Goal: Information Seeking & Learning: Learn about a topic

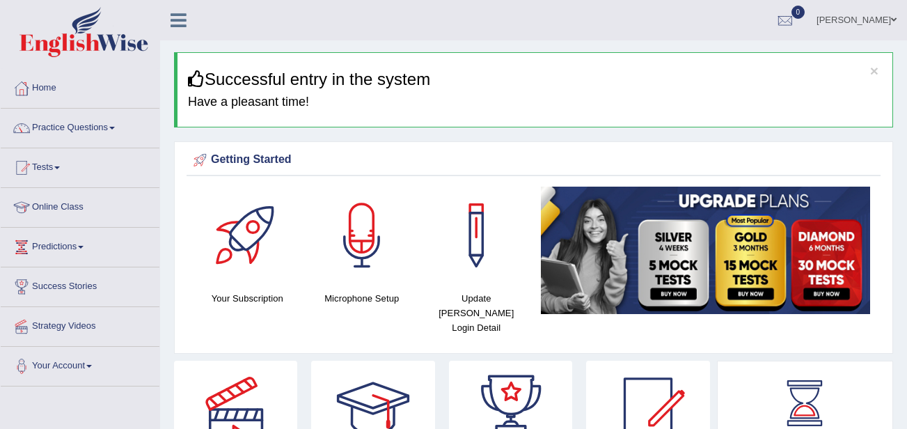
click at [71, 136] on link "Practice Questions" at bounding box center [80, 126] width 159 height 35
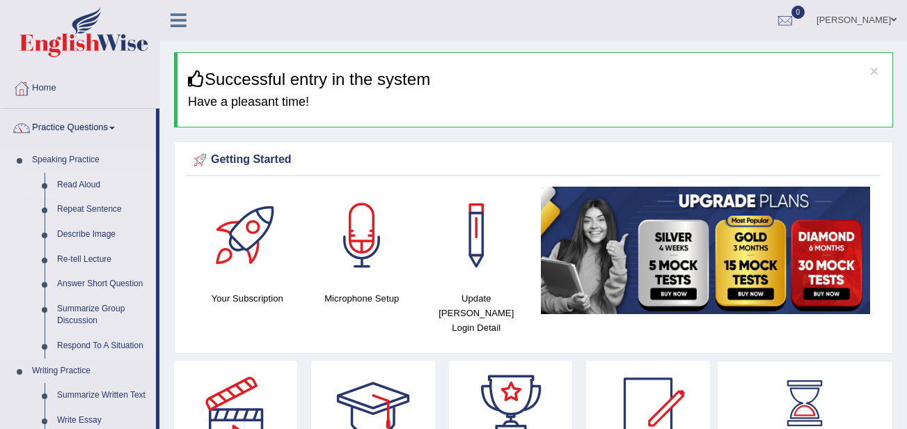
click at [71, 188] on link "Read Aloud" at bounding box center [103, 185] width 105 height 25
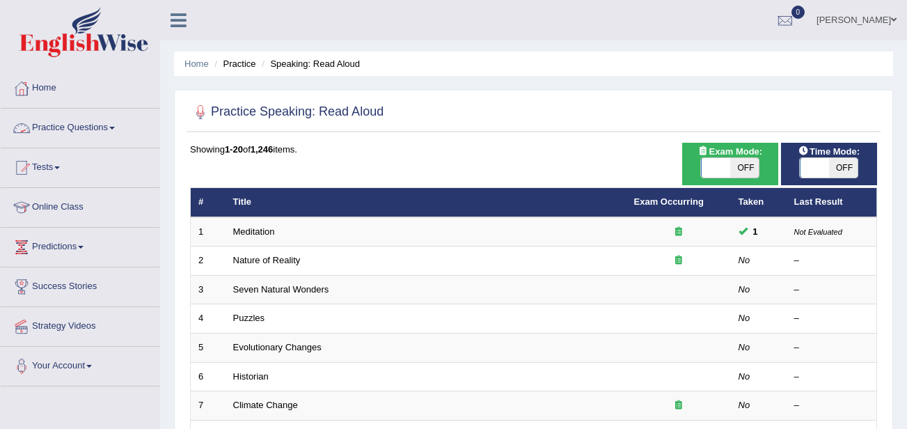
click at [94, 123] on link "Practice Questions" at bounding box center [80, 126] width 159 height 35
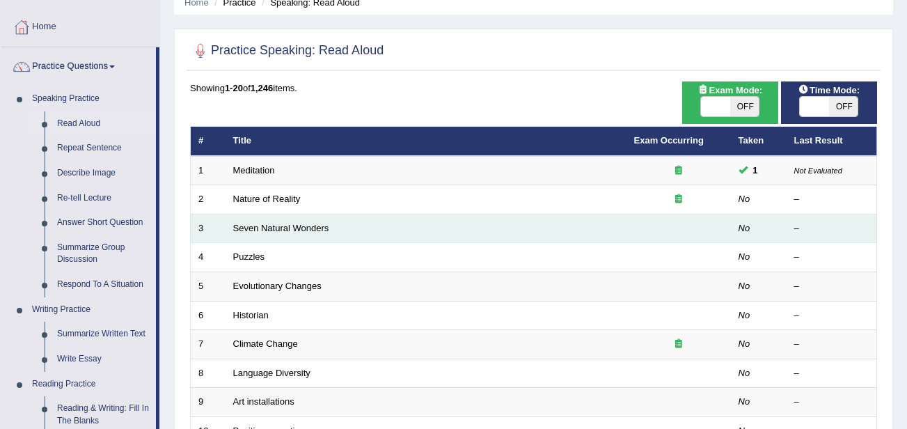
scroll to position [63, 0]
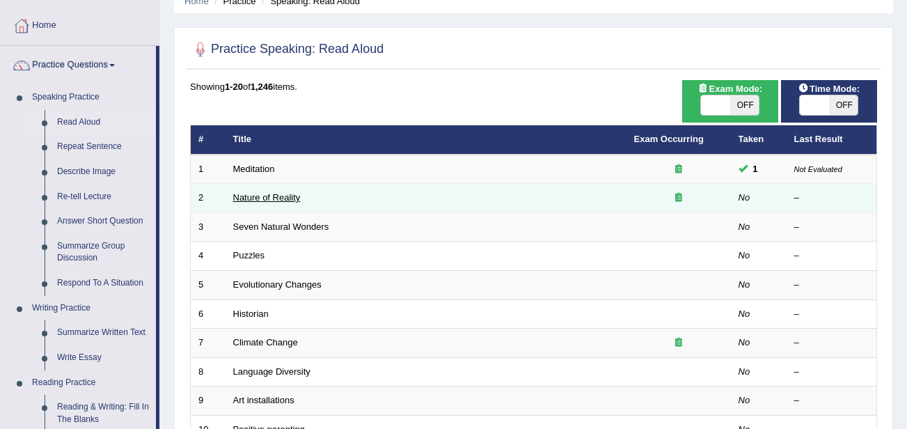
click at [276, 194] on link "Nature of Reality" at bounding box center [267, 197] width 68 height 10
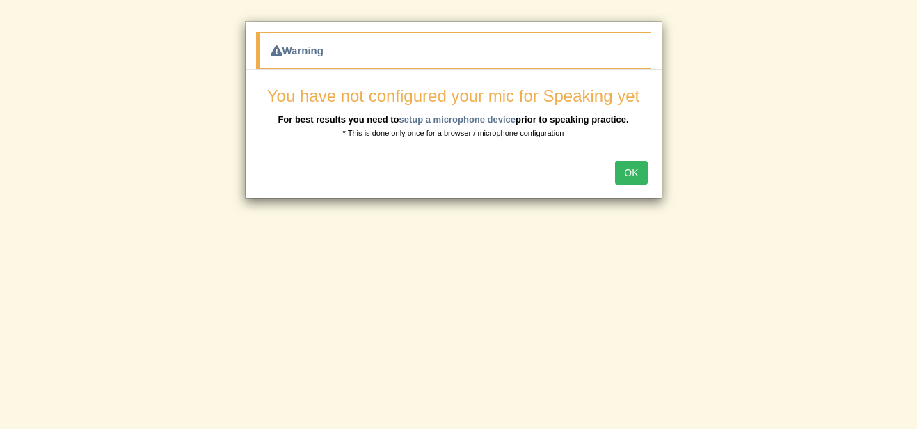
click at [629, 177] on button "OK" at bounding box center [631, 173] width 32 height 24
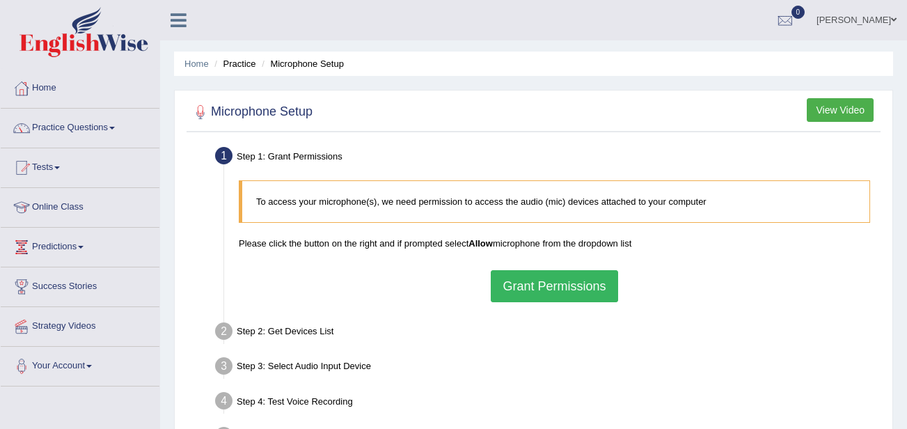
click at [525, 285] on button "Grant Permissions" at bounding box center [554, 286] width 127 height 32
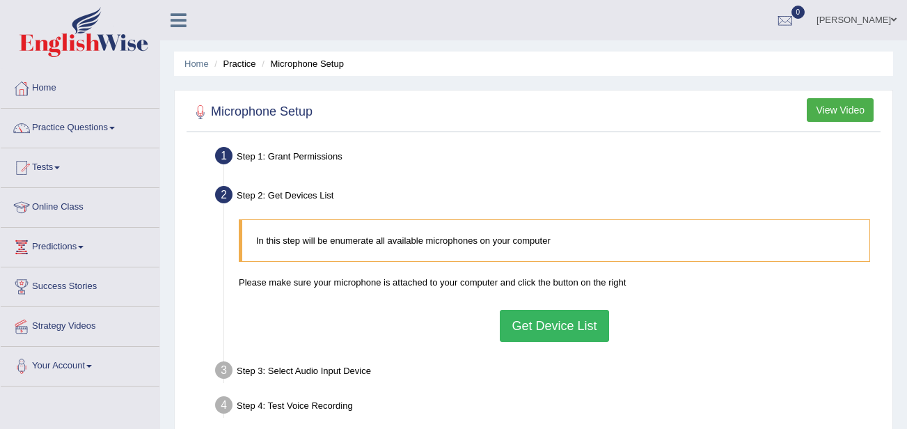
click at [558, 319] on button "Get Device List" at bounding box center [554, 326] width 109 height 32
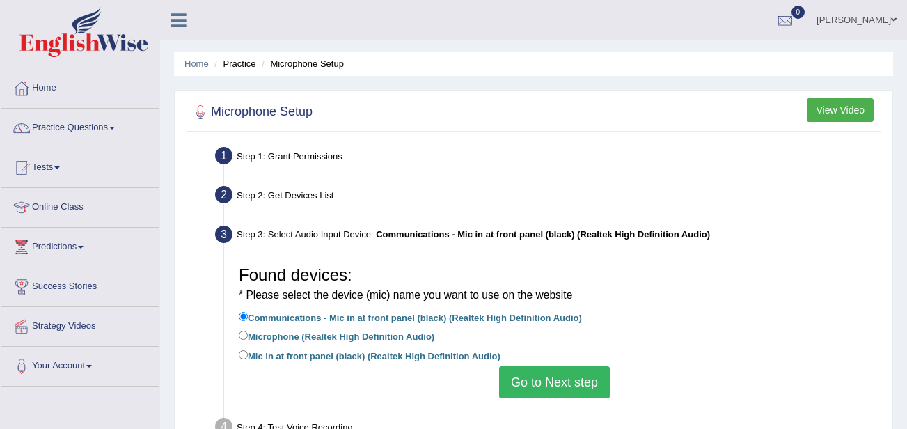
click at [553, 377] on button "Go to Next step" at bounding box center [554, 382] width 111 height 32
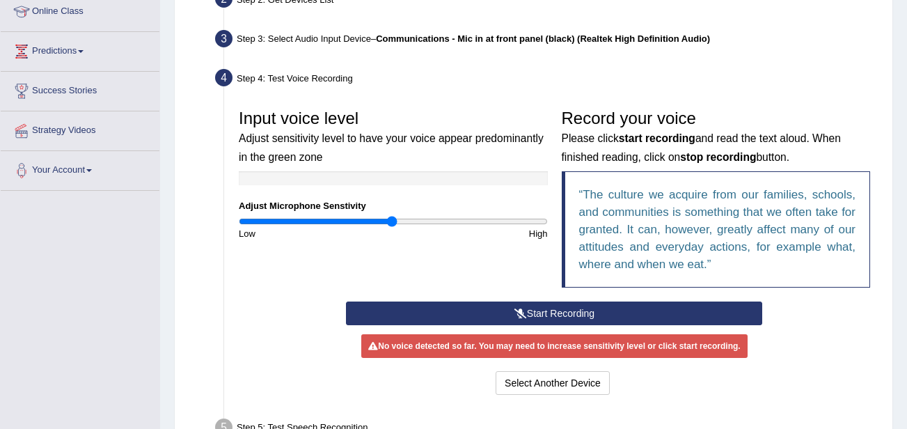
scroll to position [197, 0]
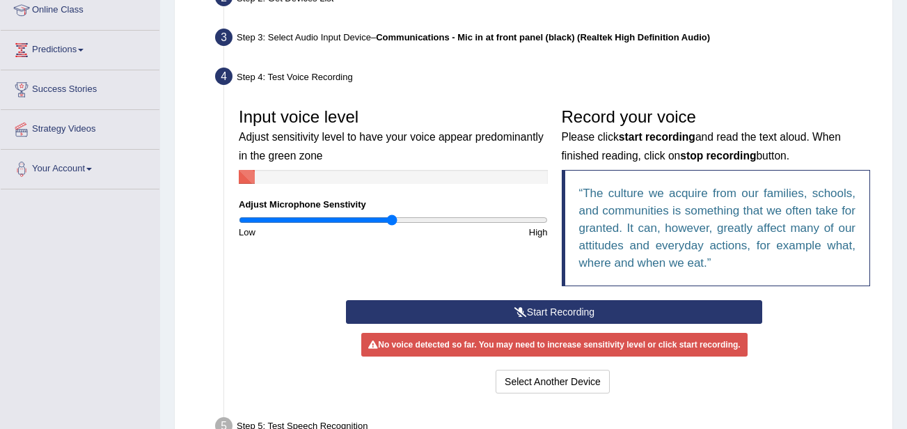
click at [434, 315] on button "Start Recording" at bounding box center [554, 312] width 416 height 24
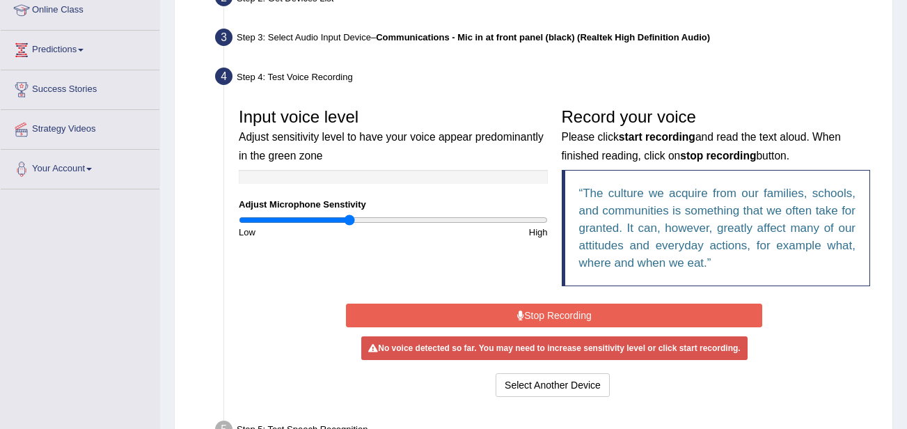
drag, startPoint x: 389, startPoint y: 219, endPoint x: 351, endPoint y: 221, distance: 38.3
click at [351, 221] on input "range" at bounding box center [393, 219] width 309 height 11
drag, startPoint x: 330, startPoint y: 223, endPoint x: 319, endPoint y: 223, distance: 10.4
click at [319, 223] on input "range" at bounding box center [393, 219] width 309 height 11
drag, startPoint x: 319, startPoint y: 223, endPoint x: 344, endPoint y: 221, distance: 24.5
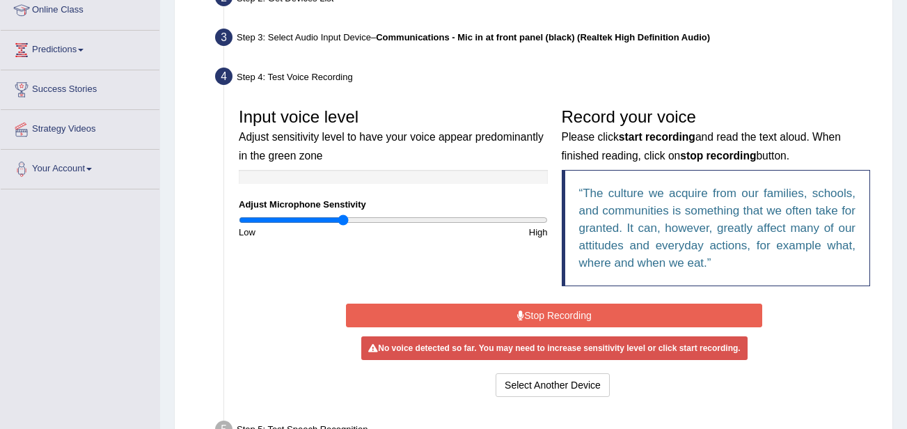
click at [344, 221] on input "range" at bounding box center [393, 219] width 309 height 11
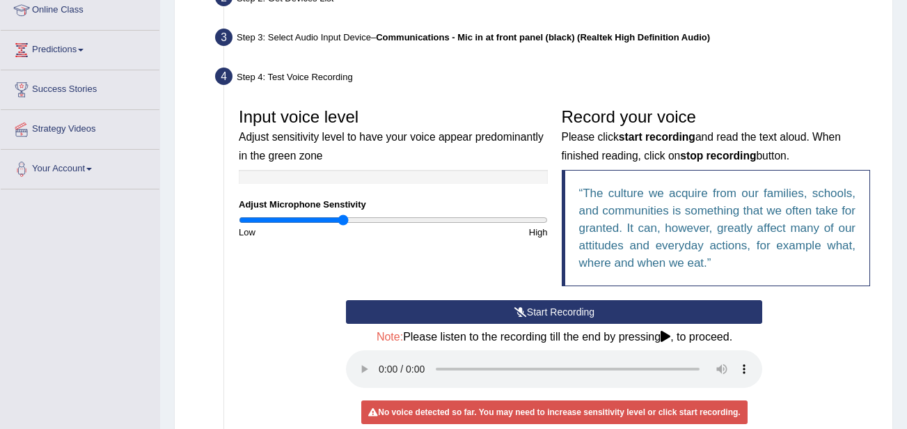
click at [762, 366] on audio at bounding box center [554, 369] width 416 height 38
click at [604, 307] on button "Start Recording" at bounding box center [554, 312] width 416 height 24
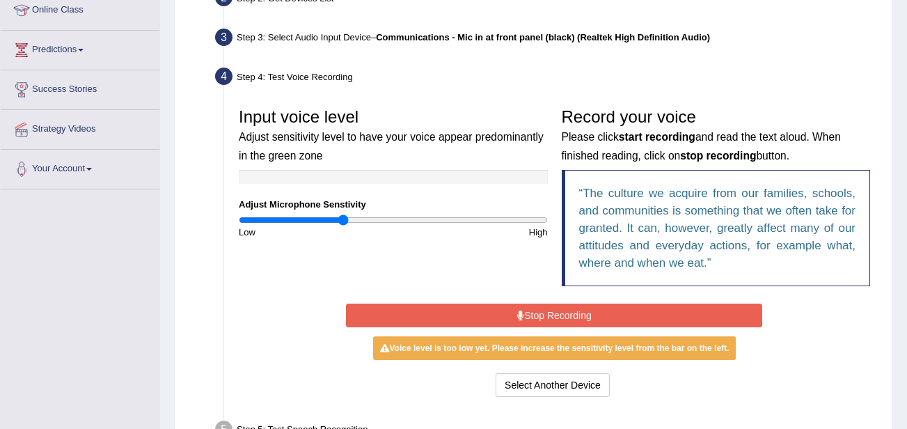
click at [604, 307] on button "Stop Recording" at bounding box center [554, 315] width 416 height 24
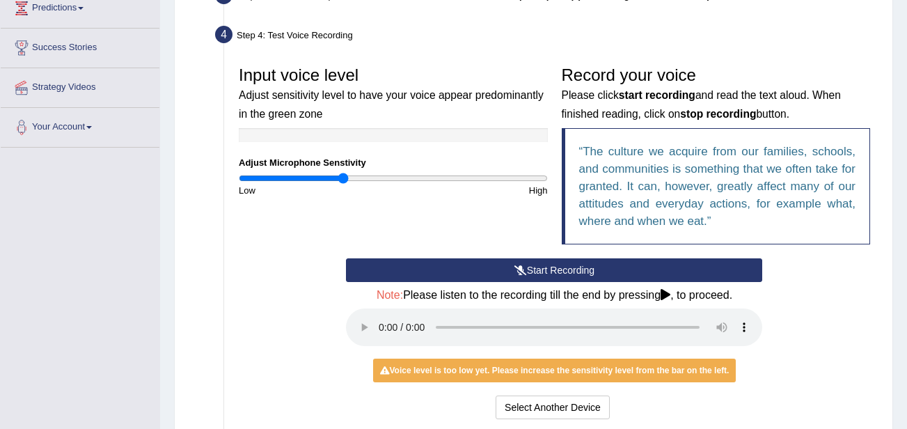
scroll to position [274, 0]
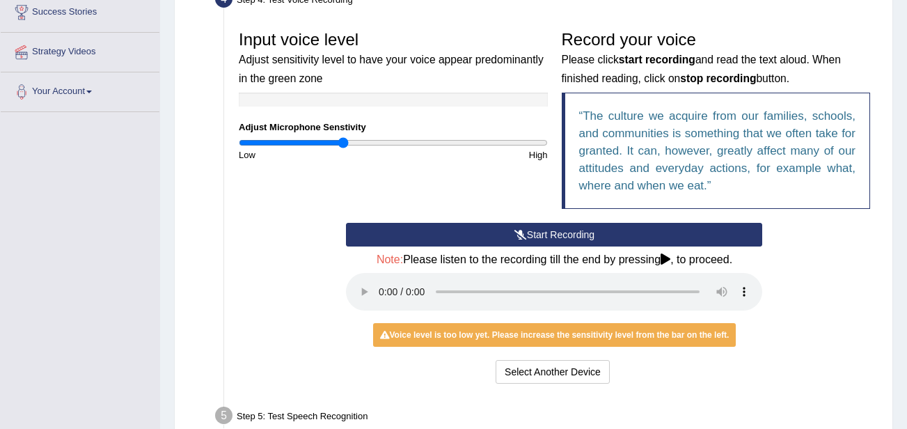
click at [386, 240] on button "Start Recording" at bounding box center [554, 235] width 416 height 24
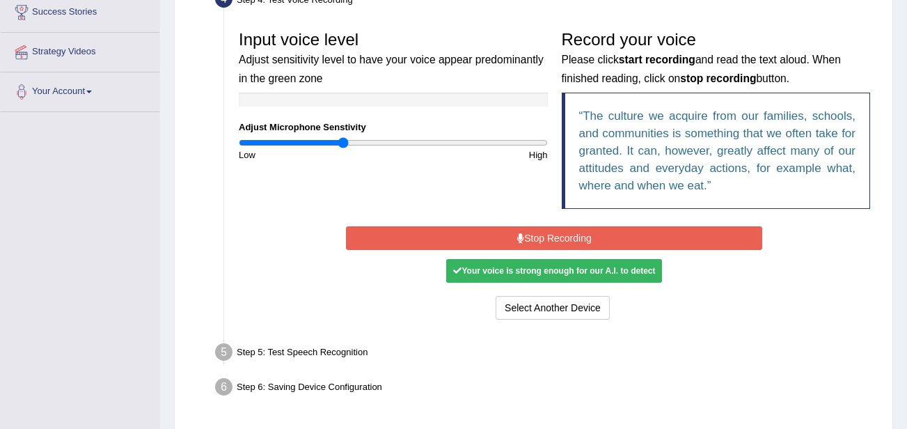
click at [444, 238] on button "Stop Recording" at bounding box center [554, 238] width 416 height 24
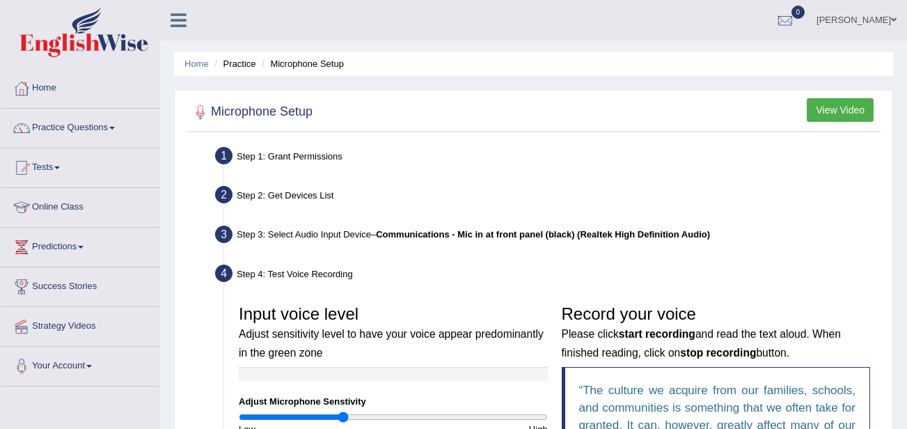
scroll to position [384, 0]
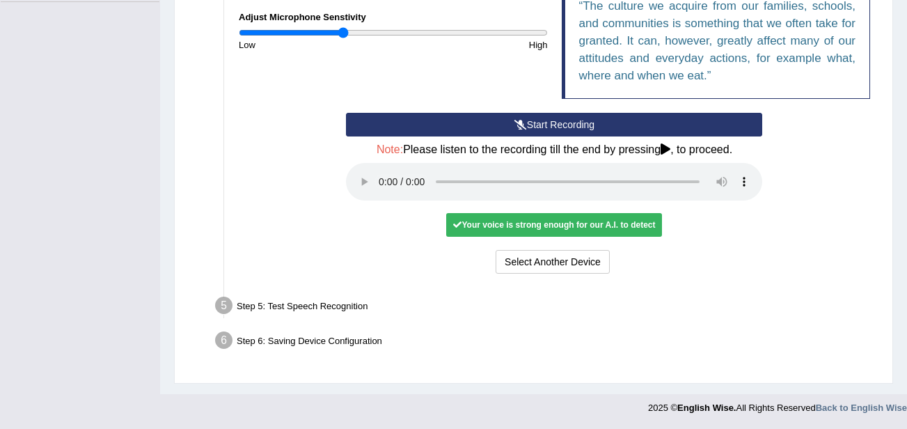
click at [341, 308] on div "Step 5: Test Speech Recognition" at bounding box center [547, 307] width 677 height 31
click at [521, 261] on button "Select Another Device" at bounding box center [553, 262] width 114 height 24
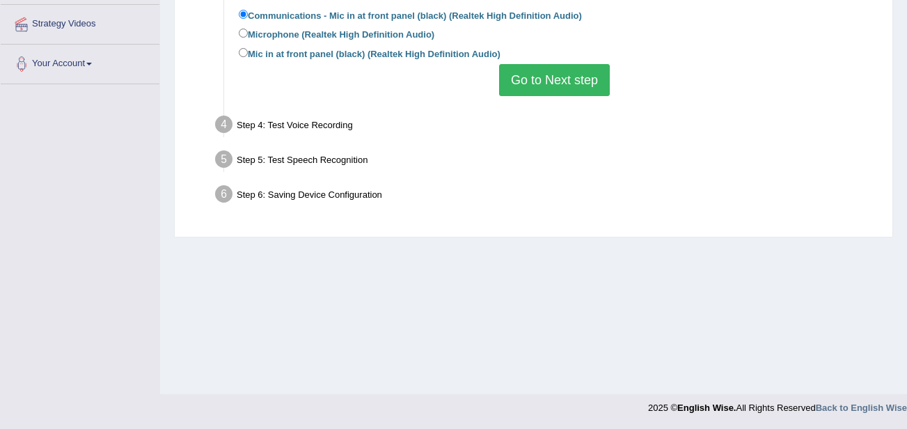
click at [541, 95] on button "Go to Next step" at bounding box center [554, 80] width 111 height 32
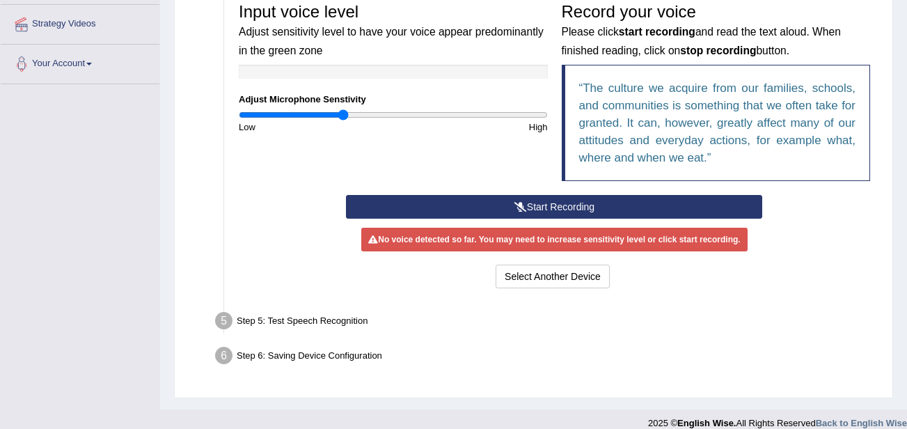
click at [507, 204] on button "Start Recording" at bounding box center [554, 207] width 416 height 24
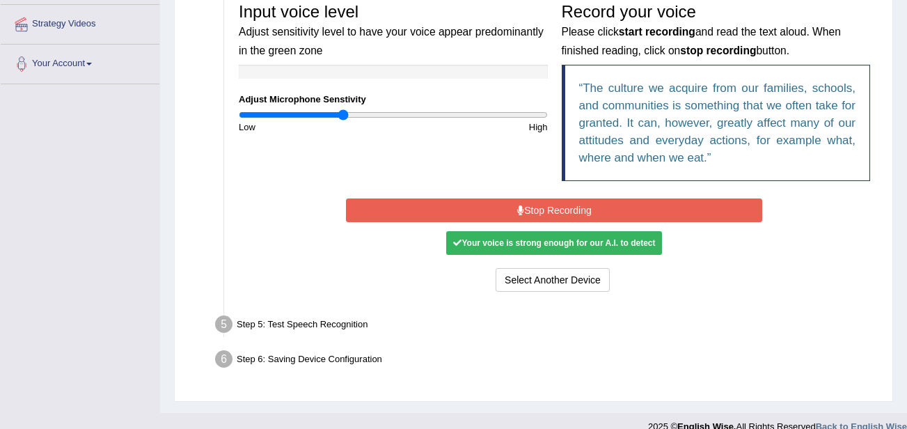
click at [507, 204] on button "Stop Recording" at bounding box center [554, 210] width 416 height 24
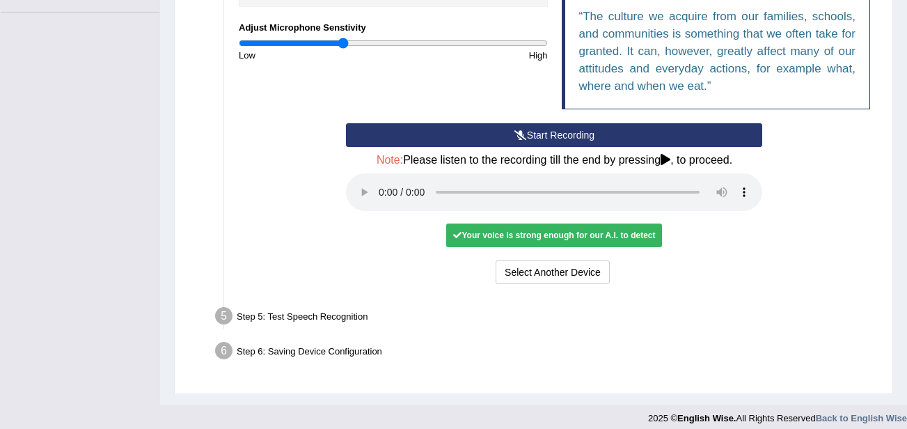
scroll to position [384, 0]
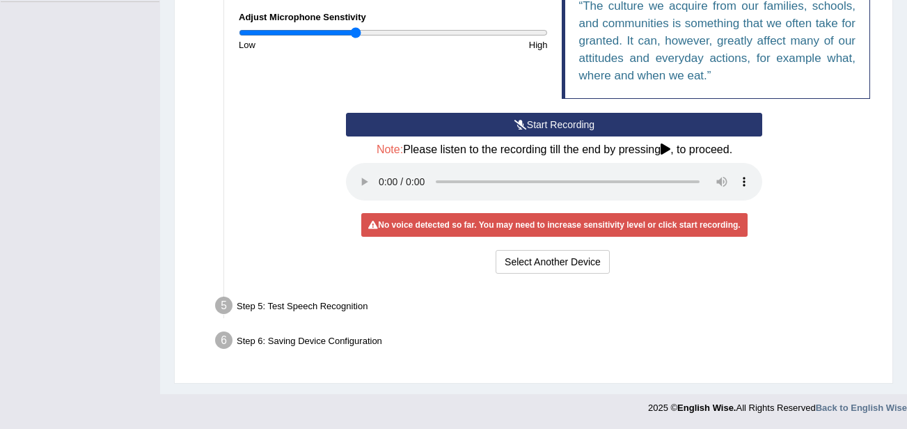
drag, startPoint x: 341, startPoint y: 31, endPoint x: 354, endPoint y: 34, distance: 13.5
click at [354, 34] on input "range" at bounding box center [393, 32] width 309 height 11
drag, startPoint x: 354, startPoint y: 34, endPoint x: 325, endPoint y: 33, distance: 29.2
click at [325, 33] on input "range" at bounding box center [393, 32] width 309 height 11
drag, startPoint x: 326, startPoint y: 32, endPoint x: 317, endPoint y: 35, distance: 10.3
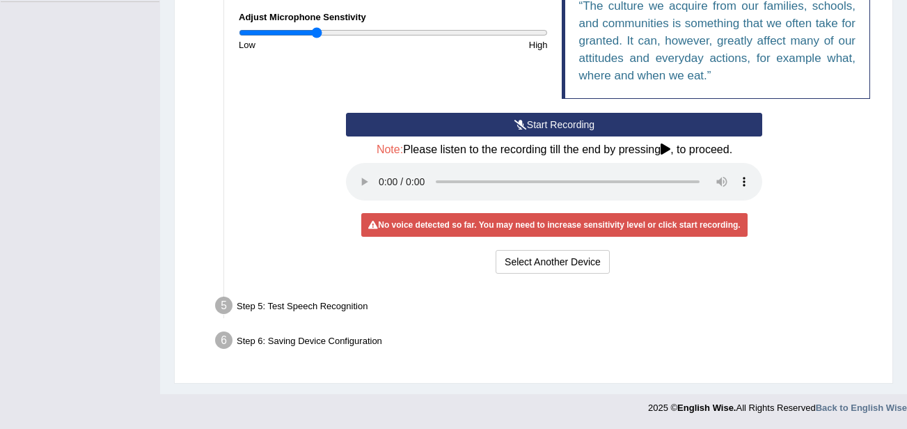
click at [317, 35] on input "range" at bounding box center [393, 32] width 309 height 11
click at [281, 301] on div "Step 5: Test Speech Recognition" at bounding box center [547, 307] width 677 height 31
click at [594, 118] on button "Start Recording" at bounding box center [554, 125] width 416 height 24
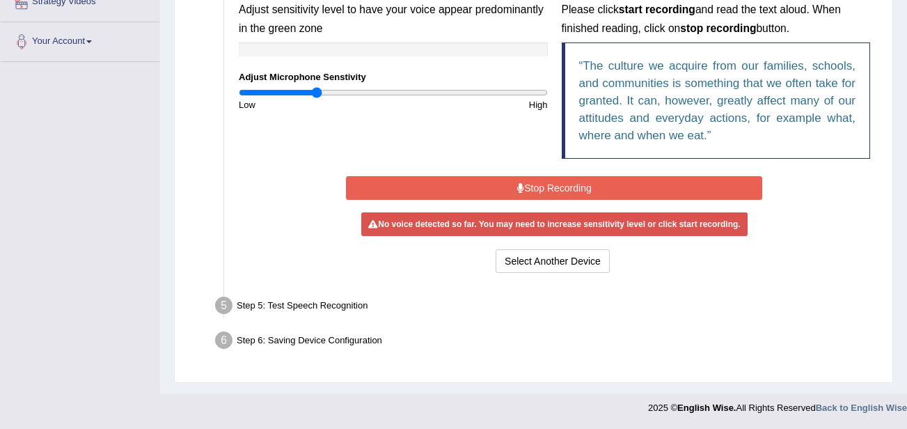
scroll to position [321, 0]
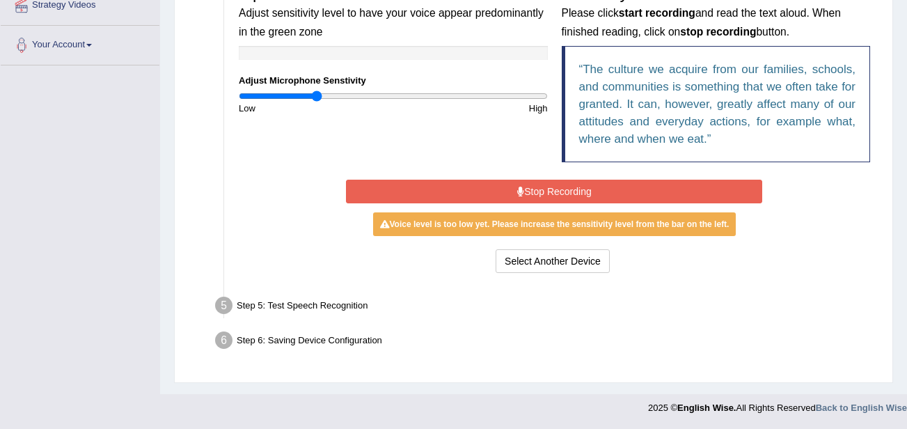
click at [541, 188] on button "Stop Recording" at bounding box center [554, 192] width 416 height 24
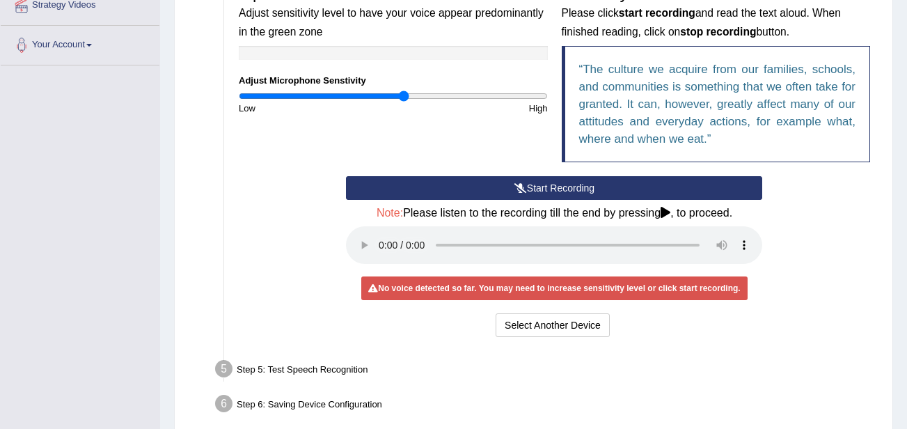
drag, startPoint x: 317, startPoint y: 98, endPoint x: 404, endPoint y: 105, distance: 87.3
type input "1.08"
click at [404, 102] on input "range" at bounding box center [393, 95] width 309 height 11
click at [438, 184] on button "Start Recording" at bounding box center [554, 188] width 416 height 24
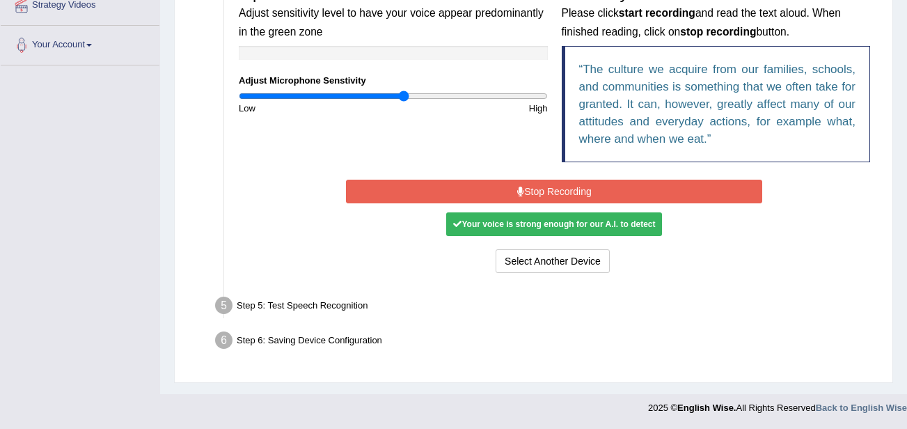
click at [438, 184] on button "Stop Recording" at bounding box center [554, 192] width 416 height 24
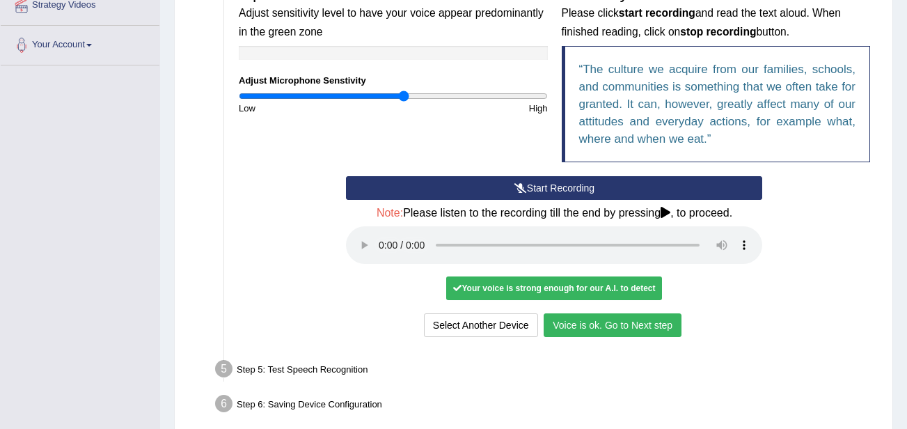
click at [574, 324] on button "Voice is ok. Go to Next step" at bounding box center [613, 325] width 138 height 24
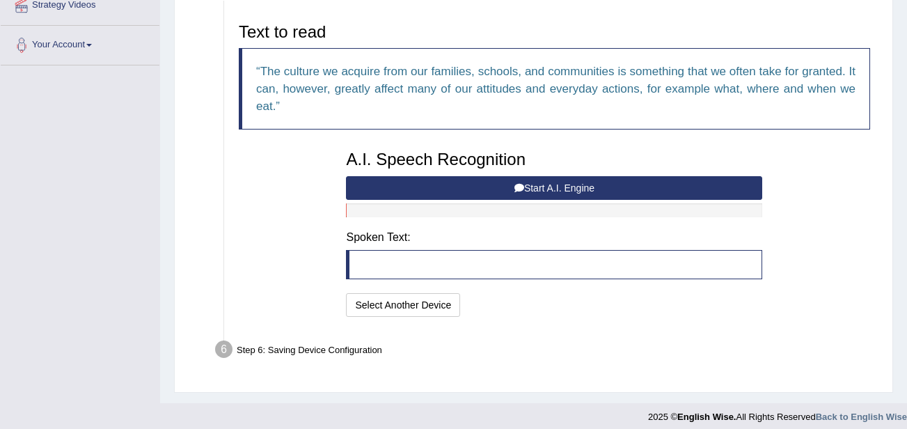
click at [512, 184] on button "Start A.I. Engine" at bounding box center [554, 188] width 416 height 24
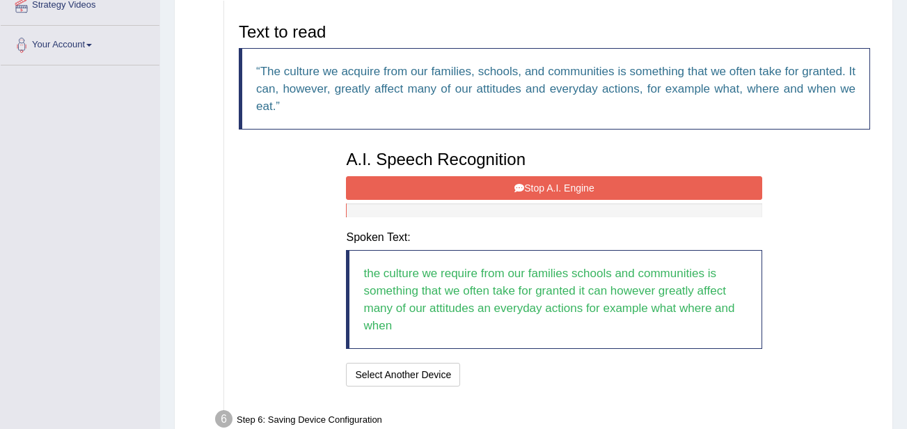
click at [512, 184] on button "Stop A.I. Engine" at bounding box center [554, 188] width 416 height 24
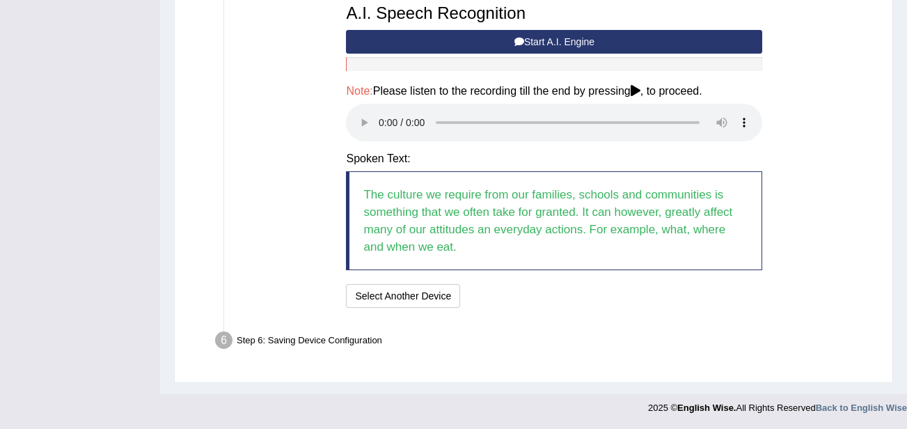
scroll to position [431, 0]
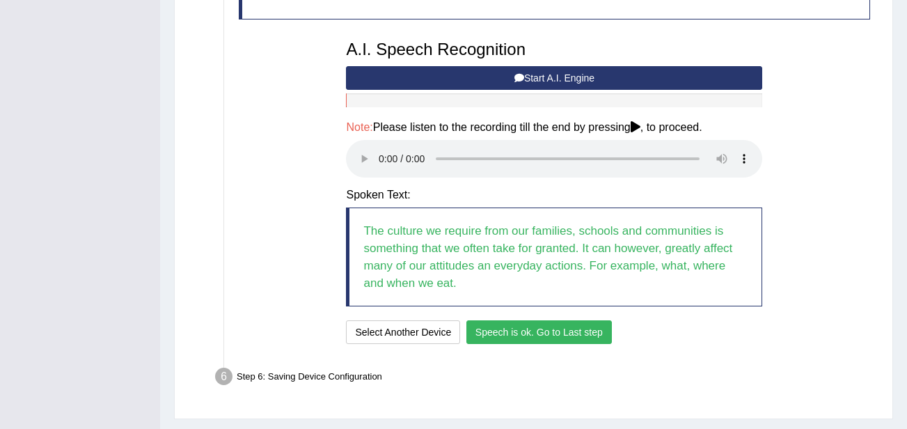
click at [596, 339] on button "Speech is ok. Go to Last step" at bounding box center [538, 332] width 145 height 24
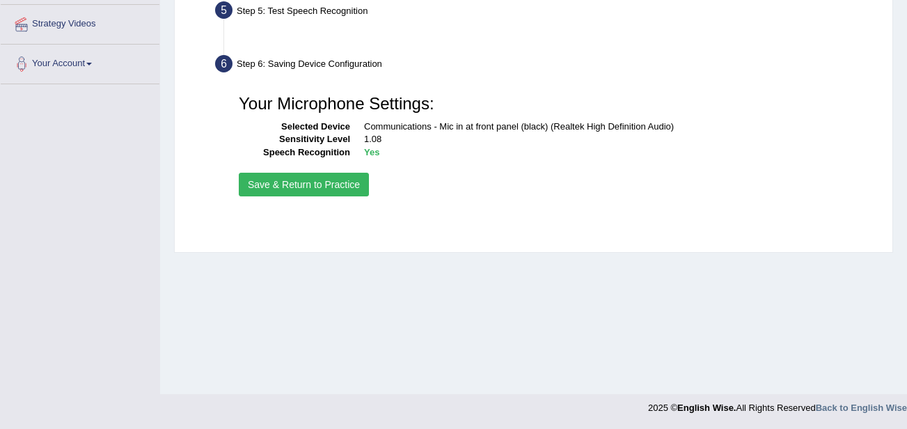
scroll to position [302, 0]
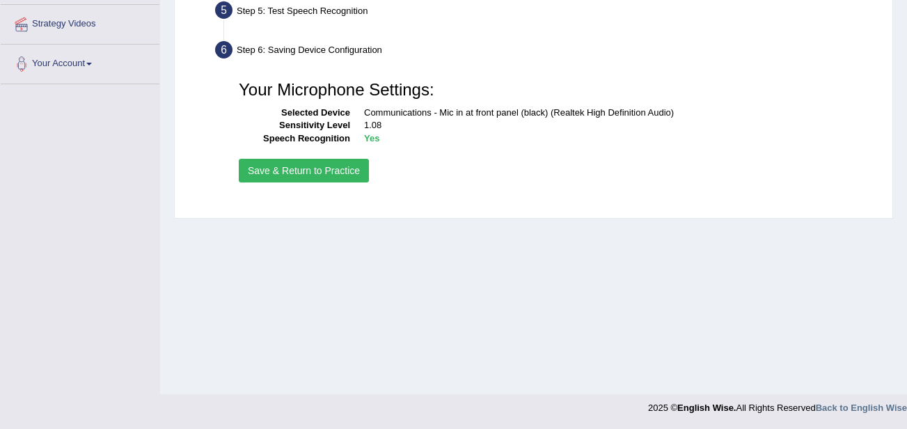
click at [342, 173] on button "Save & Return to Practice" at bounding box center [304, 171] width 130 height 24
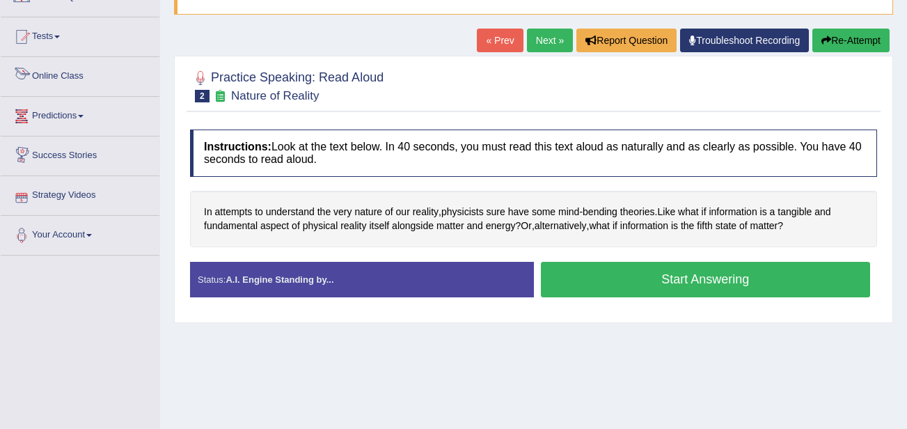
click at [74, 86] on link "Online Class" at bounding box center [80, 74] width 159 height 35
click at [74, 80] on link "Online Class" at bounding box center [78, 74] width 155 height 35
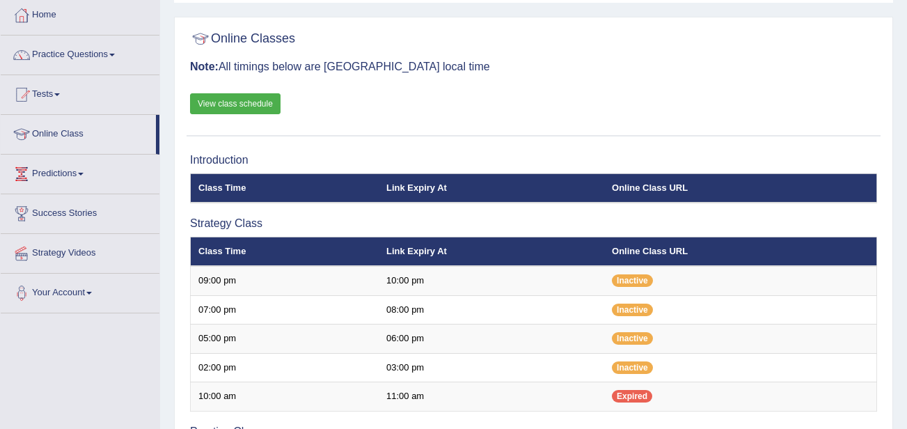
scroll to position [66, 0]
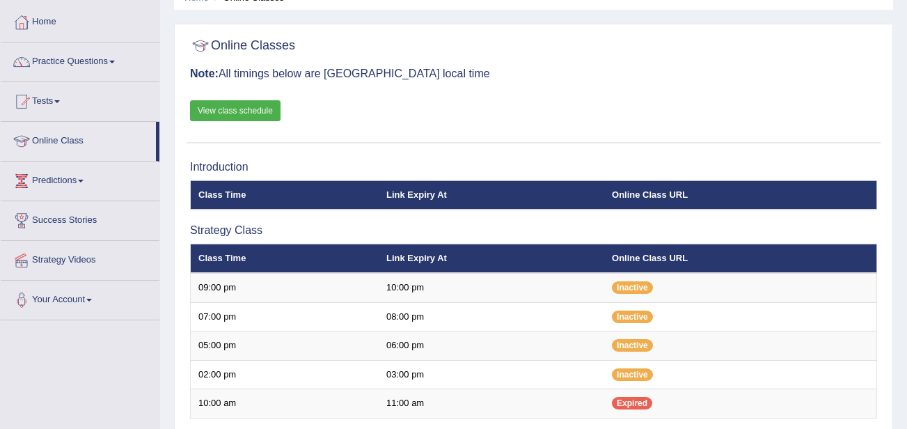
click at [261, 108] on link "View class schedule" at bounding box center [235, 110] width 90 height 21
click at [82, 68] on link "Practice Questions" at bounding box center [80, 59] width 159 height 35
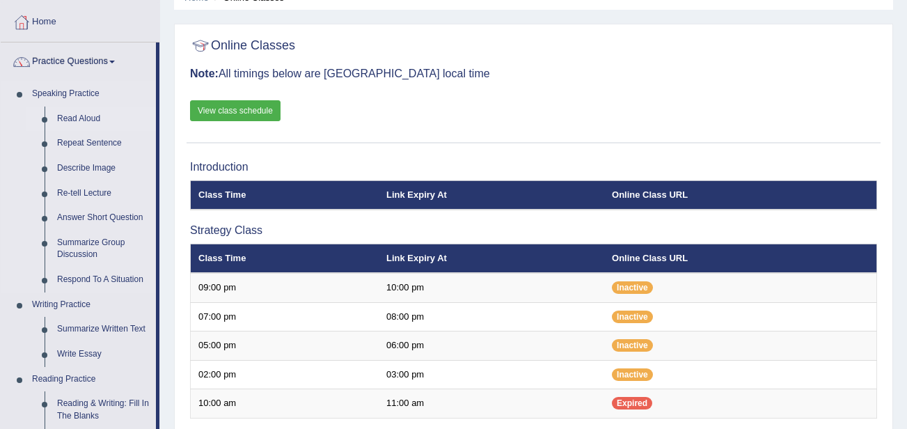
click at [83, 115] on link "Read Aloud" at bounding box center [103, 118] width 105 height 25
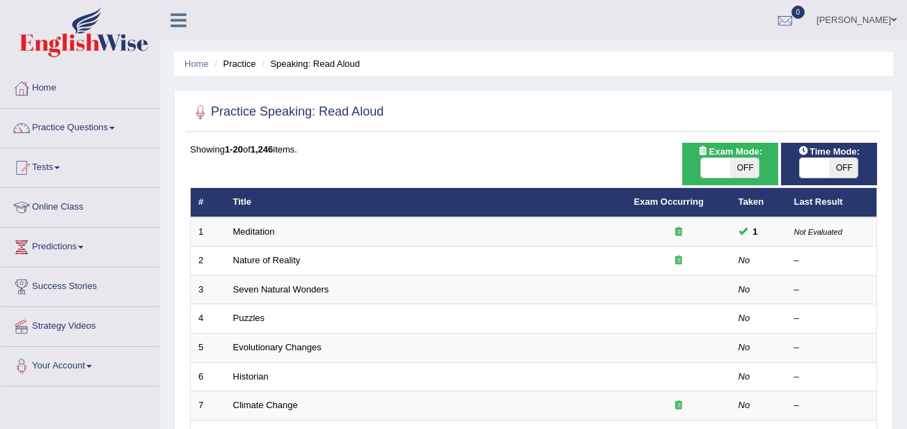
click at [269, 257] on link "Nature of Reality" at bounding box center [267, 260] width 68 height 10
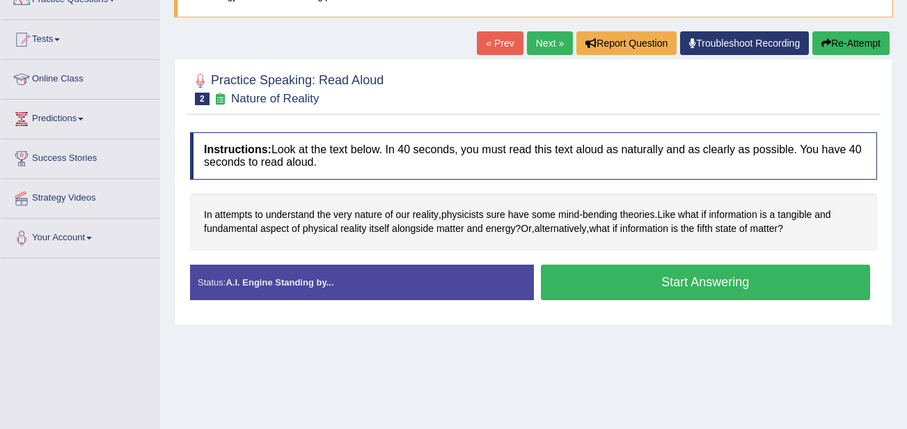
scroll to position [128, 0]
click at [640, 281] on button "Start Answering" at bounding box center [706, 281] width 330 height 35
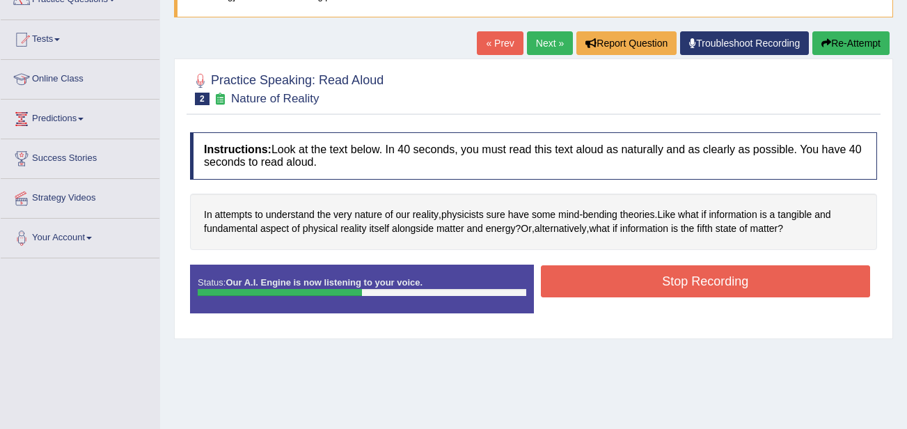
click at [640, 281] on button "Stop Recording" at bounding box center [706, 281] width 330 height 32
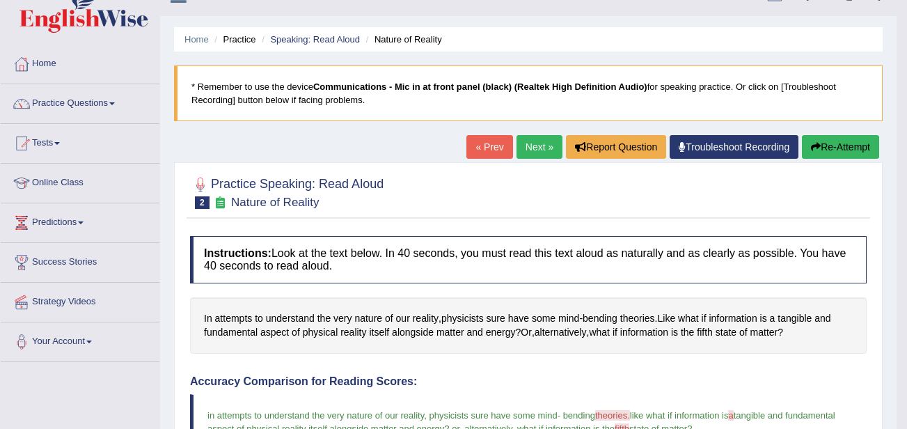
scroll to position [24, 0]
click at [540, 149] on link "Next »" at bounding box center [539, 148] width 46 height 24
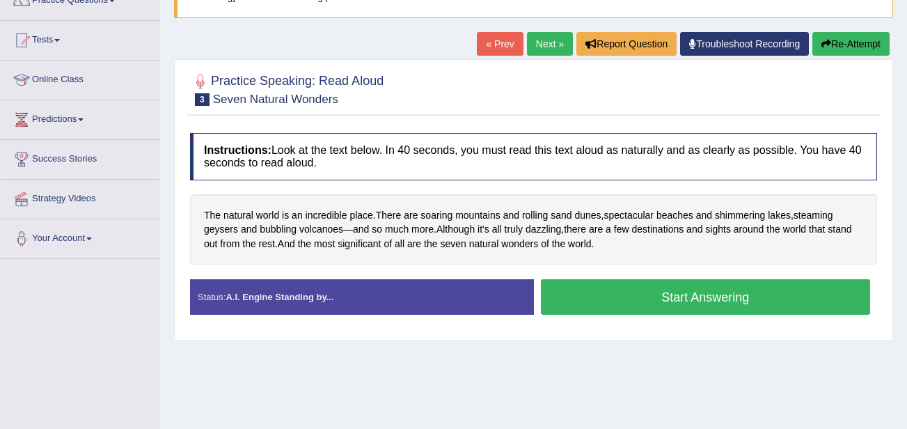
click at [610, 298] on button "Start Answering" at bounding box center [706, 296] width 330 height 35
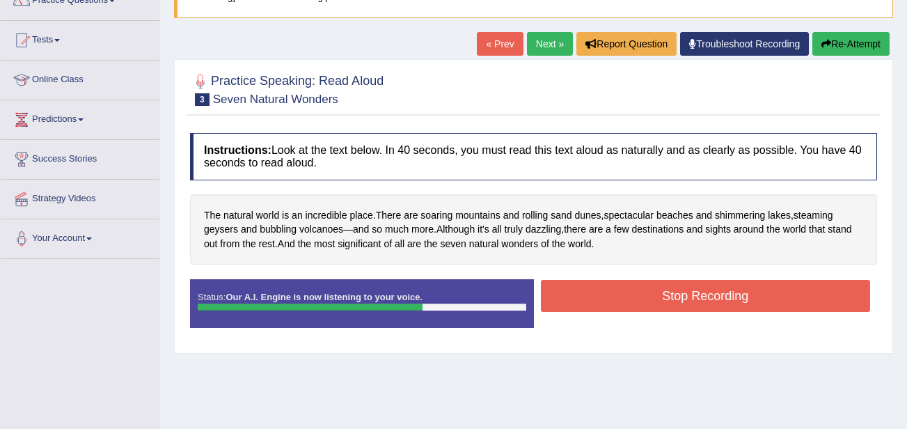
click at [610, 298] on button "Stop Recording" at bounding box center [706, 296] width 330 height 32
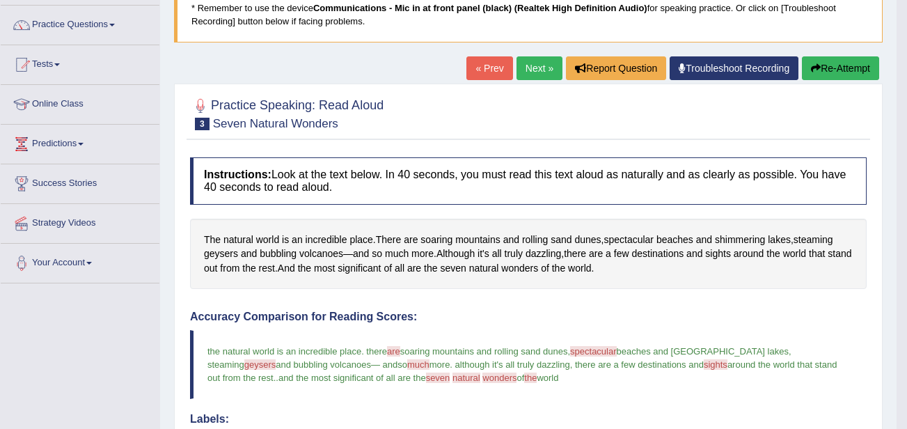
scroll to position [102, 0]
click at [543, 76] on link "Next »" at bounding box center [539, 69] width 46 height 24
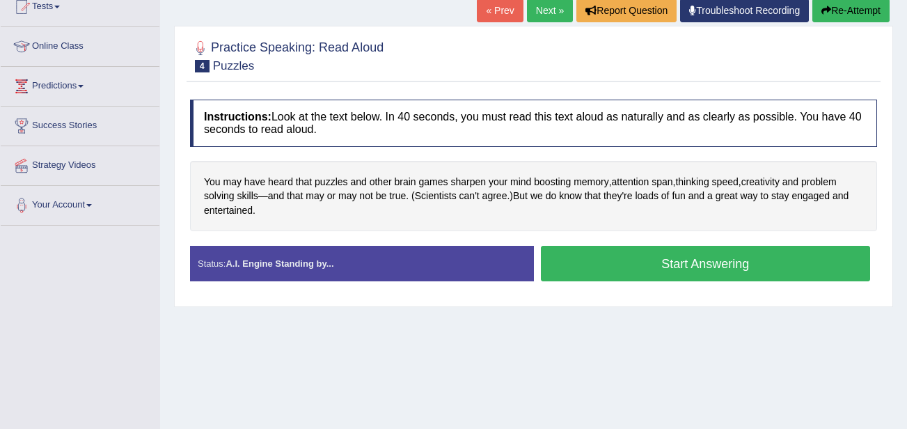
click at [585, 262] on button "Start Answering" at bounding box center [706, 263] width 330 height 35
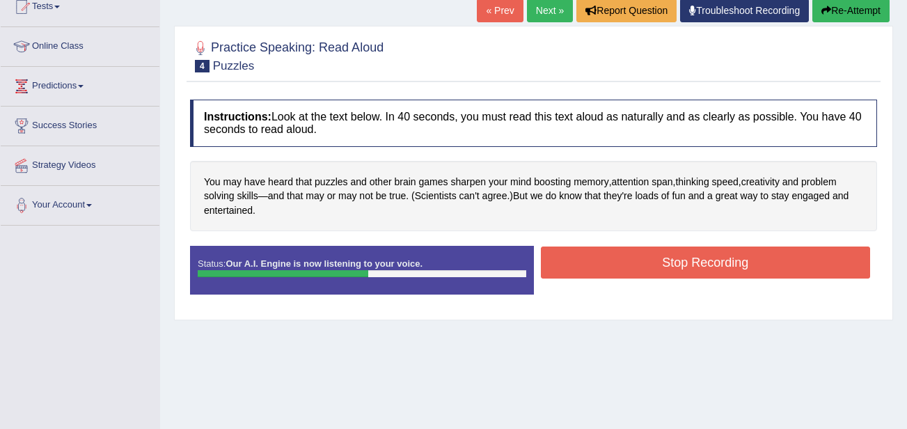
click at [585, 262] on button "Stop Recording" at bounding box center [706, 262] width 330 height 32
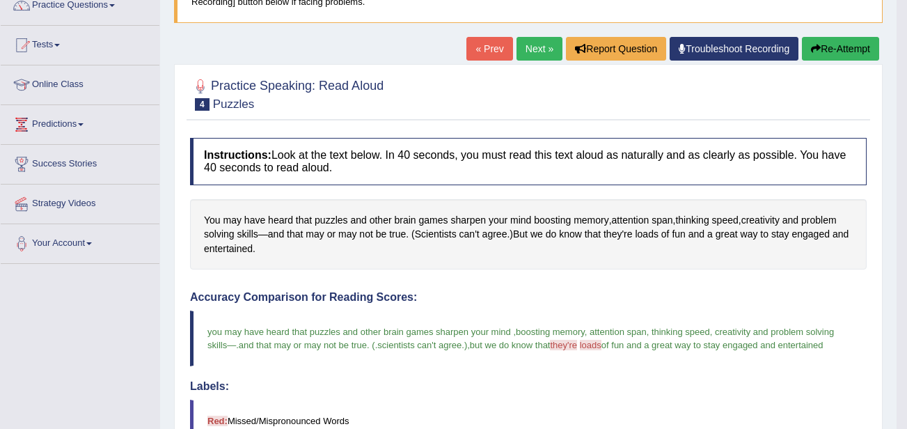
scroll to position [118, 0]
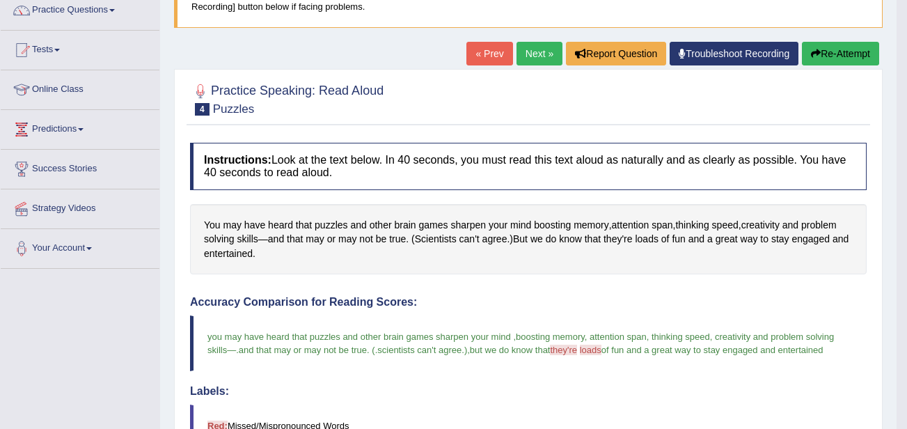
click at [528, 54] on link "Next »" at bounding box center [539, 54] width 46 height 24
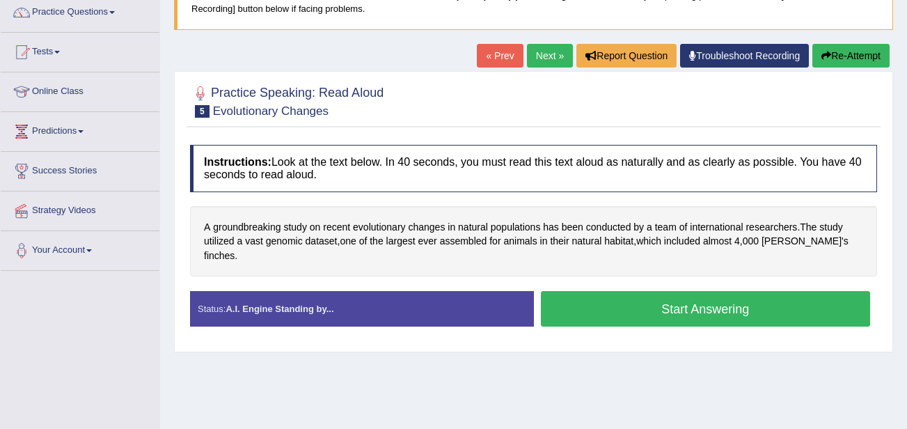
click at [619, 291] on button "Start Answering" at bounding box center [706, 308] width 330 height 35
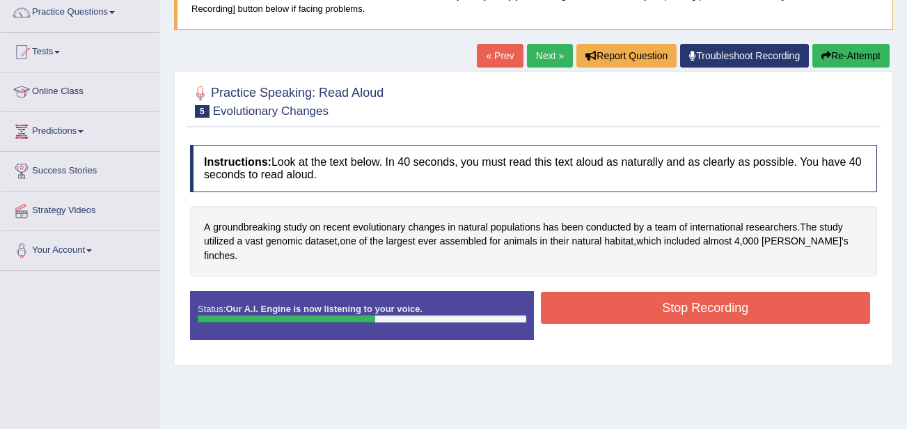
click at [619, 292] on button "Stop Recording" at bounding box center [706, 308] width 330 height 32
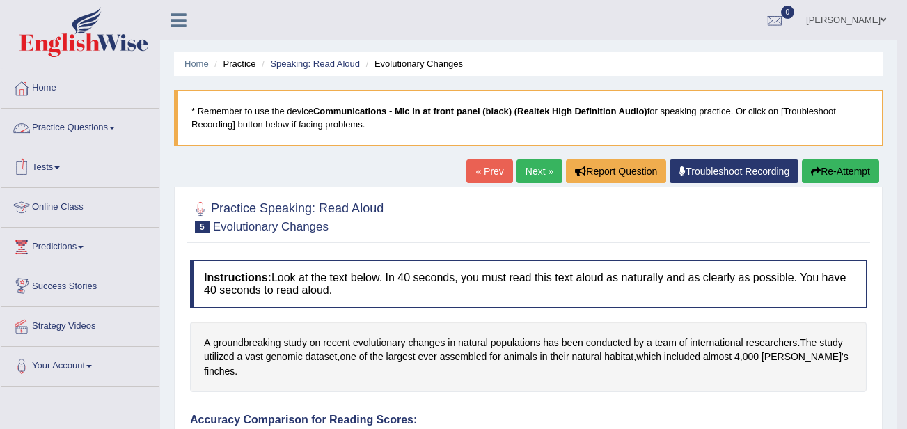
click at [46, 119] on link "Practice Questions" at bounding box center [80, 126] width 159 height 35
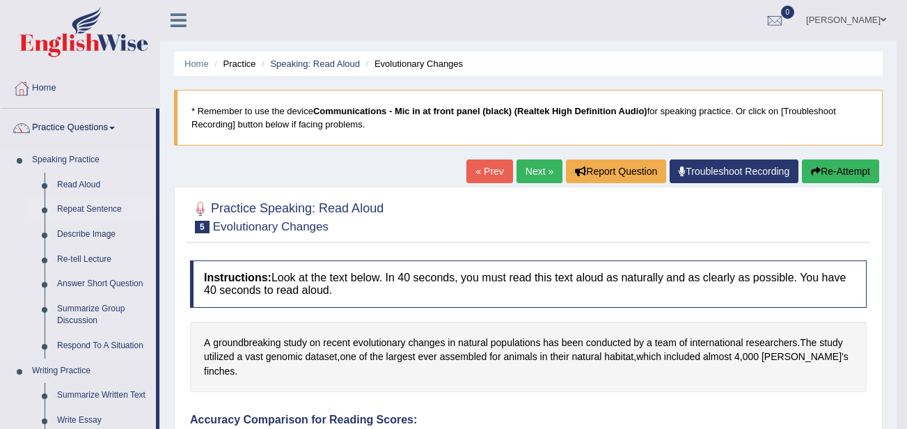
click at [70, 210] on link "Repeat Sentence" at bounding box center [103, 209] width 105 height 25
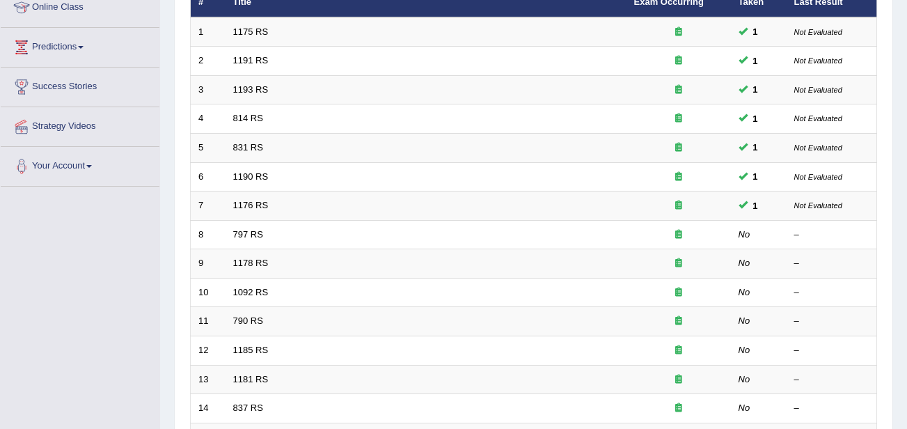
scroll to position [200, 0]
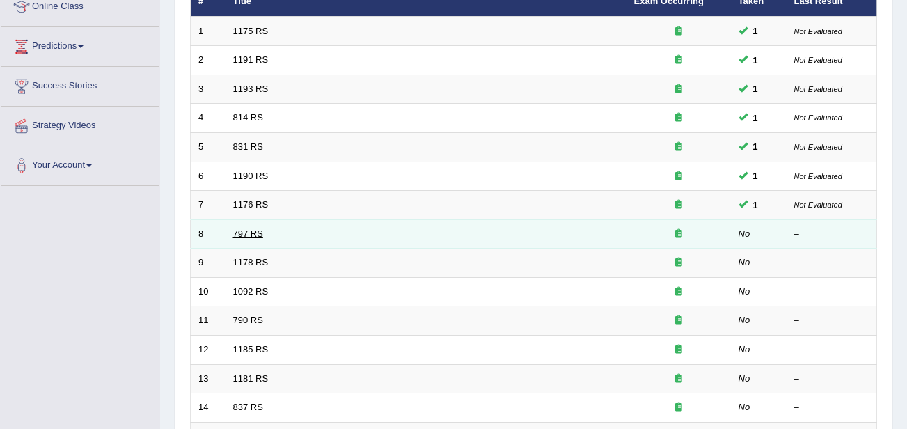
click at [251, 237] on link "797 RS" at bounding box center [248, 233] width 30 height 10
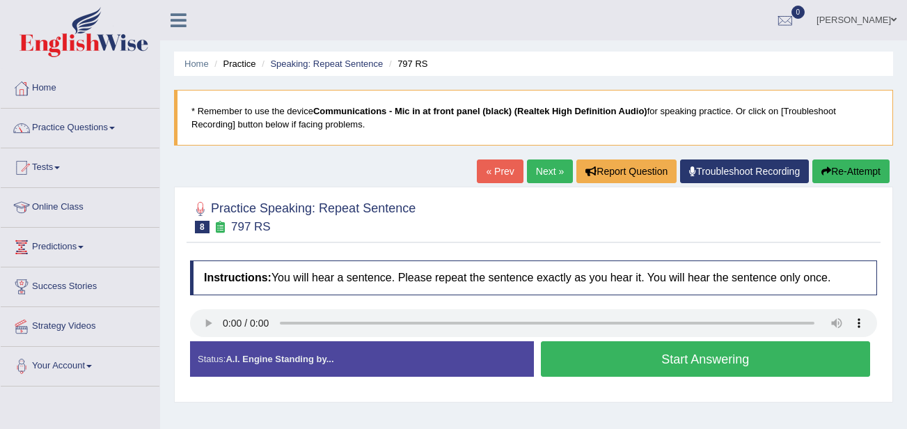
click at [601, 365] on button "Start Answering" at bounding box center [706, 358] width 330 height 35
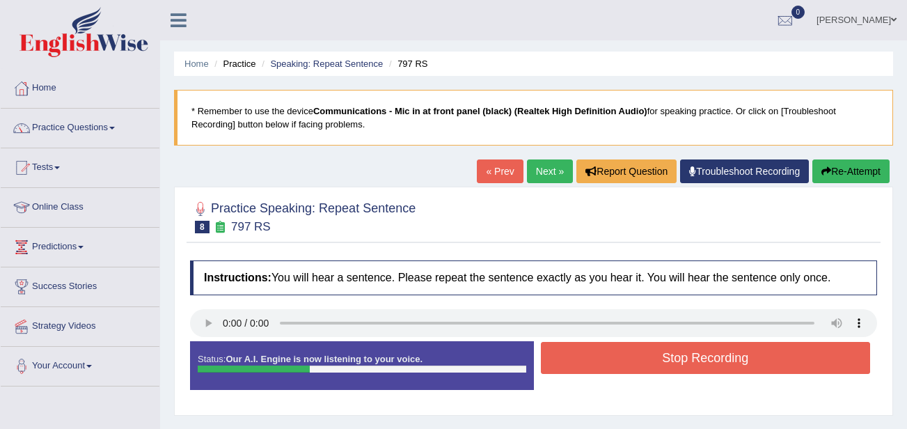
click at [601, 365] on button "Stop Recording" at bounding box center [706, 358] width 330 height 32
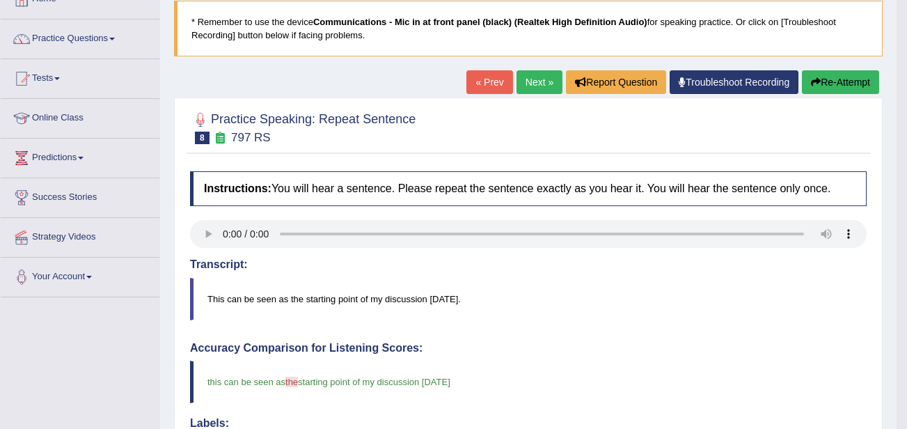
scroll to position [10, 0]
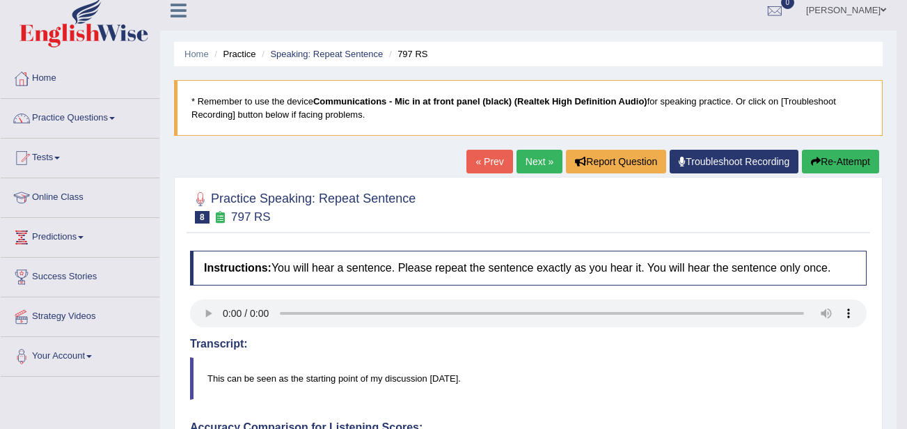
click at [518, 167] on link "Next »" at bounding box center [539, 162] width 46 height 24
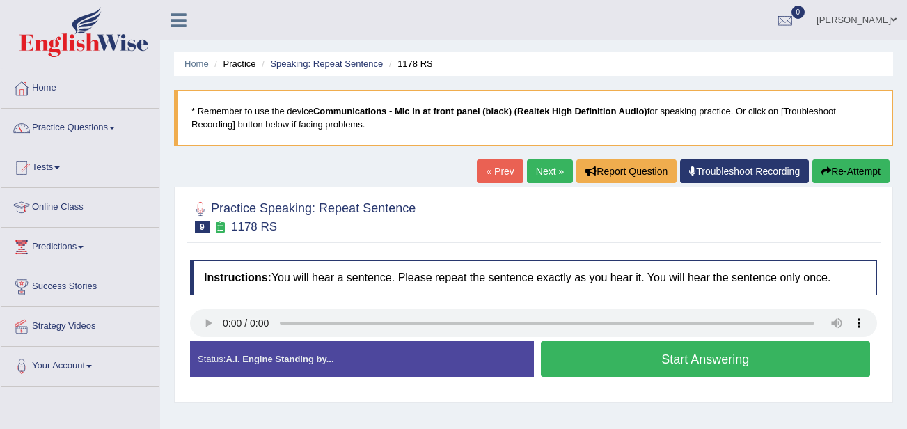
click at [563, 365] on button "Start Answering" at bounding box center [706, 358] width 330 height 35
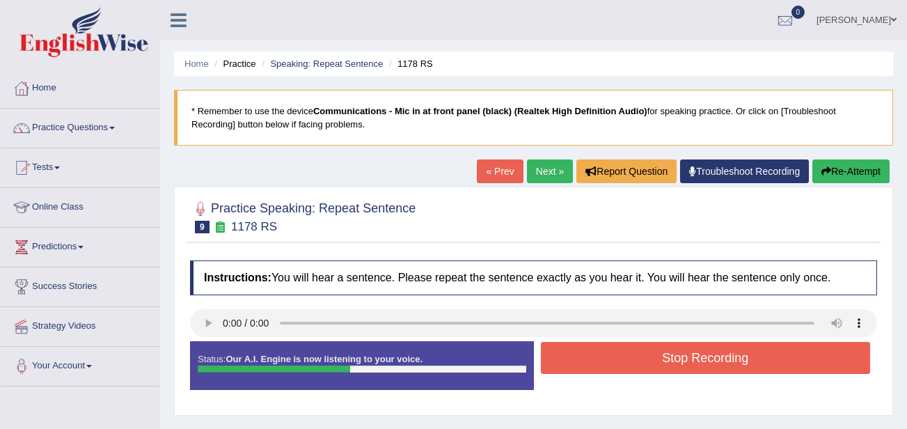
click at [563, 365] on button "Stop Recording" at bounding box center [706, 358] width 330 height 32
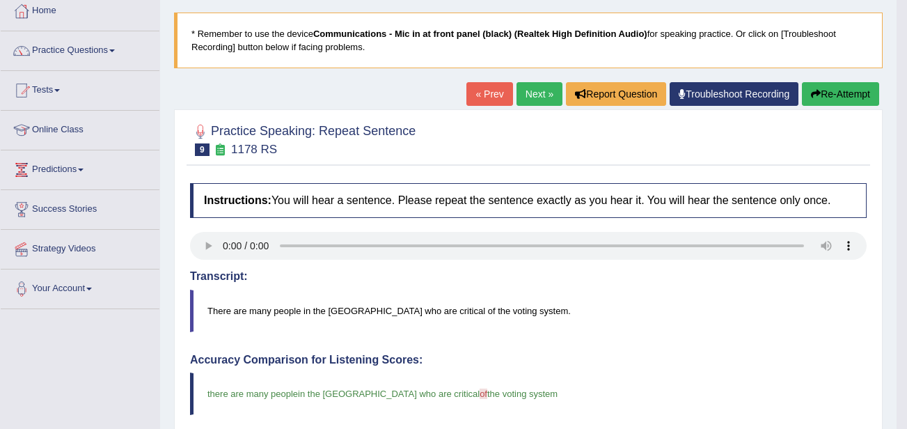
scroll to position [70, 0]
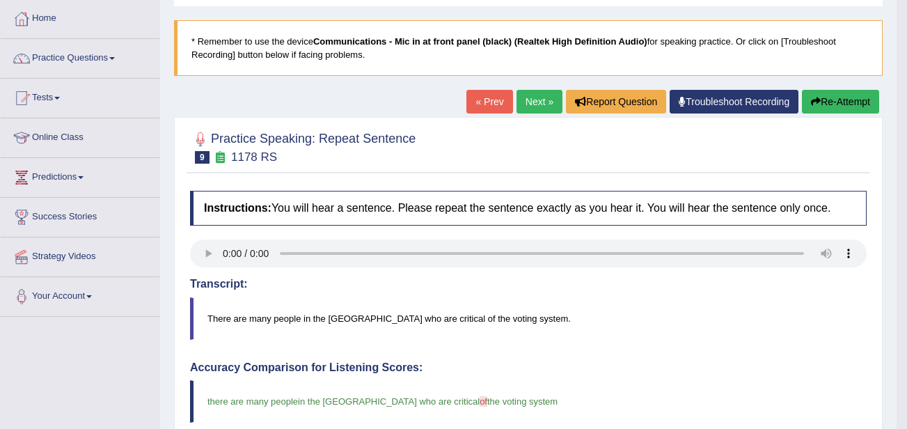
click at [537, 110] on link "Next »" at bounding box center [539, 102] width 46 height 24
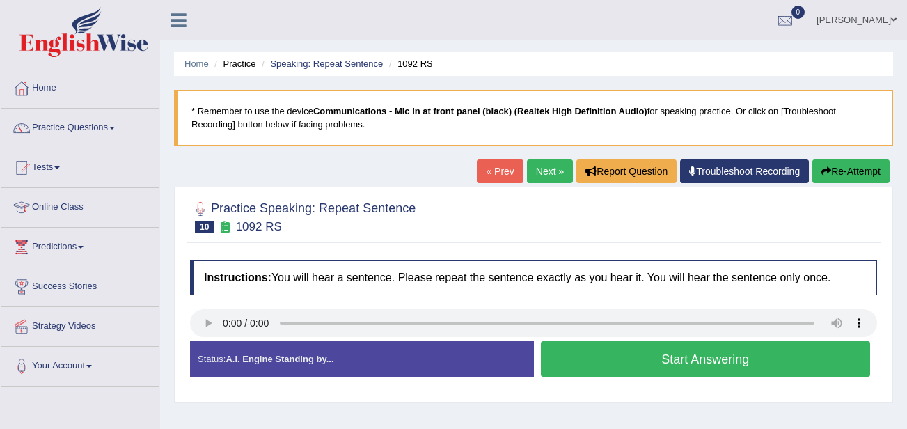
click at [571, 358] on button "Start Answering" at bounding box center [706, 358] width 330 height 35
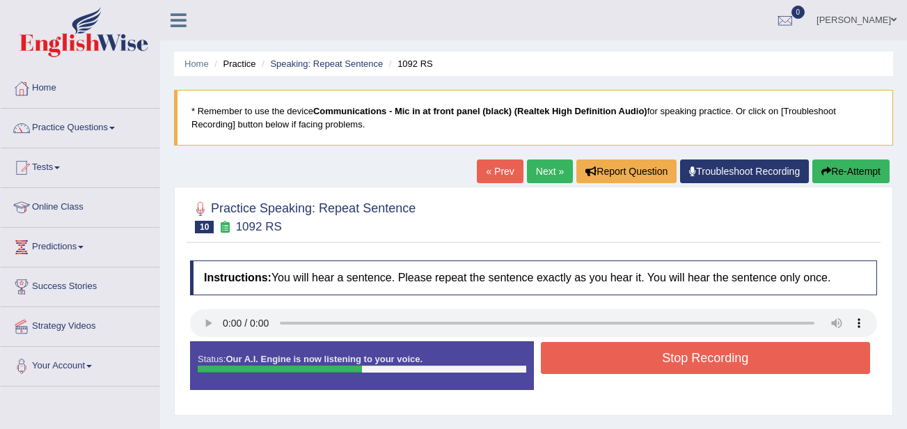
click at [571, 358] on button "Stop Recording" at bounding box center [706, 358] width 330 height 32
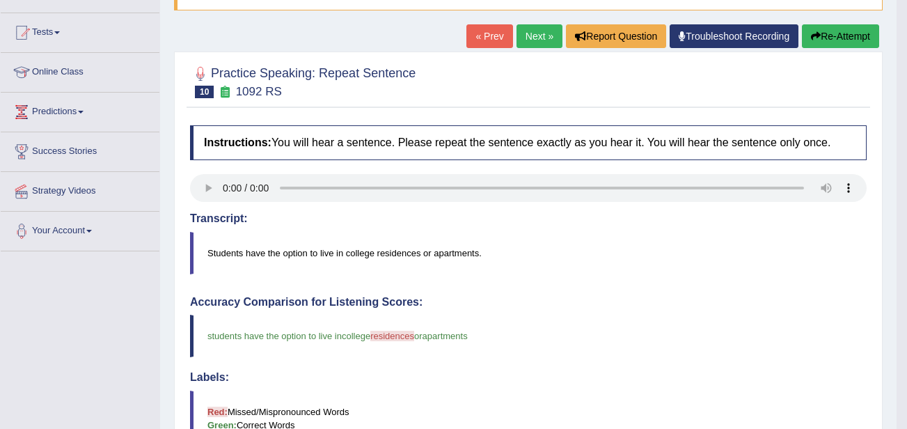
scroll to position [56, 0]
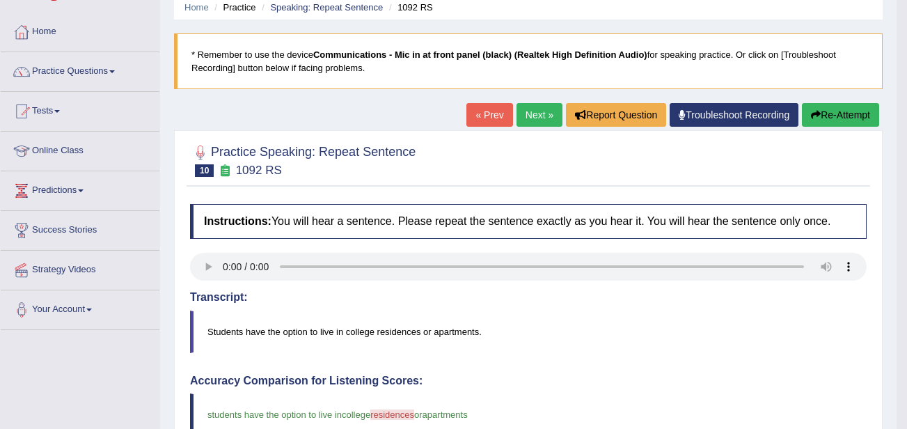
click at [532, 118] on link "Next »" at bounding box center [539, 115] width 46 height 24
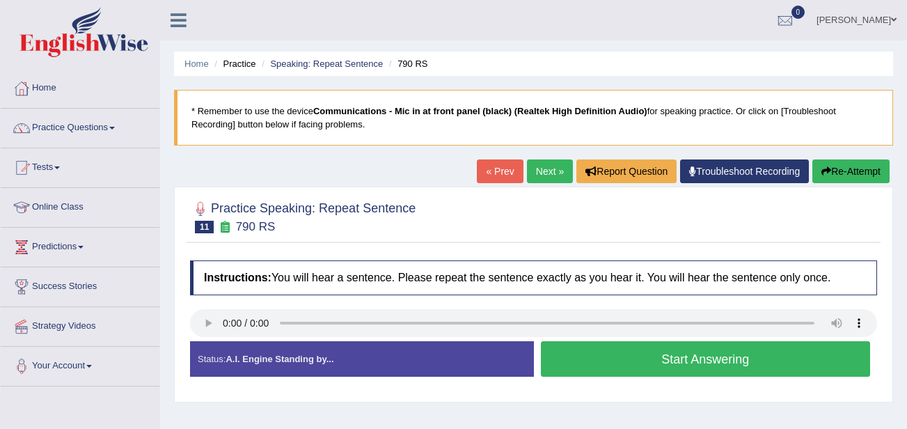
click at [564, 361] on button "Start Answering" at bounding box center [706, 358] width 330 height 35
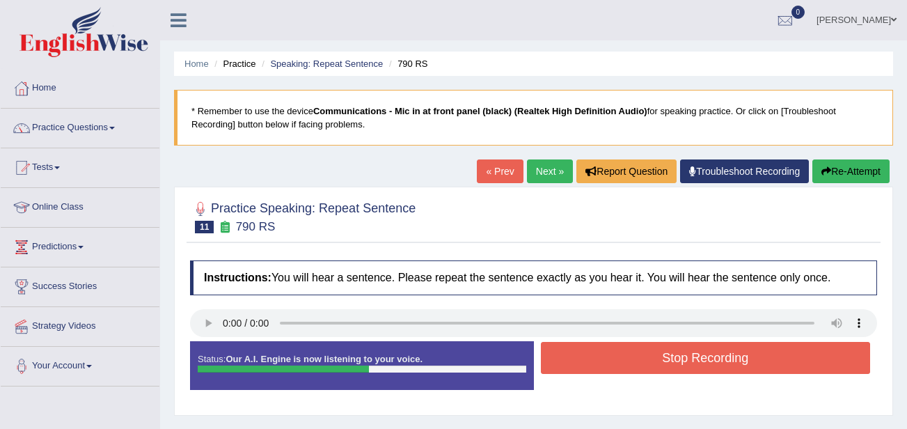
click at [564, 361] on button "Stop Recording" at bounding box center [706, 358] width 330 height 32
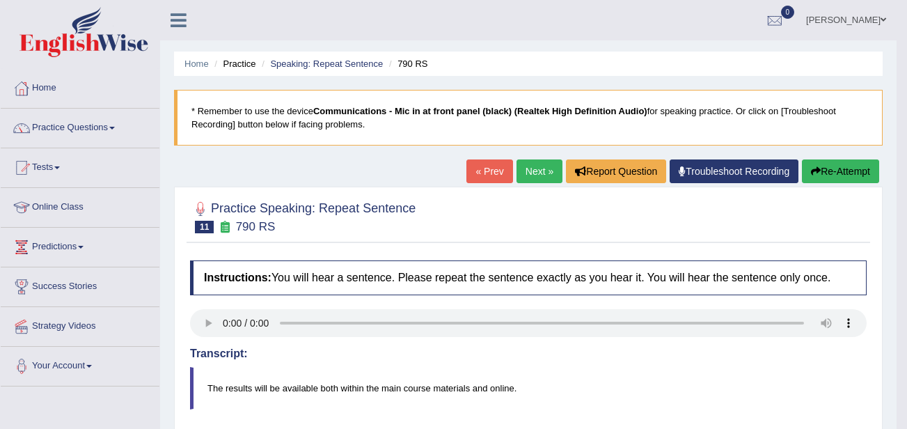
click at [528, 181] on link "Next »" at bounding box center [539, 171] width 46 height 24
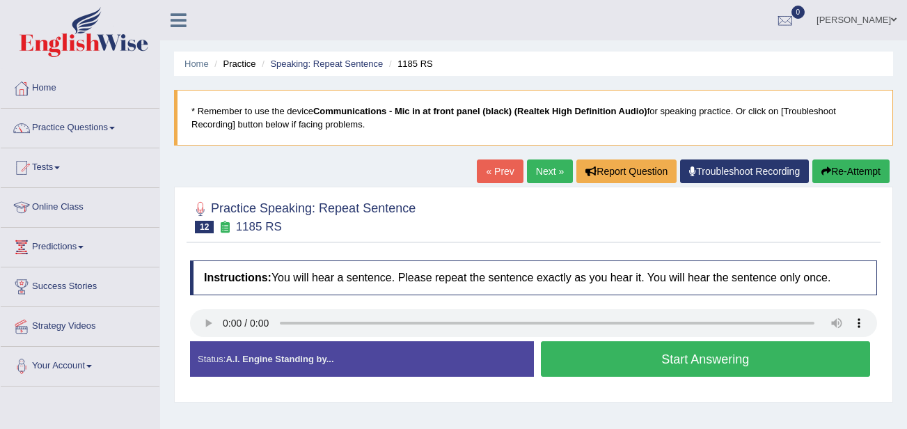
click at [587, 370] on button "Start Answering" at bounding box center [706, 358] width 330 height 35
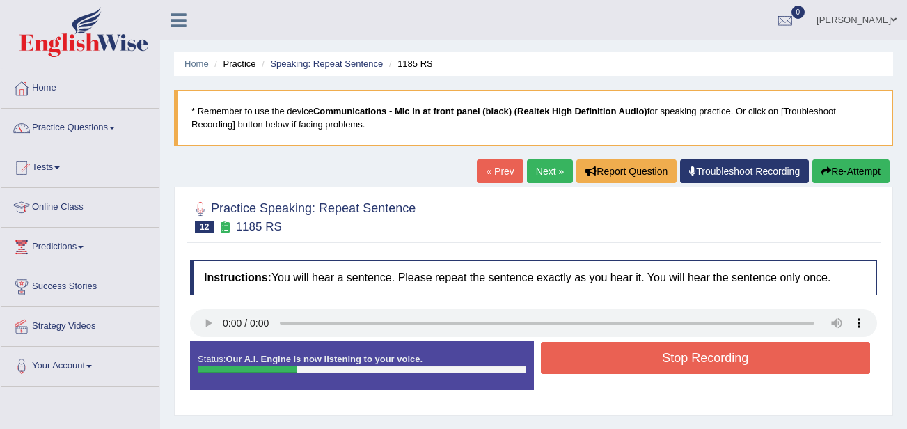
click at [587, 370] on button "Stop Recording" at bounding box center [706, 358] width 330 height 32
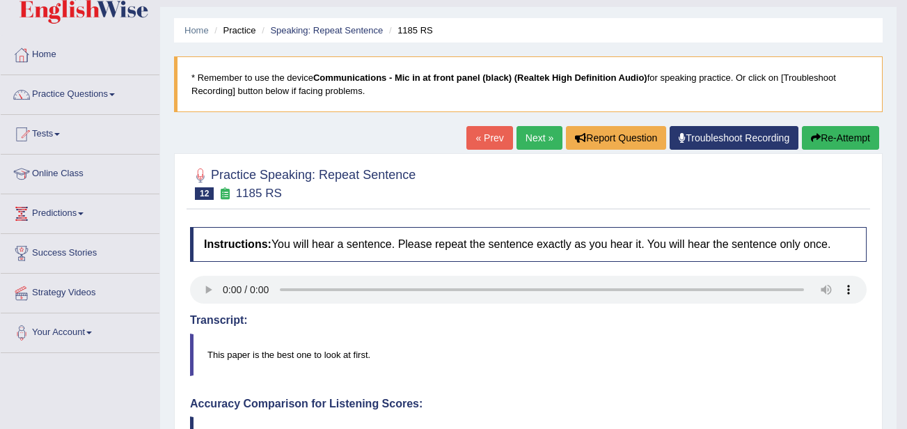
scroll to position [13, 0]
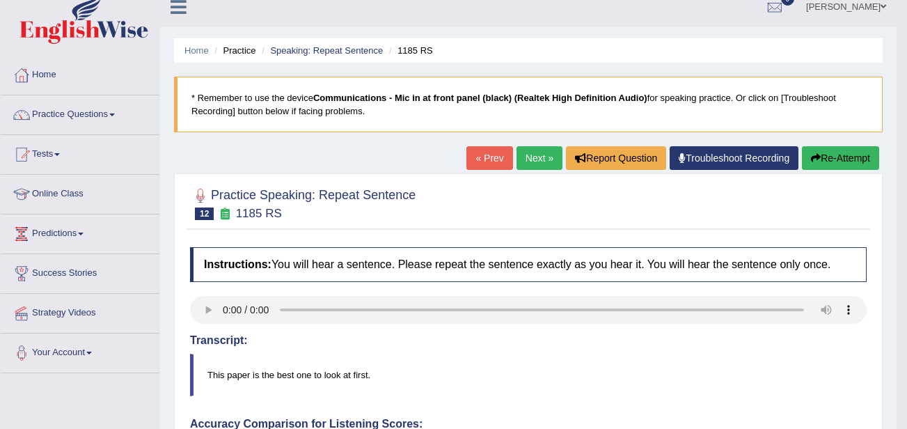
click at [539, 164] on link "Next »" at bounding box center [539, 158] width 46 height 24
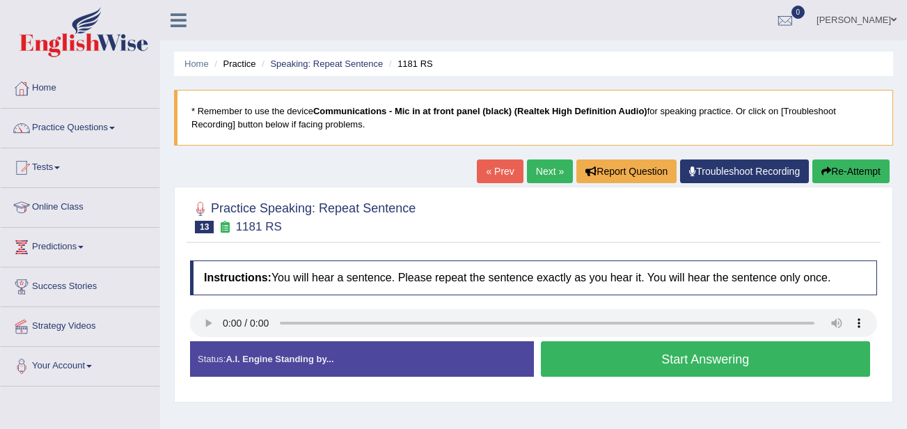
click at [551, 354] on button "Start Answering" at bounding box center [706, 358] width 330 height 35
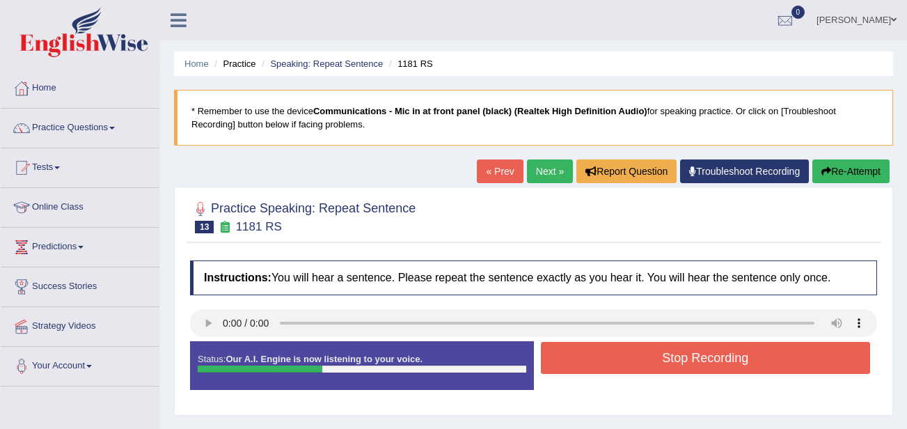
click at [551, 354] on button "Stop Recording" at bounding box center [706, 358] width 330 height 32
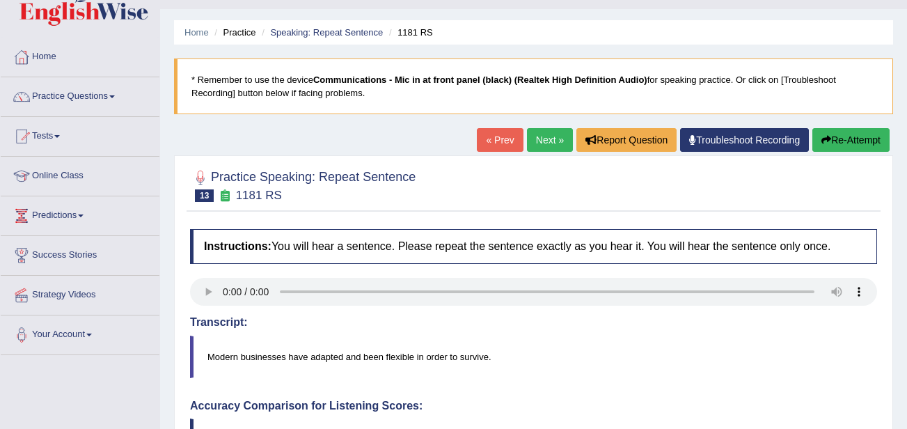
scroll to position [31, 0]
click at [542, 134] on link "Next »" at bounding box center [550, 141] width 46 height 24
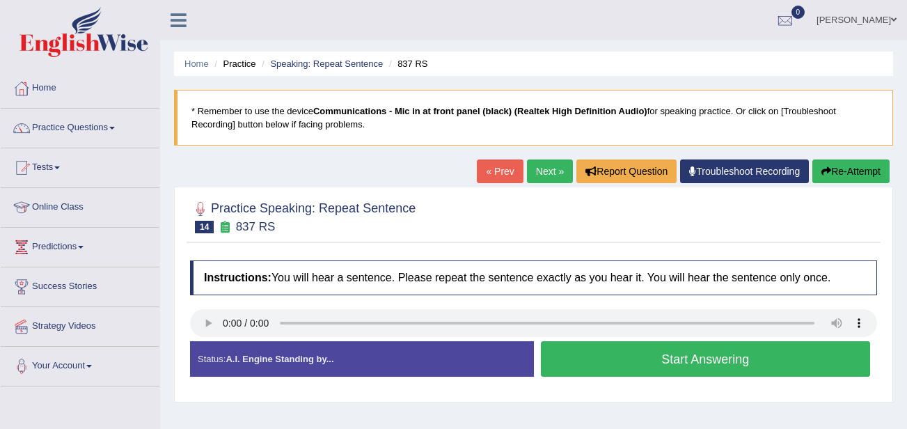
click at [576, 364] on button "Start Answering" at bounding box center [706, 358] width 330 height 35
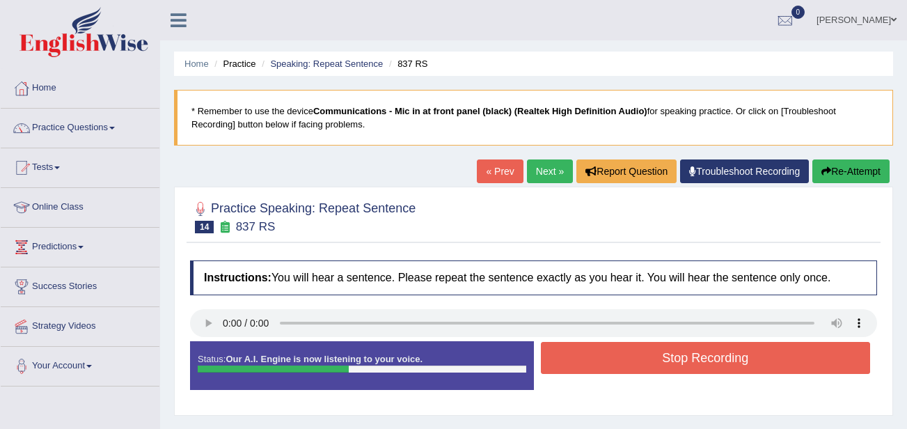
click at [576, 364] on button "Stop Recording" at bounding box center [706, 358] width 330 height 32
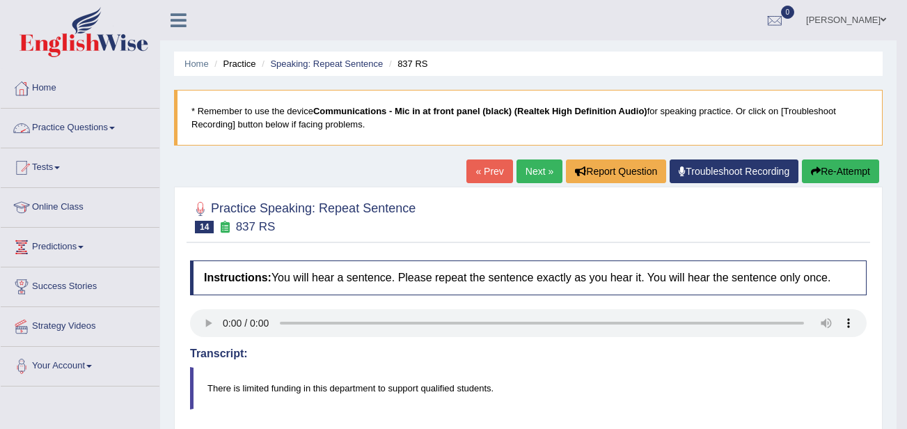
click at [108, 125] on link "Practice Questions" at bounding box center [80, 126] width 159 height 35
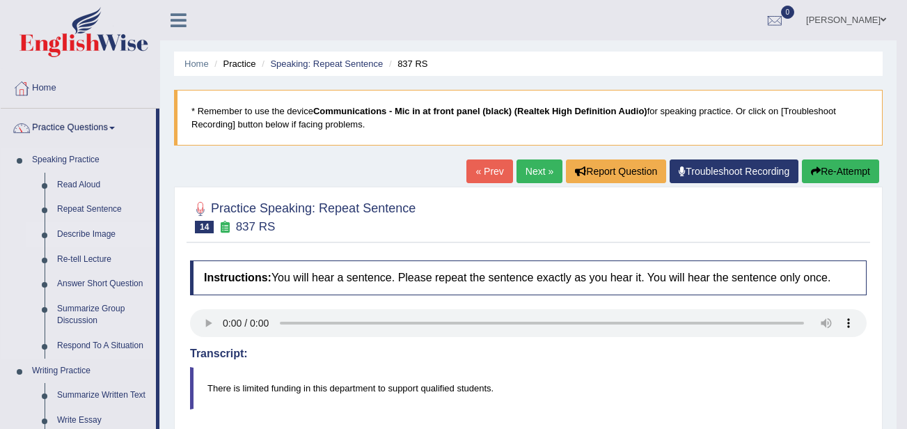
click at [101, 239] on link "Describe Image" at bounding box center [103, 234] width 105 height 25
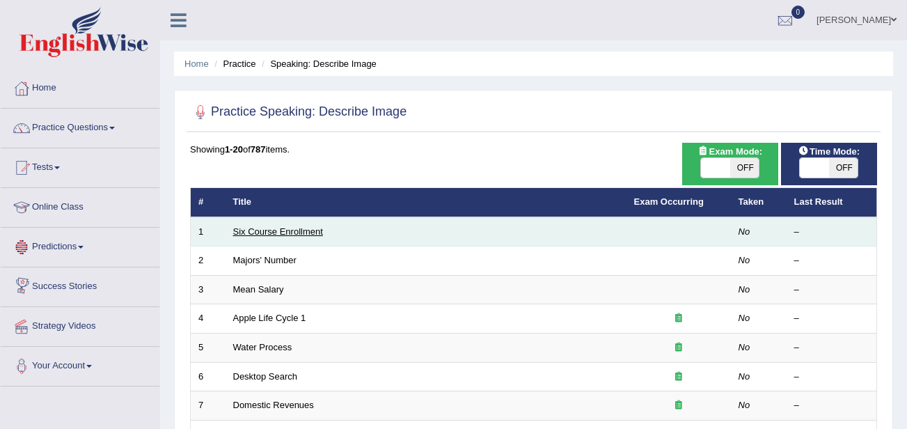
click at [240, 235] on link "Six Course Enrollment" at bounding box center [278, 231] width 90 height 10
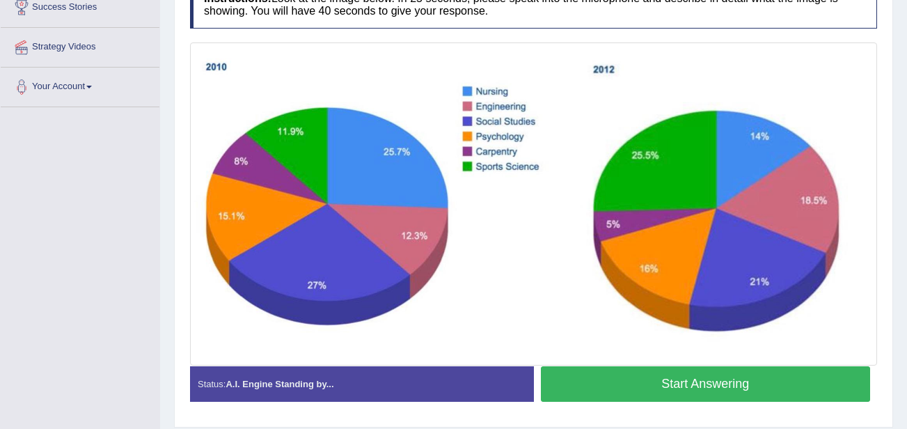
click at [558, 379] on button "Start Answering" at bounding box center [706, 383] width 330 height 35
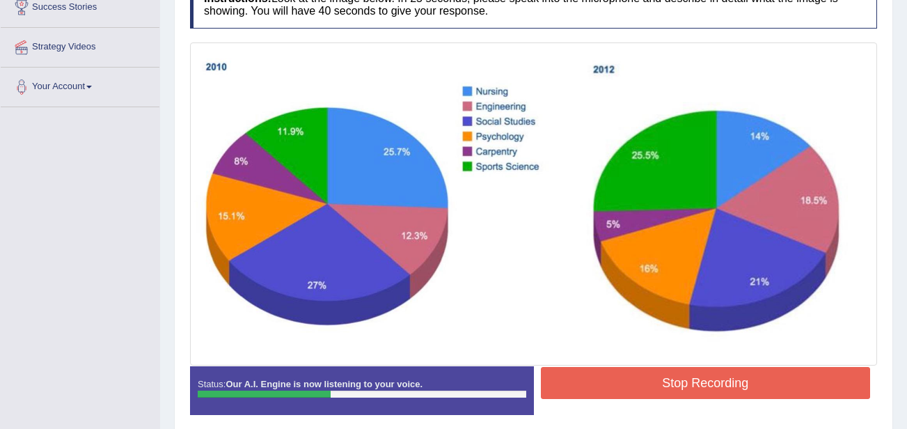
click at [558, 379] on button "Stop Recording" at bounding box center [706, 383] width 330 height 32
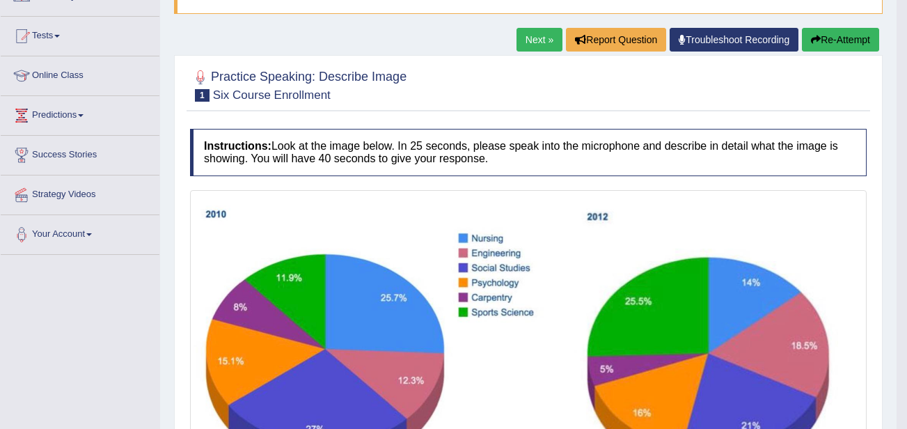
scroll to position [92, 0]
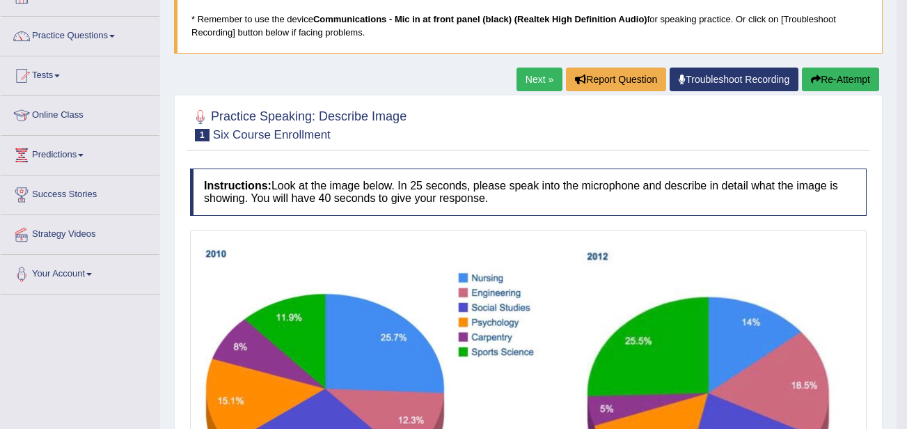
click at [831, 70] on button "Re-Attempt" at bounding box center [840, 80] width 77 height 24
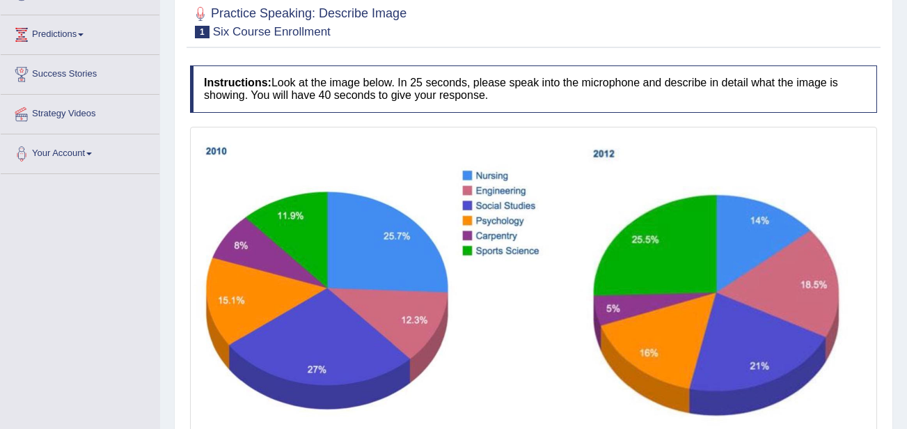
scroll to position [340, 0]
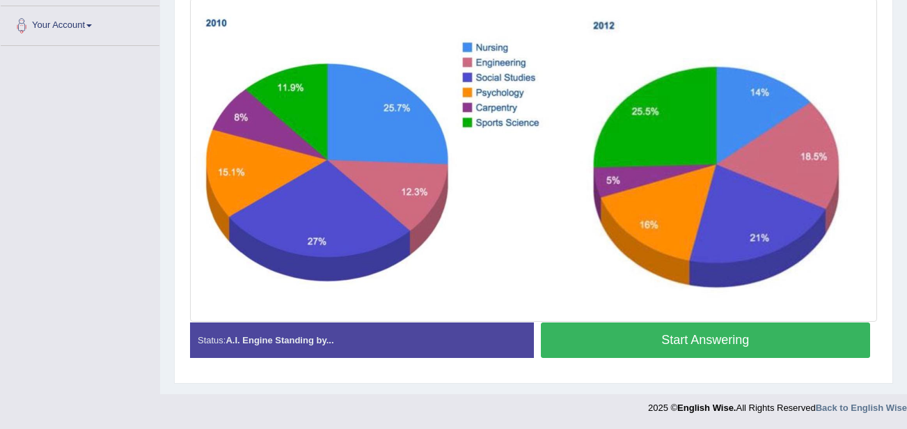
click at [585, 334] on button "Start Answering" at bounding box center [706, 339] width 330 height 35
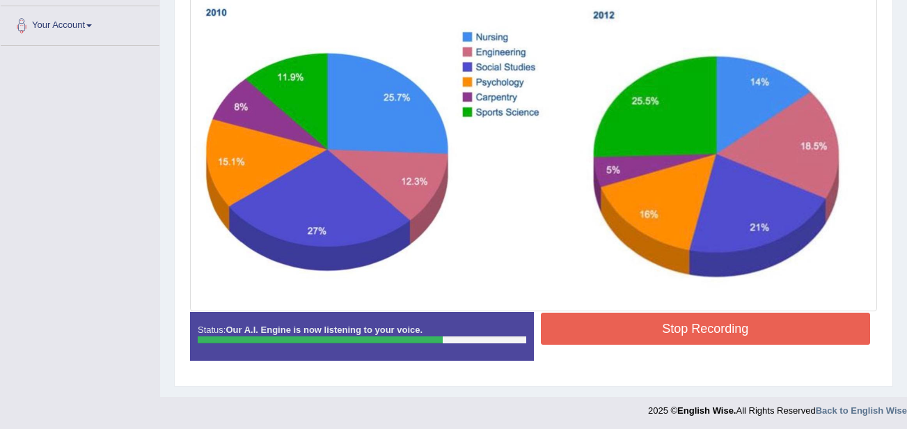
click at [585, 334] on button "Stop Recording" at bounding box center [706, 329] width 330 height 32
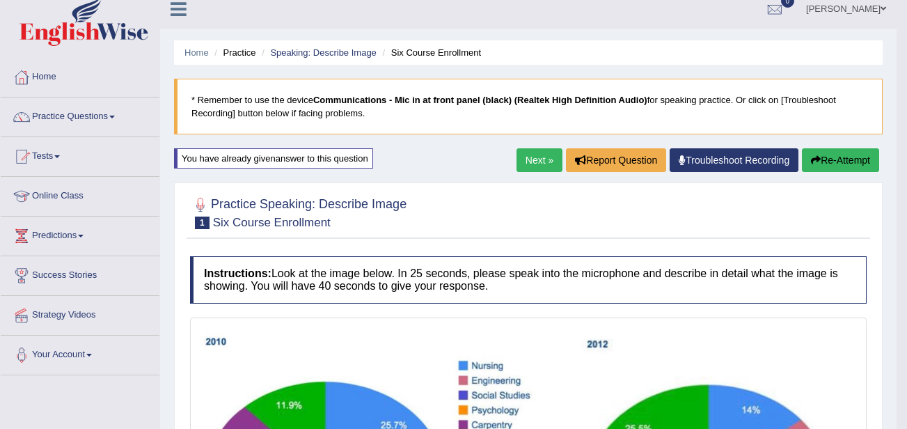
scroll to position [0, 0]
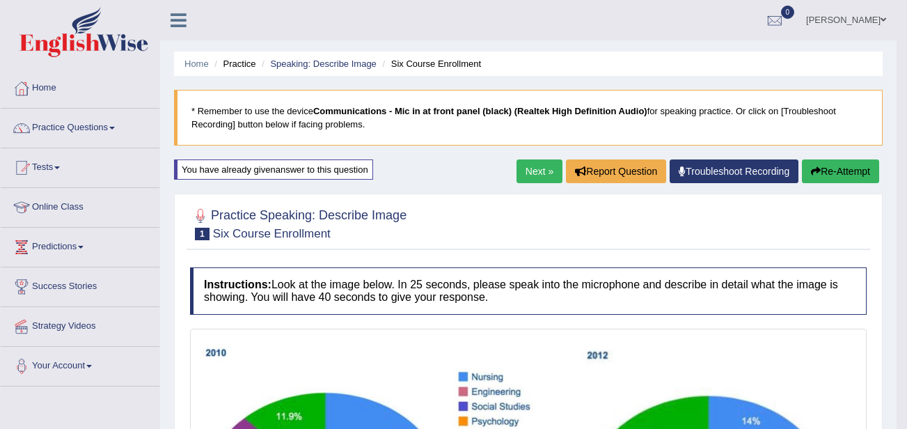
click at [810, 162] on button "Re-Attempt" at bounding box center [840, 171] width 77 height 24
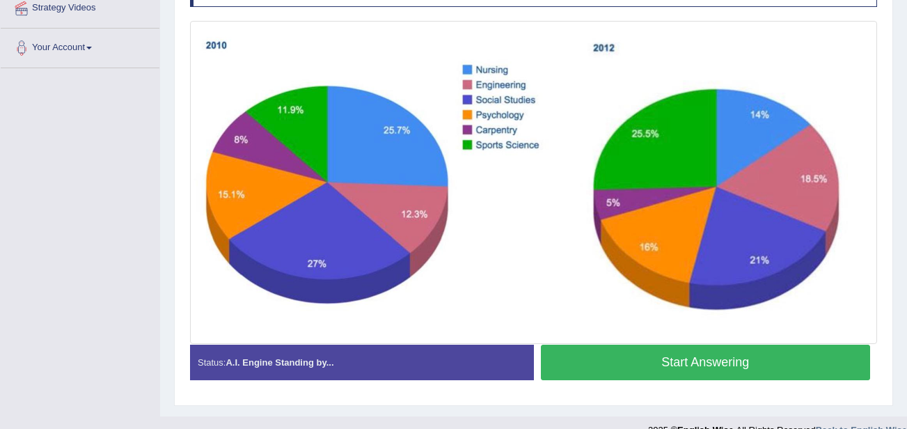
scroll to position [315, 0]
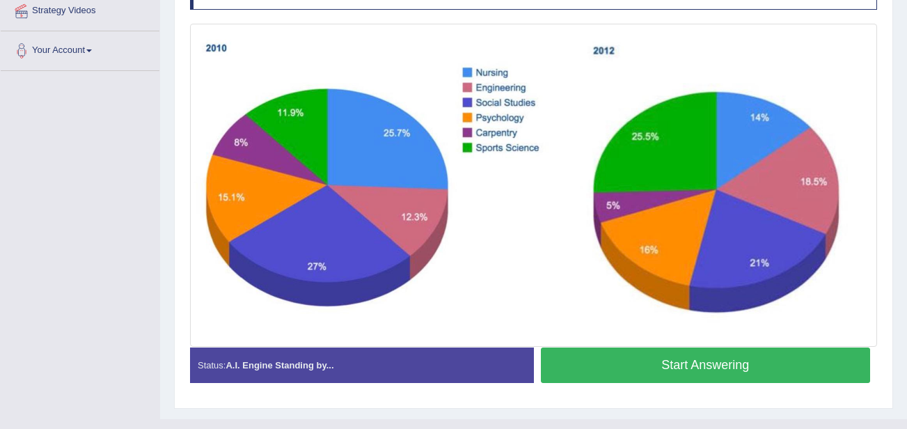
click at [603, 374] on button "Start Answering" at bounding box center [706, 364] width 330 height 35
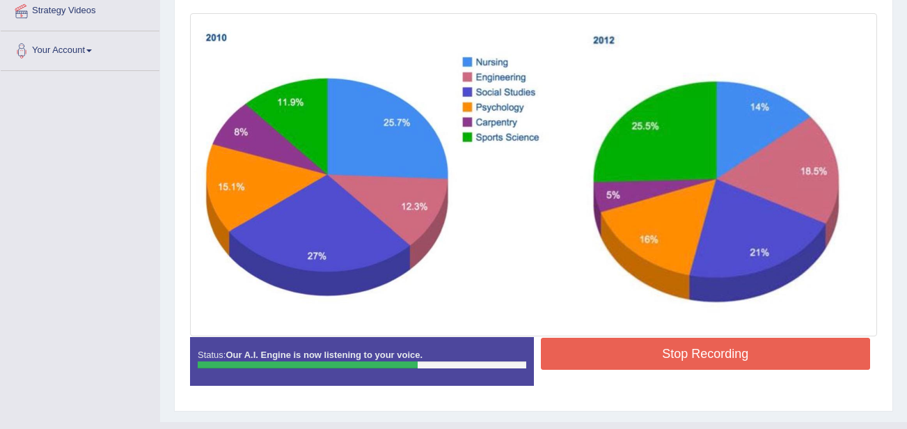
click at [597, 354] on button "Stop Recording" at bounding box center [706, 354] width 330 height 32
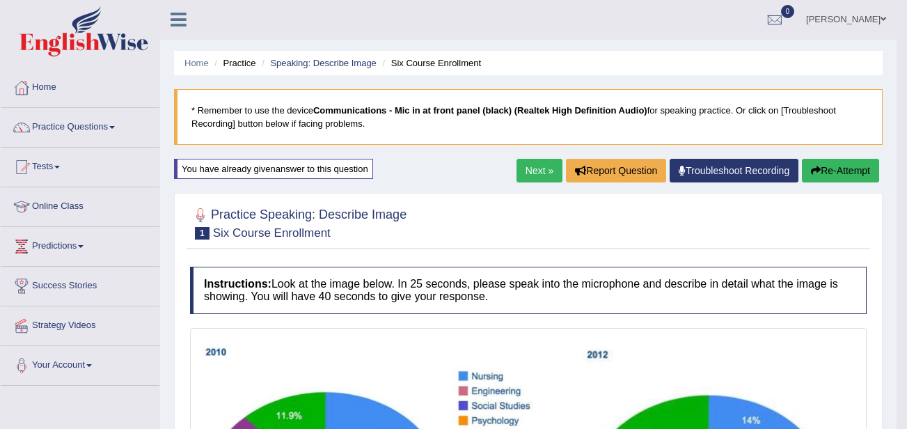
scroll to position [0, 0]
click at [534, 164] on link "Next »" at bounding box center [539, 171] width 46 height 24
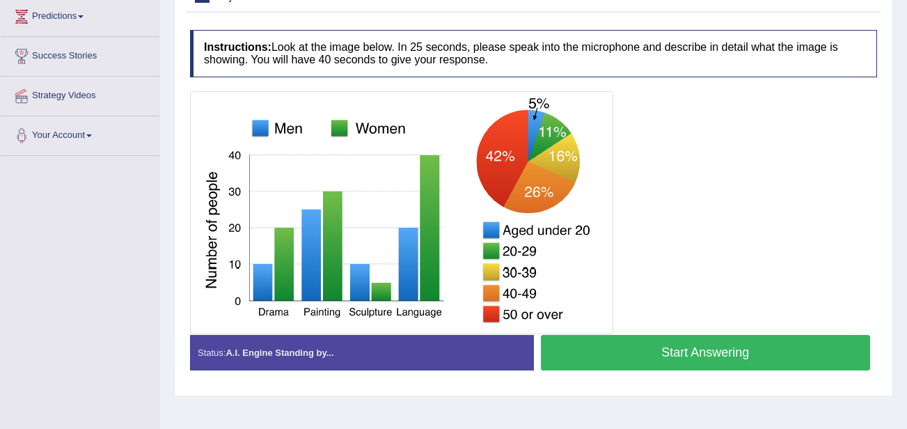
click at [576, 337] on button "Start Answering" at bounding box center [706, 352] width 330 height 35
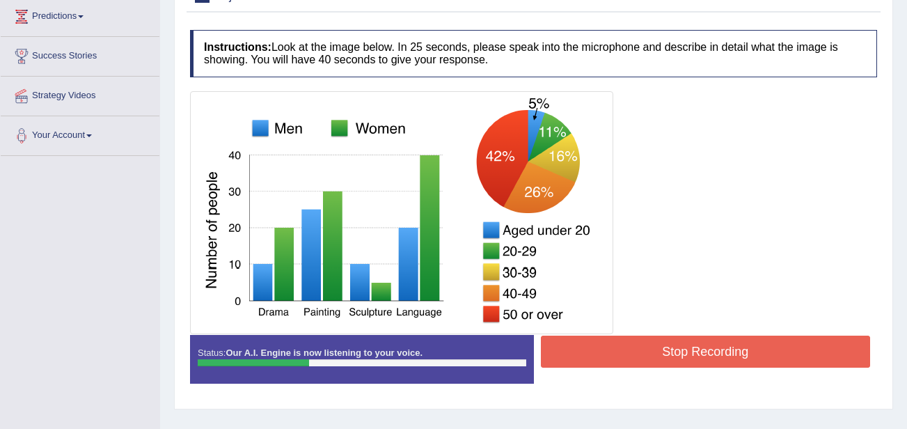
click at [576, 337] on button "Stop Recording" at bounding box center [706, 351] width 330 height 32
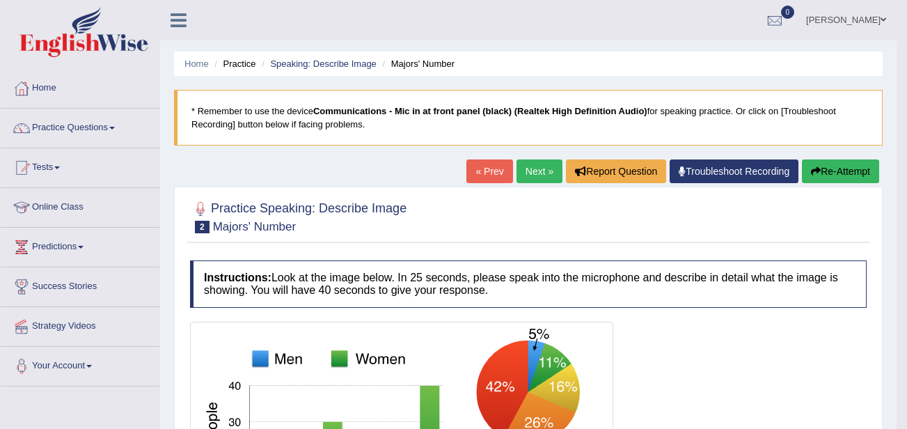
click at [840, 175] on button "Re-Attempt" at bounding box center [840, 171] width 77 height 24
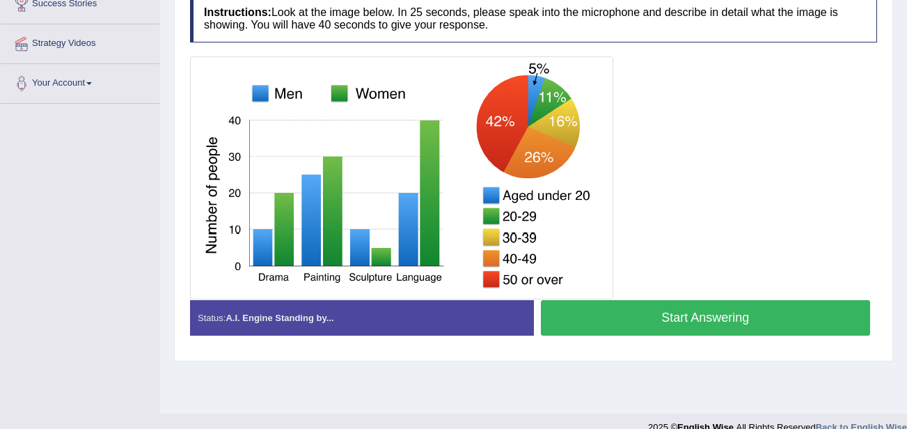
scroll to position [283, 0]
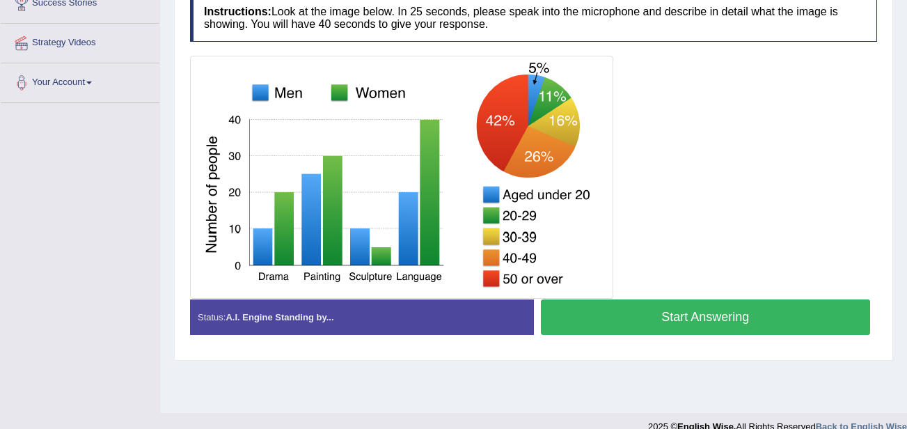
click at [585, 301] on button "Start Answering" at bounding box center [706, 316] width 330 height 35
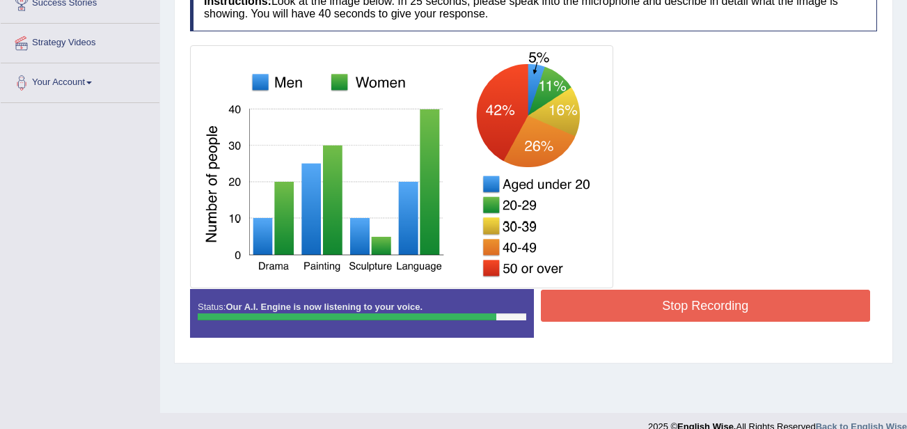
click at [585, 301] on button "Stop Recording" at bounding box center [706, 306] width 330 height 32
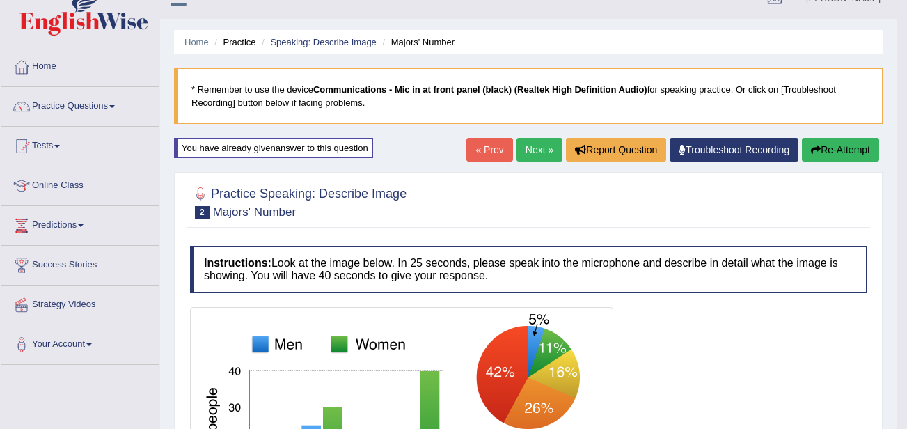
scroll to position [0, 0]
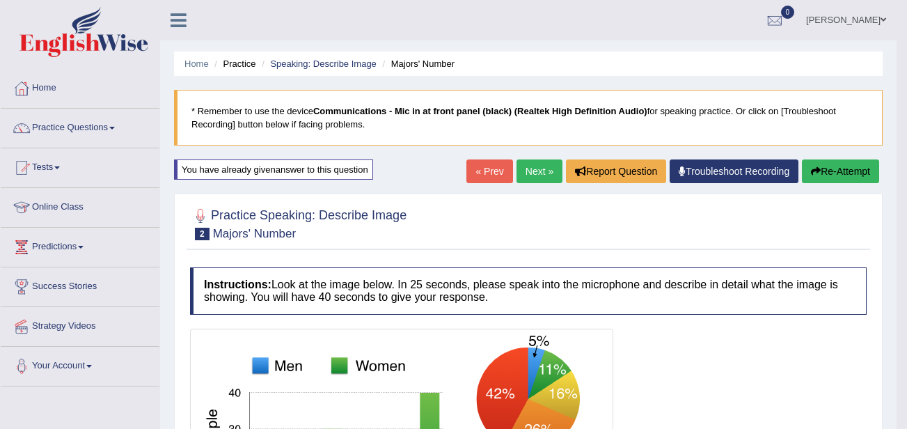
click at [516, 160] on link "Next »" at bounding box center [539, 171] width 46 height 24
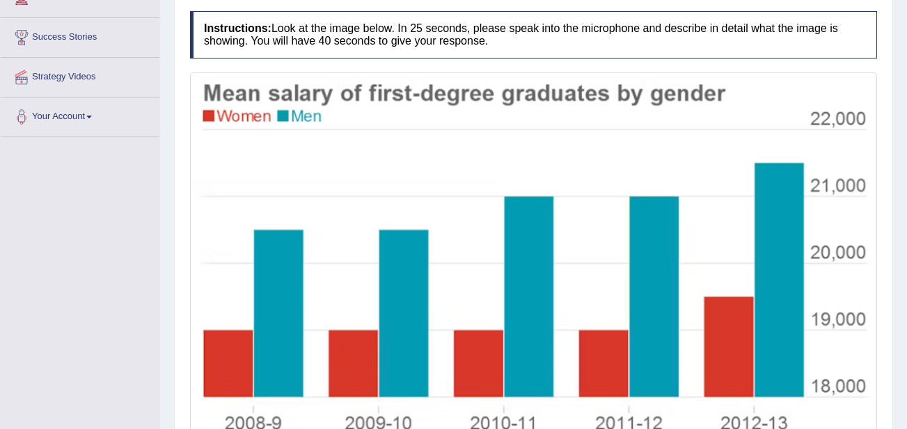
scroll to position [303, 0]
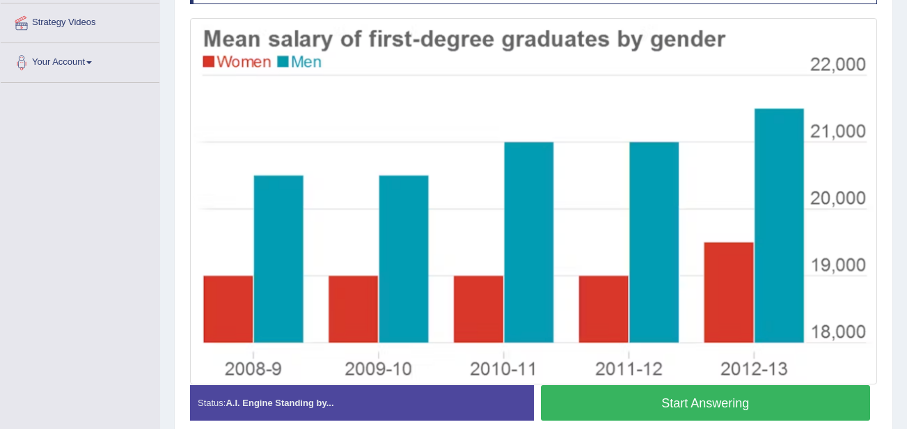
click at [595, 395] on button "Start Answering" at bounding box center [706, 402] width 330 height 35
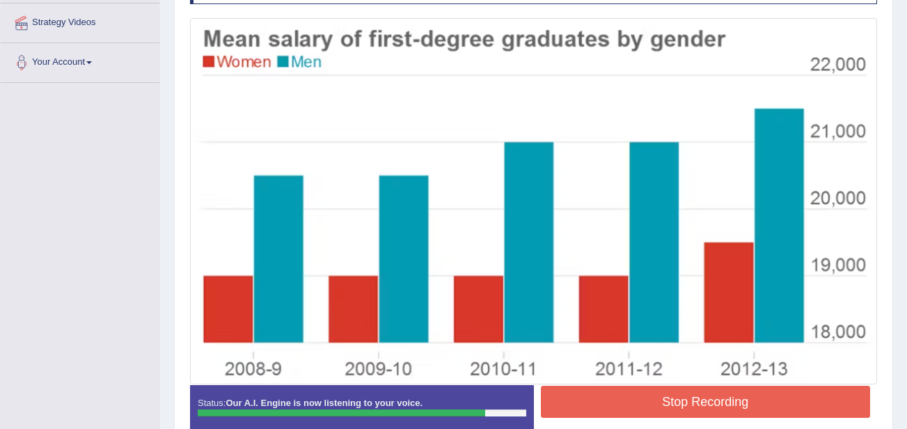
click at [595, 395] on button "Stop Recording" at bounding box center [706, 402] width 330 height 32
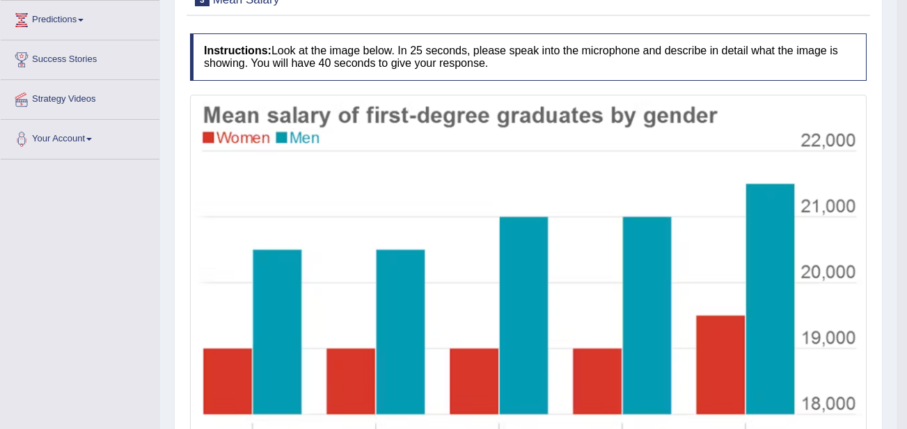
scroll to position [103, 0]
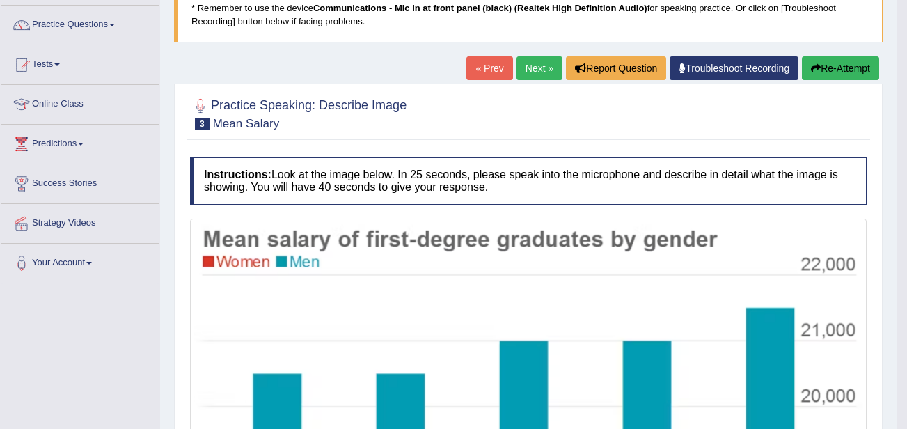
click at [542, 62] on link "Next »" at bounding box center [539, 68] width 46 height 24
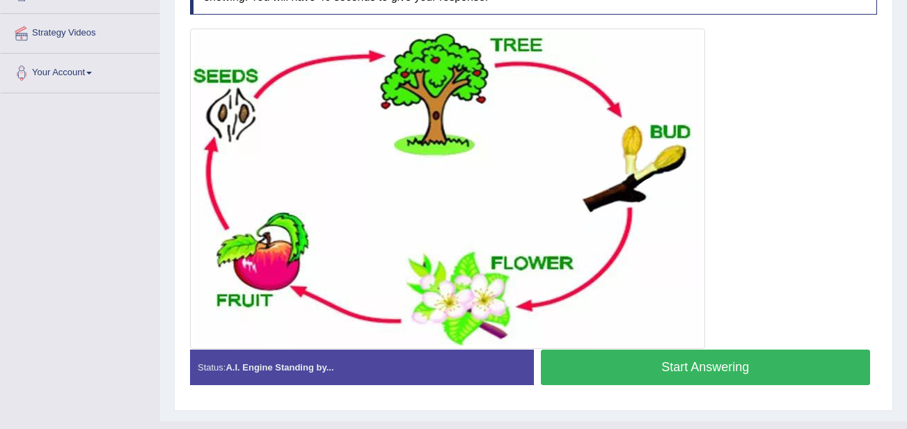
scroll to position [298, 0]
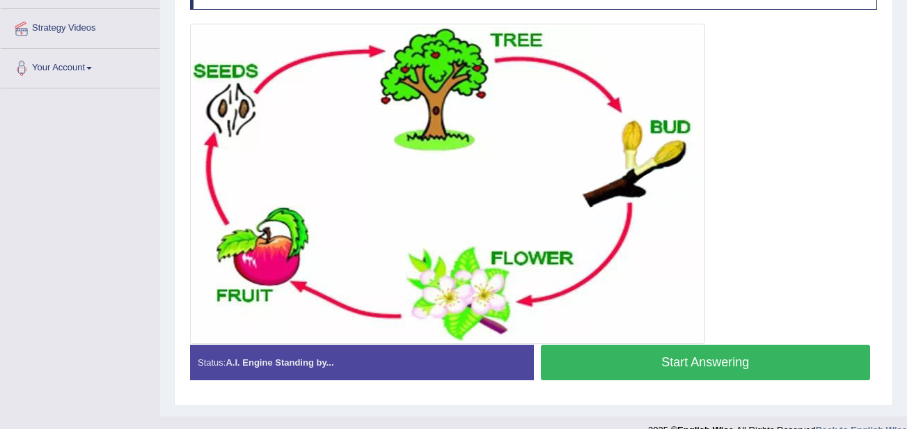
click at [597, 350] on button "Start Answering" at bounding box center [706, 362] width 330 height 35
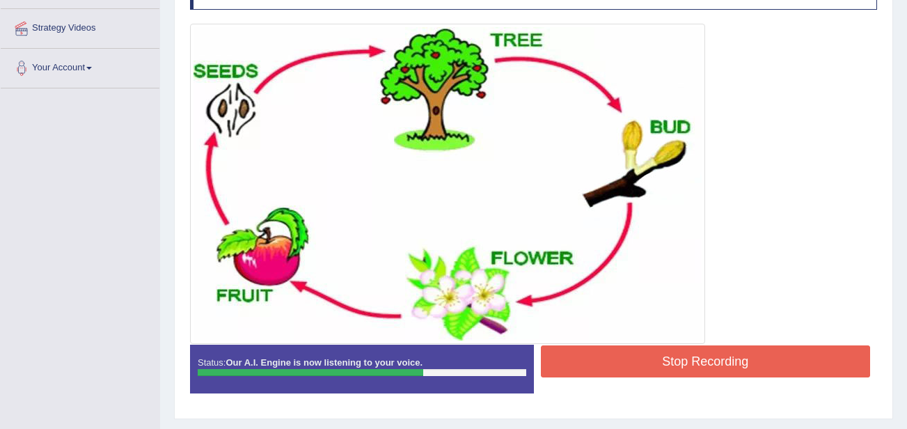
click at [597, 350] on button "Stop Recording" at bounding box center [706, 361] width 330 height 32
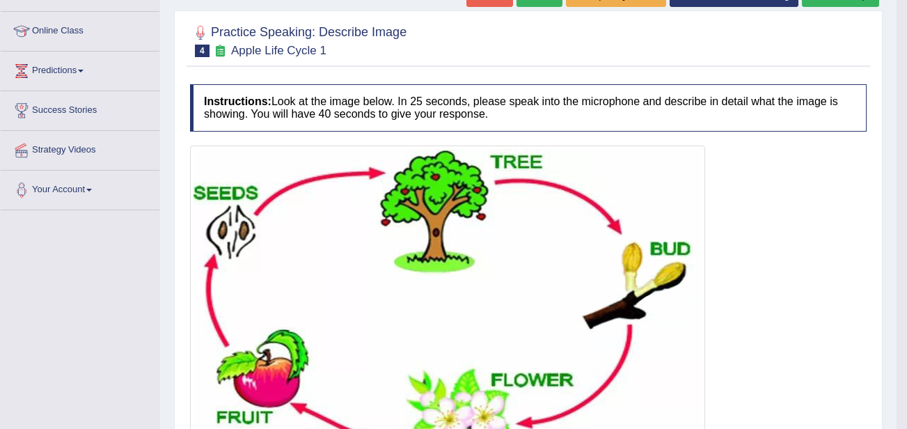
scroll to position [123, 0]
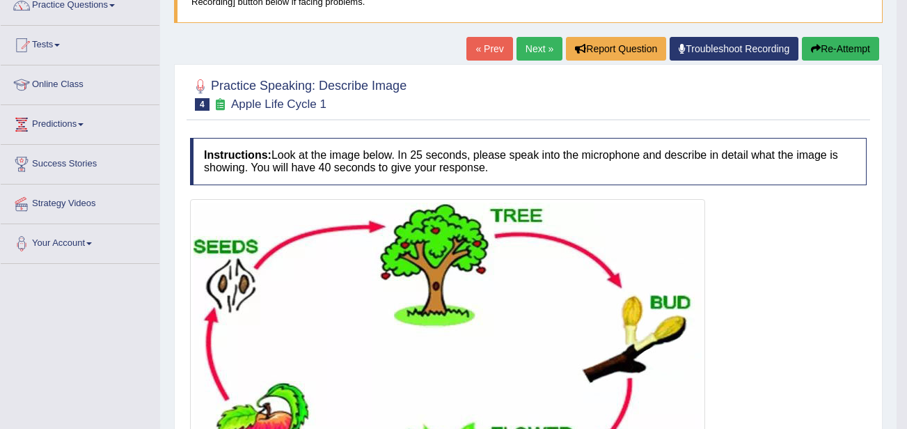
click at [816, 59] on button "Re-Attempt" at bounding box center [840, 49] width 77 height 24
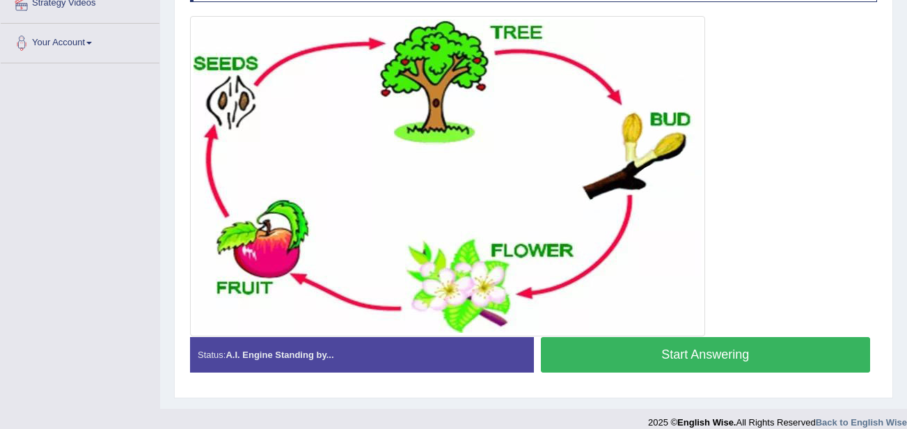
scroll to position [322, 0]
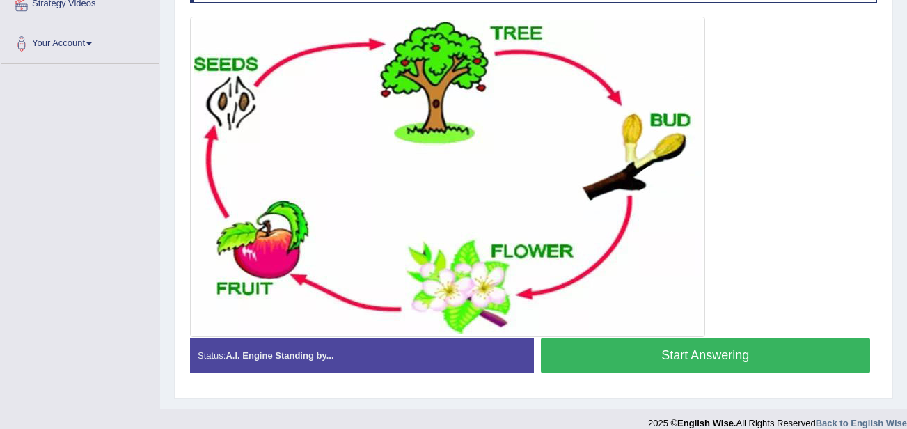
click at [595, 343] on button "Start Answering" at bounding box center [706, 355] width 330 height 35
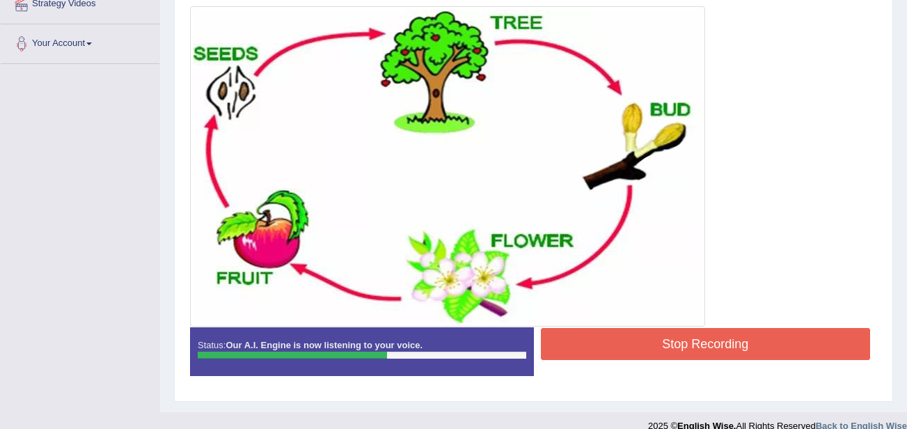
click at [595, 343] on button "Stop Recording" at bounding box center [706, 344] width 330 height 32
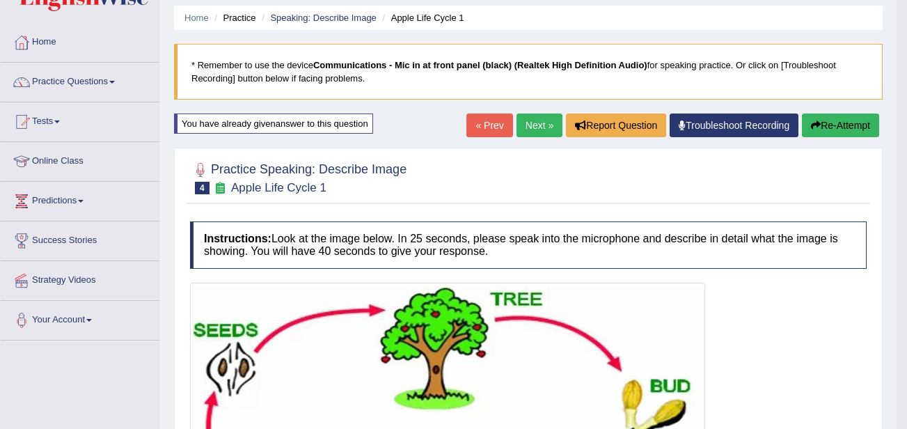
scroll to position [41, 0]
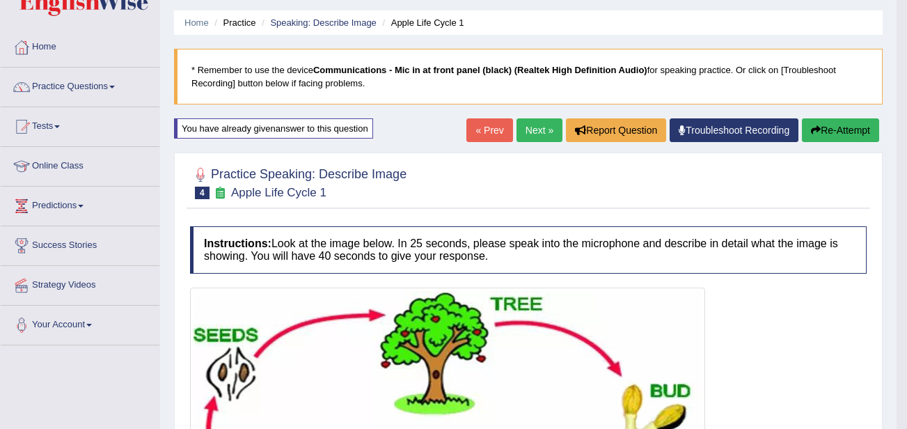
click at [537, 135] on link "Next »" at bounding box center [539, 130] width 46 height 24
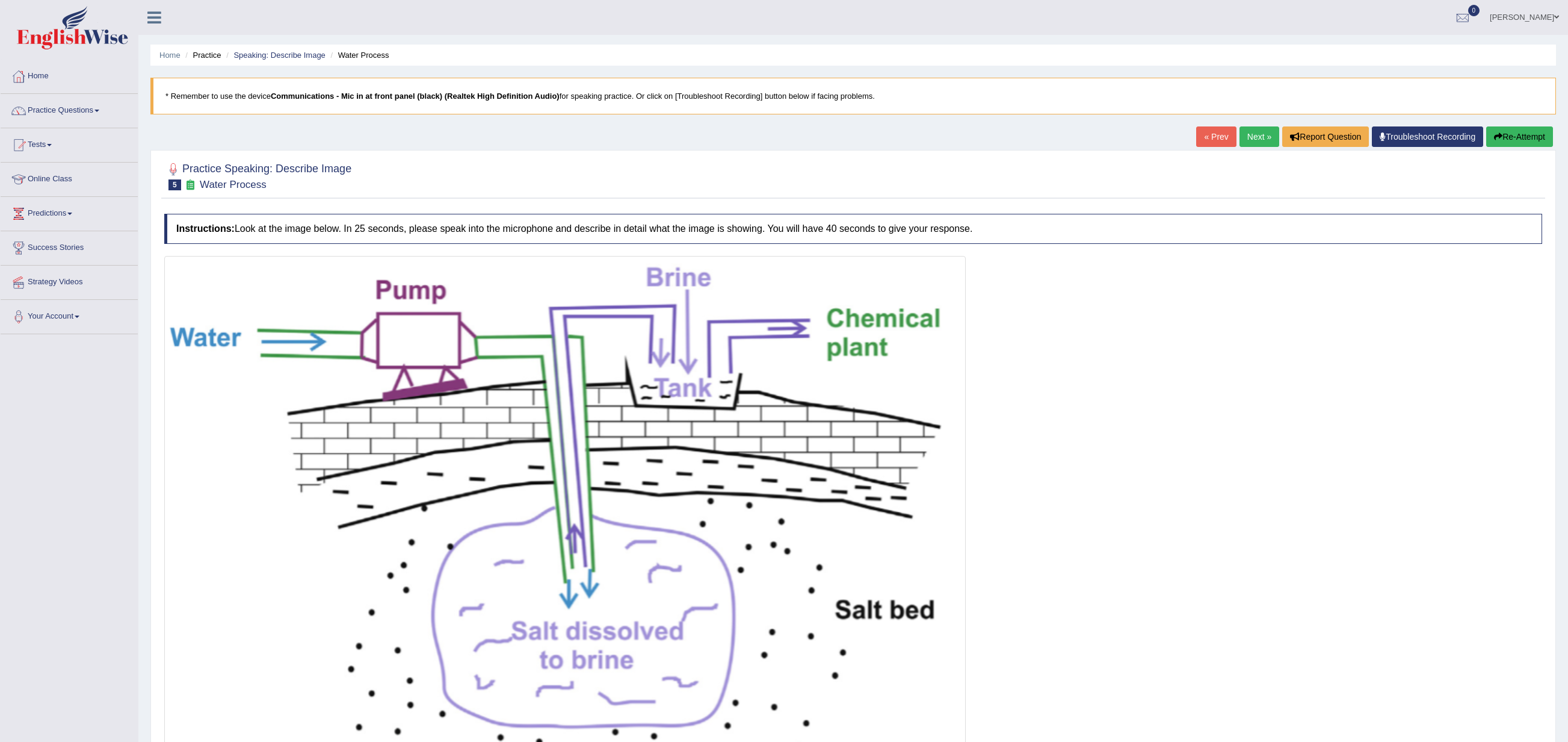
drag, startPoint x: 510, startPoint y: 3, endPoint x: 1037, endPoint y: 440, distance: 684.6
click at [783, 370] on div at bounding box center [853, 528] width 1378 height 543
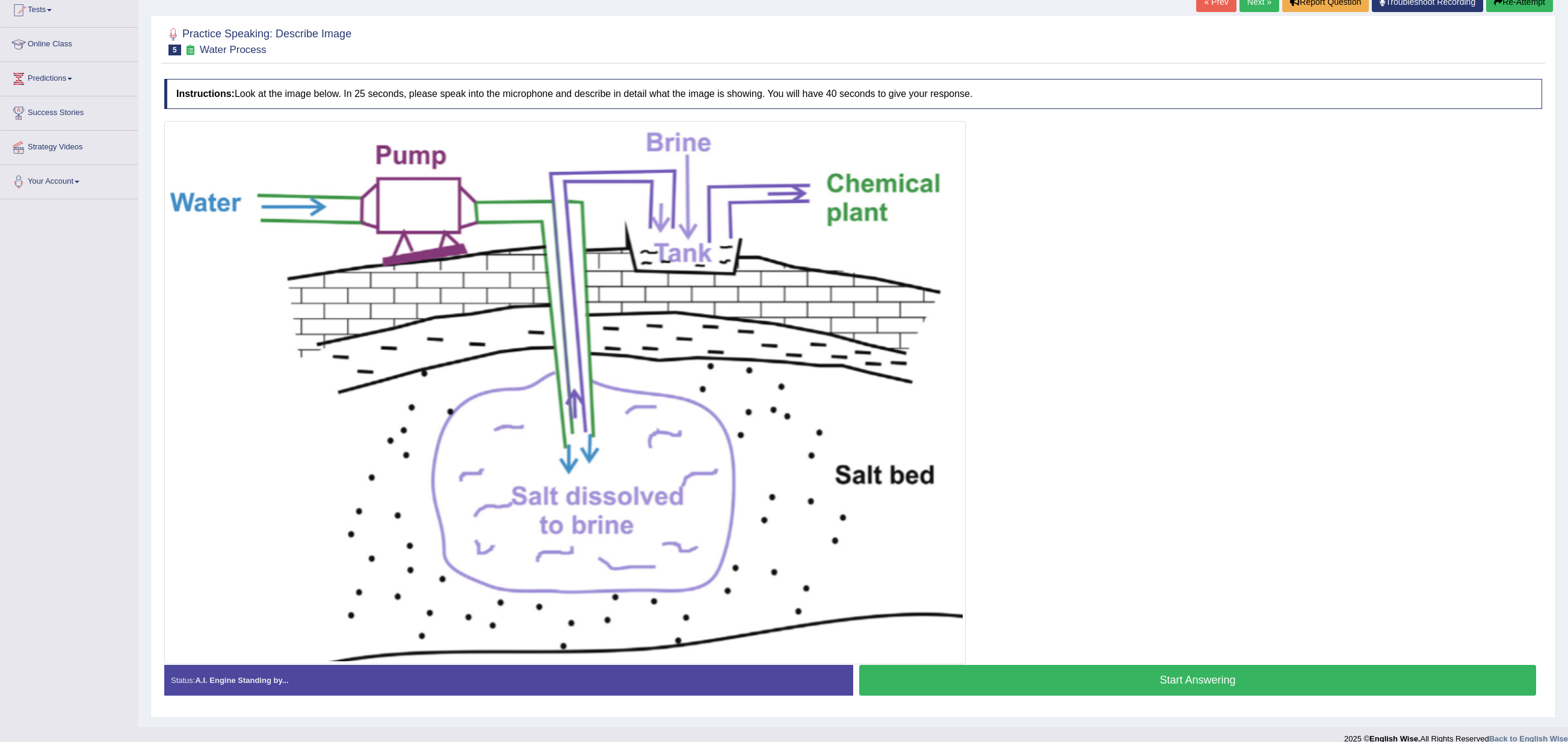
scroll to position [159, 0]
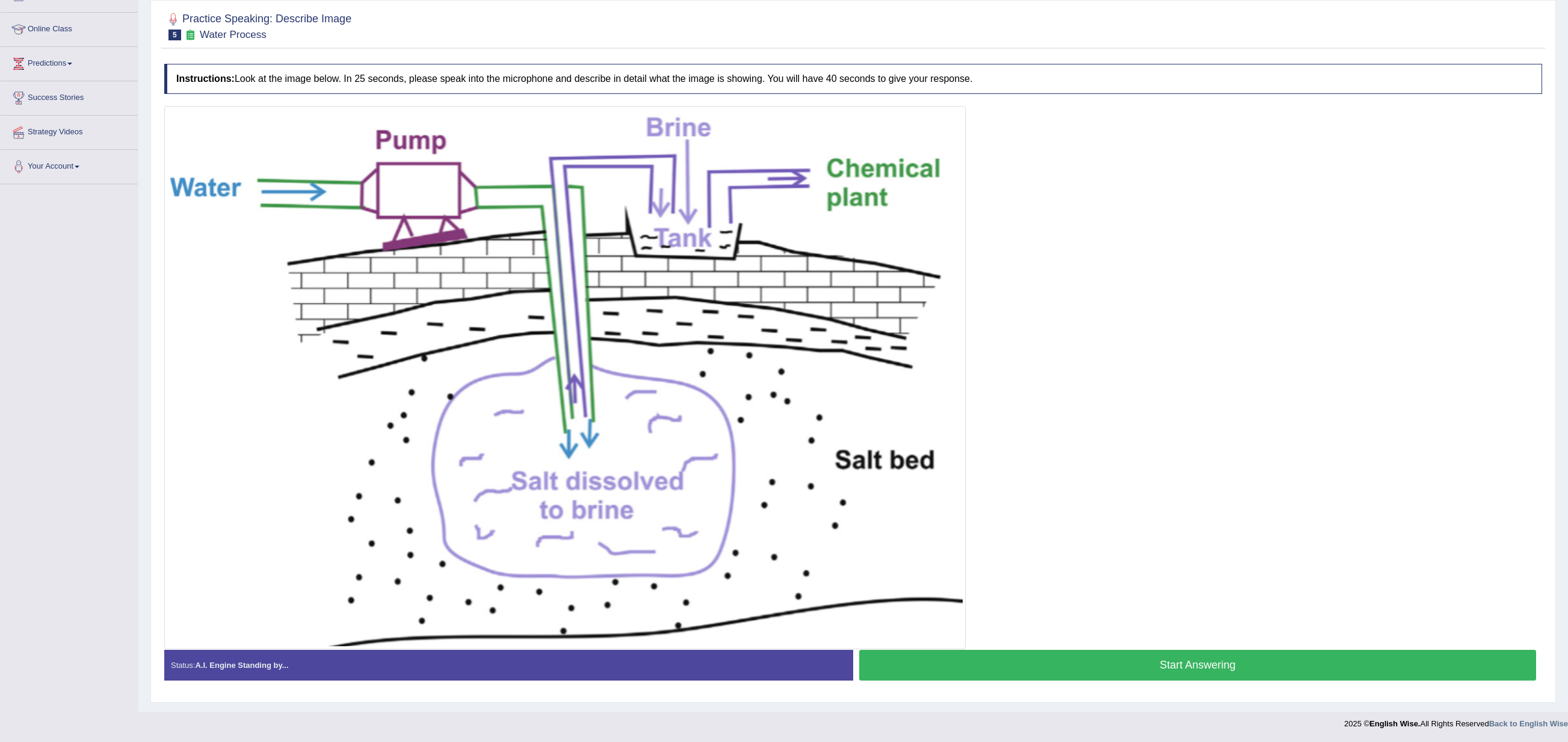
click at [783, 370] on button "Start Answering" at bounding box center [1197, 664] width 677 height 30
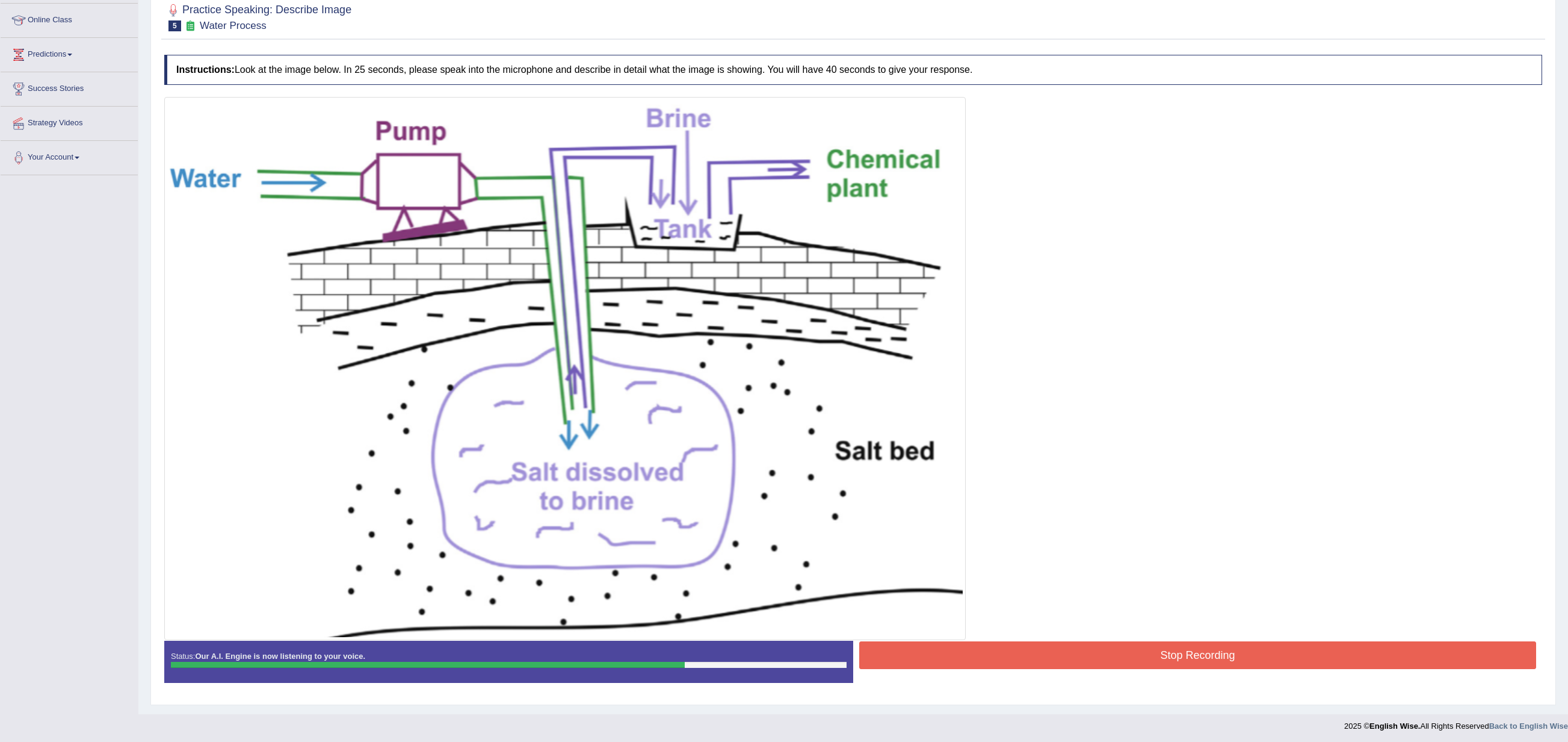
click at [783, 370] on button "Stop Recording" at bounding box center [1197, 655] width 677 height 28
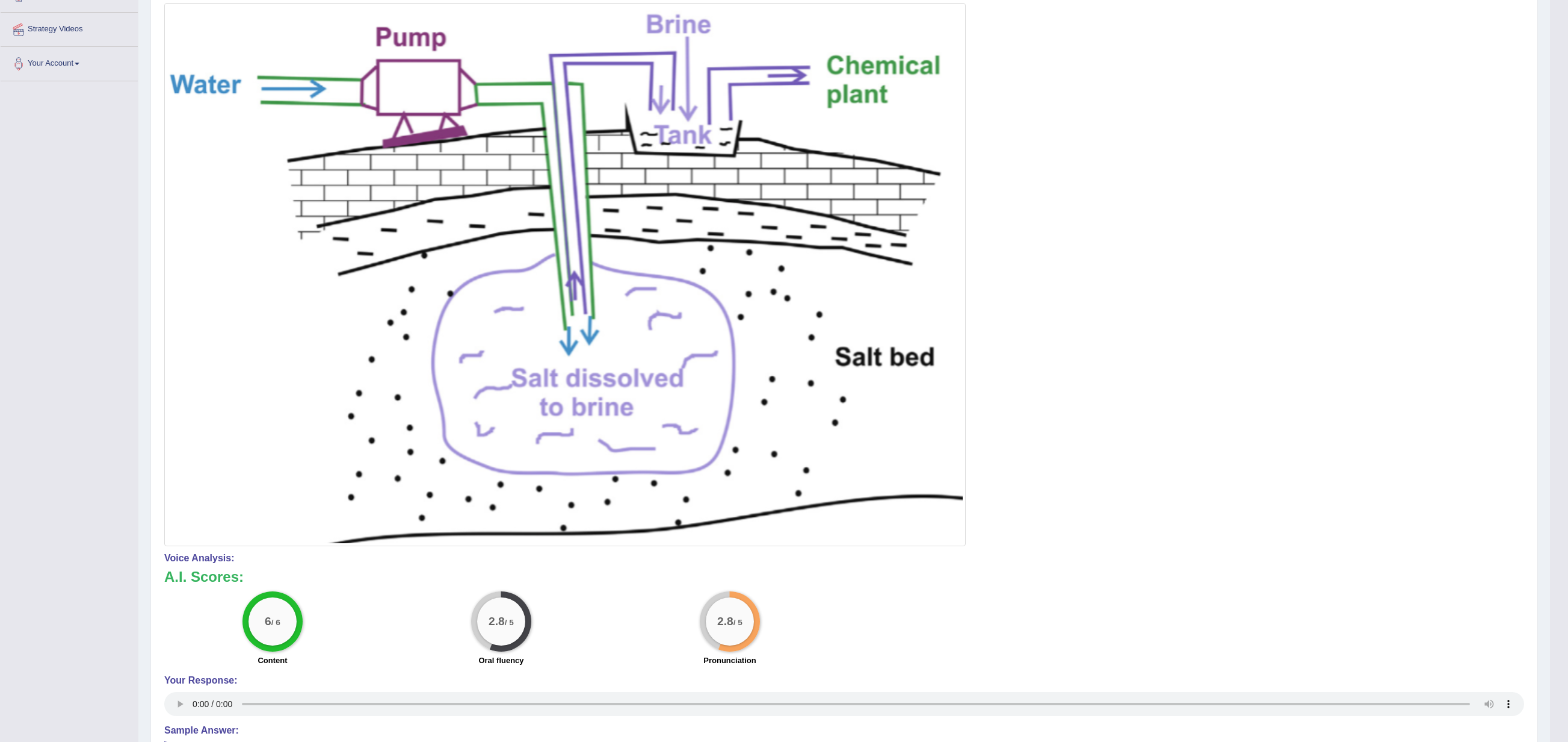
scroll to position [0, 0]
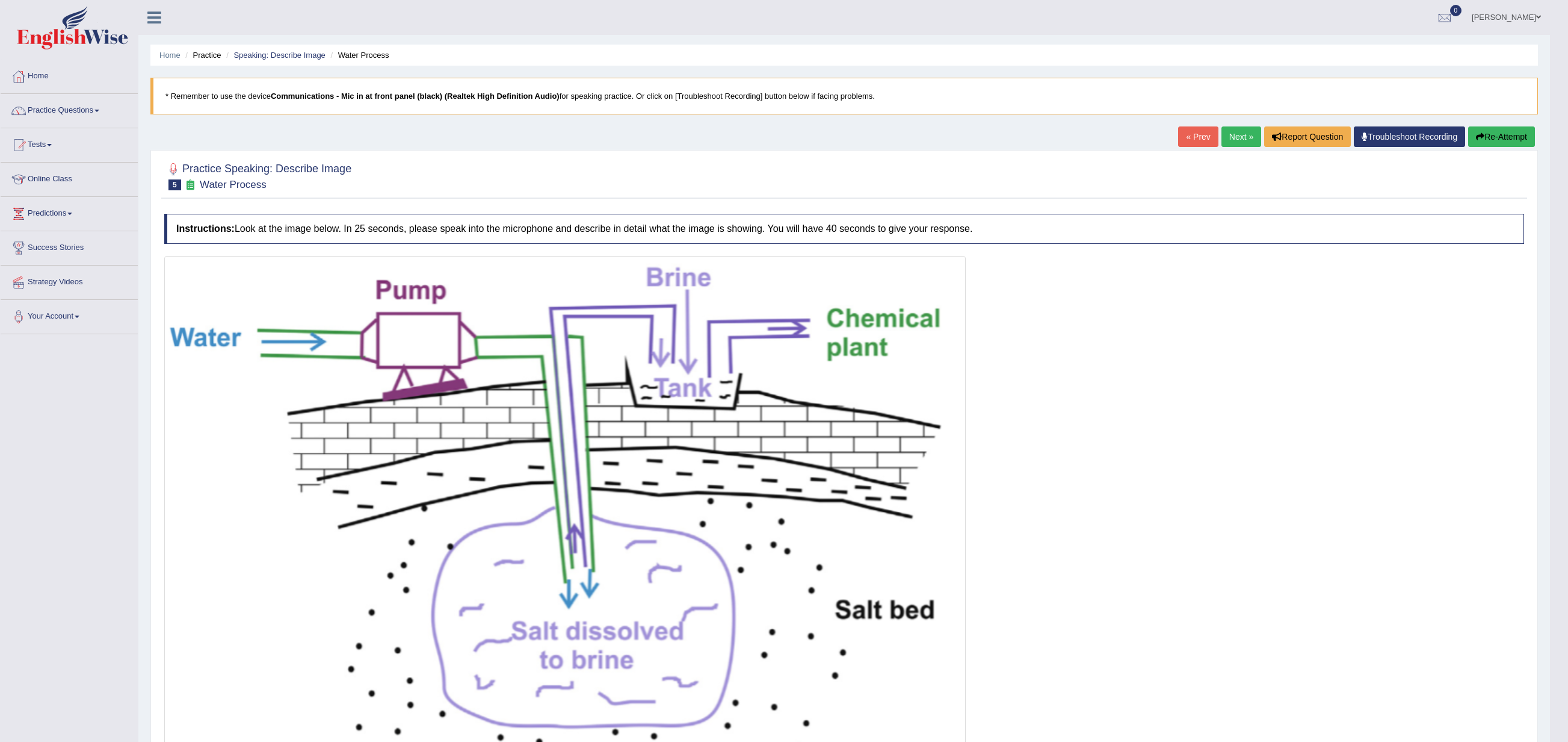
click at [783, 135] on link "Next »" at bounding box center [1241, 137] width 40 height 21
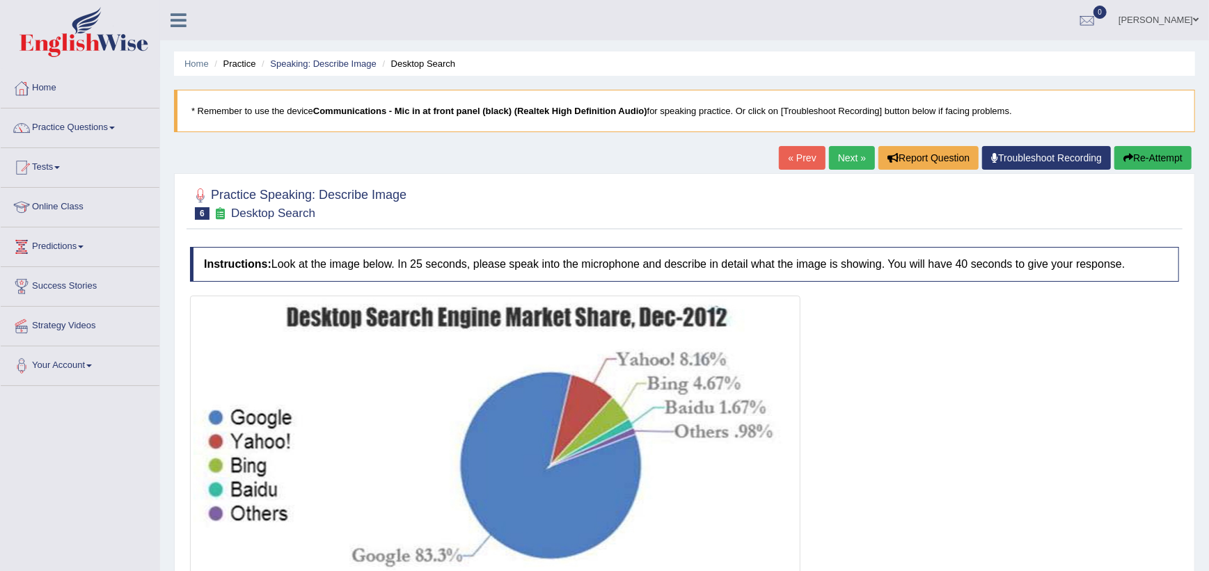
drag, startPoint x: 0, startPoint y: 0, endPoint x: 890, endPoint y: 349, distance: 955.4
click at [890, 349] on div at bounding box center [684, 442] width 989 height 292
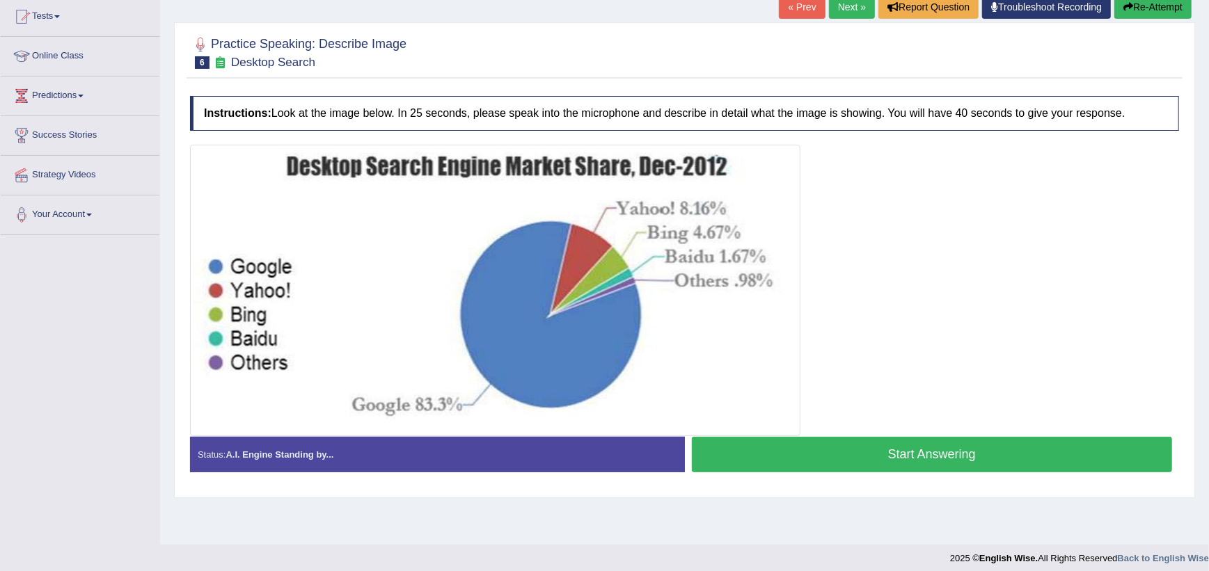
scroll to position [159, 0]
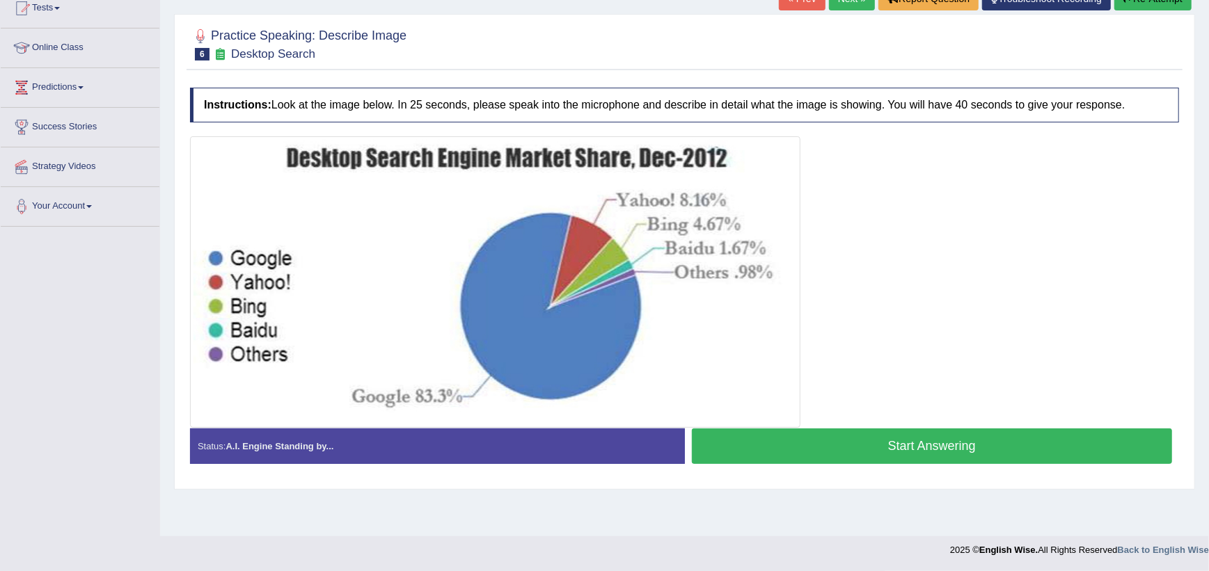
click at [794, 437] on button "Start Answering" at bounding box center [932, 446] width 481 height 35
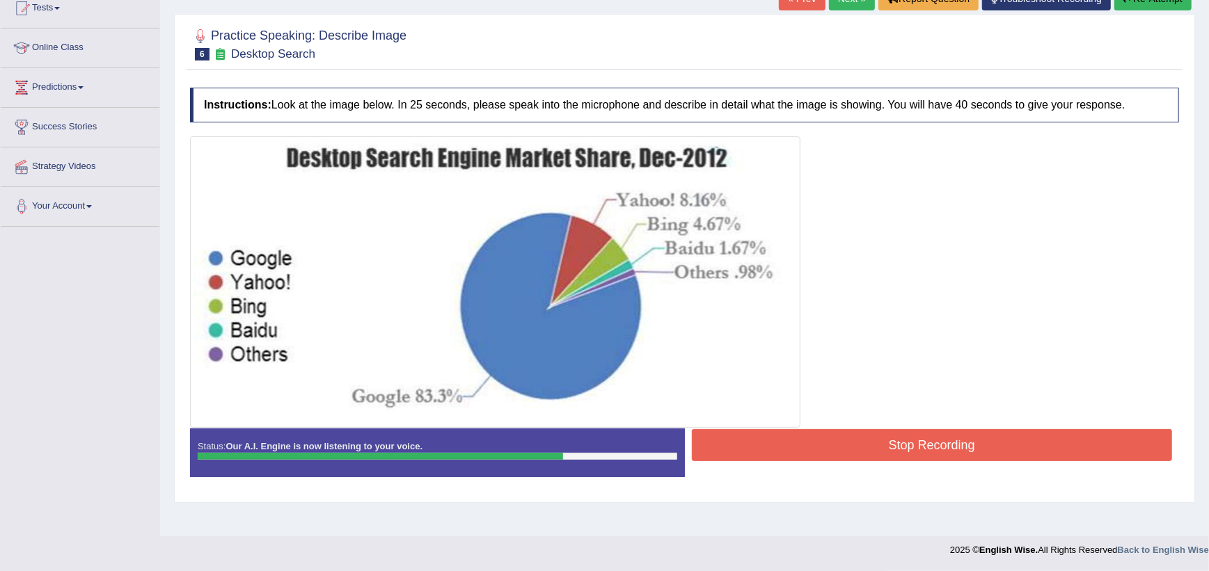
click at [794, 438] on button "Stop Recording" at bounding box center [932, 445] width 481 height 32
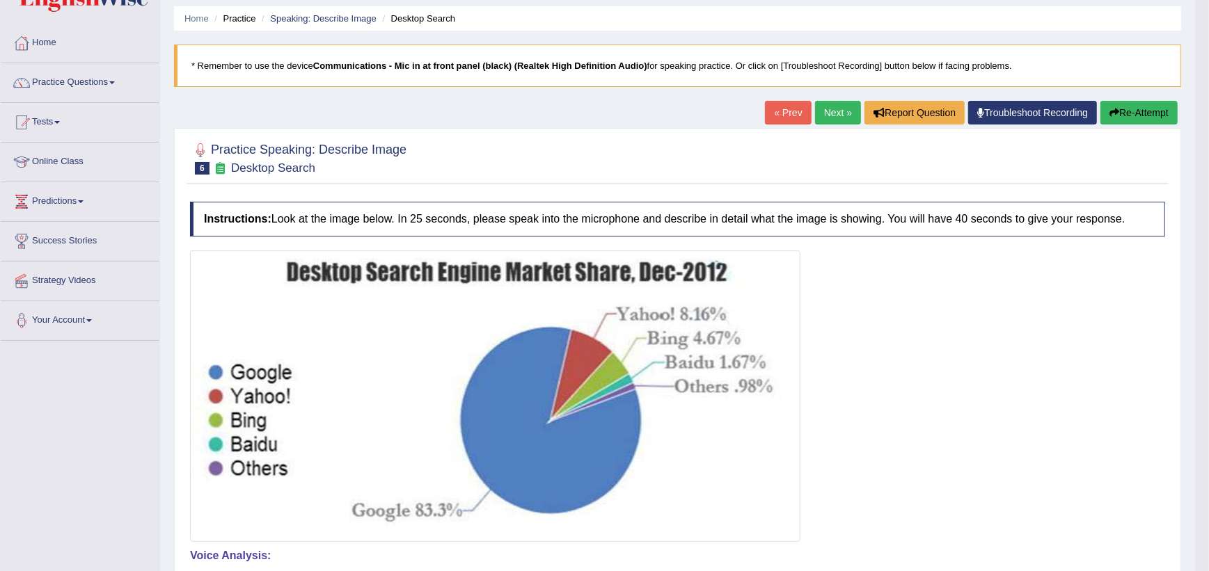
scroll to position [42, 0]
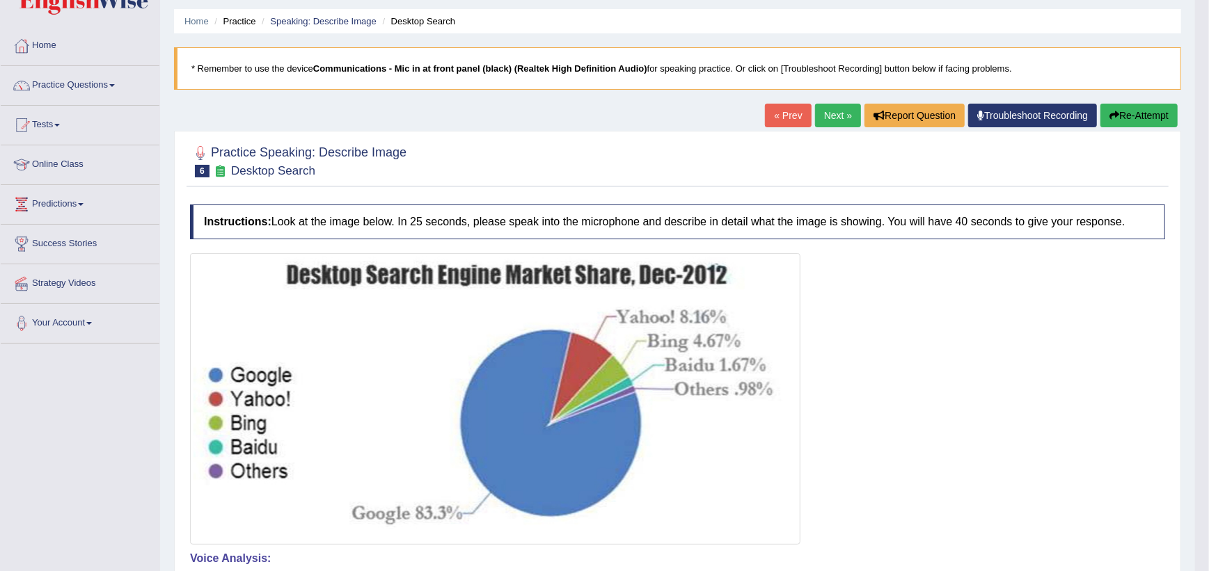
click at [1125, 120] on button "Re-Attempt" at bounding box center [1138, 116] width 77 height 24
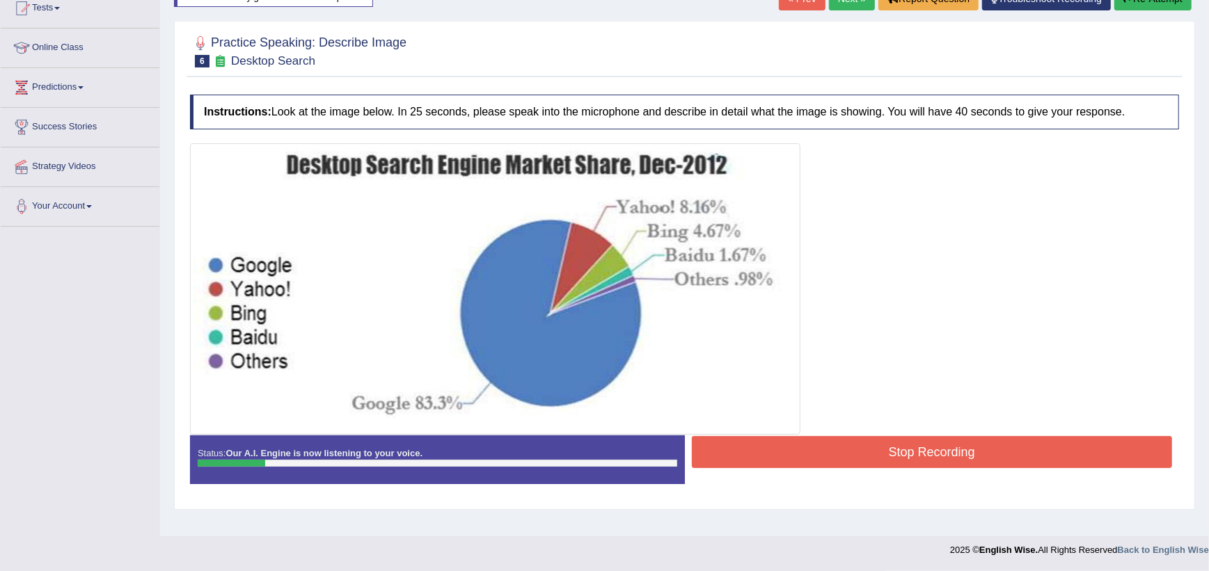
click at [831, 457] on button "Stop Recording" at bounding box center [932, 452] width 481 height 32
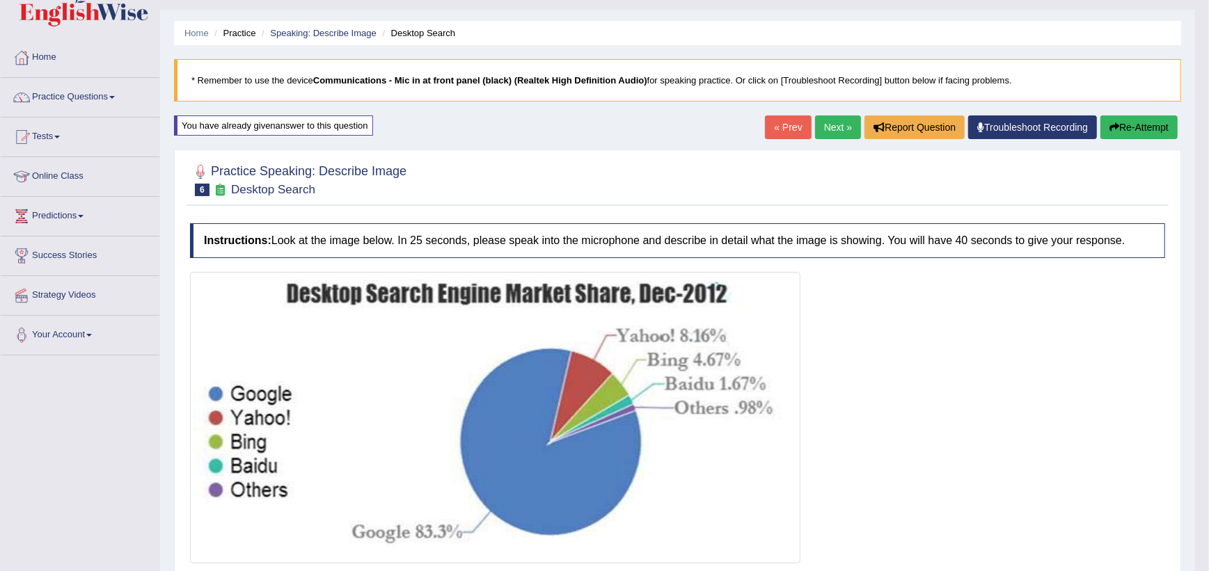
scroll to position [23, 0]
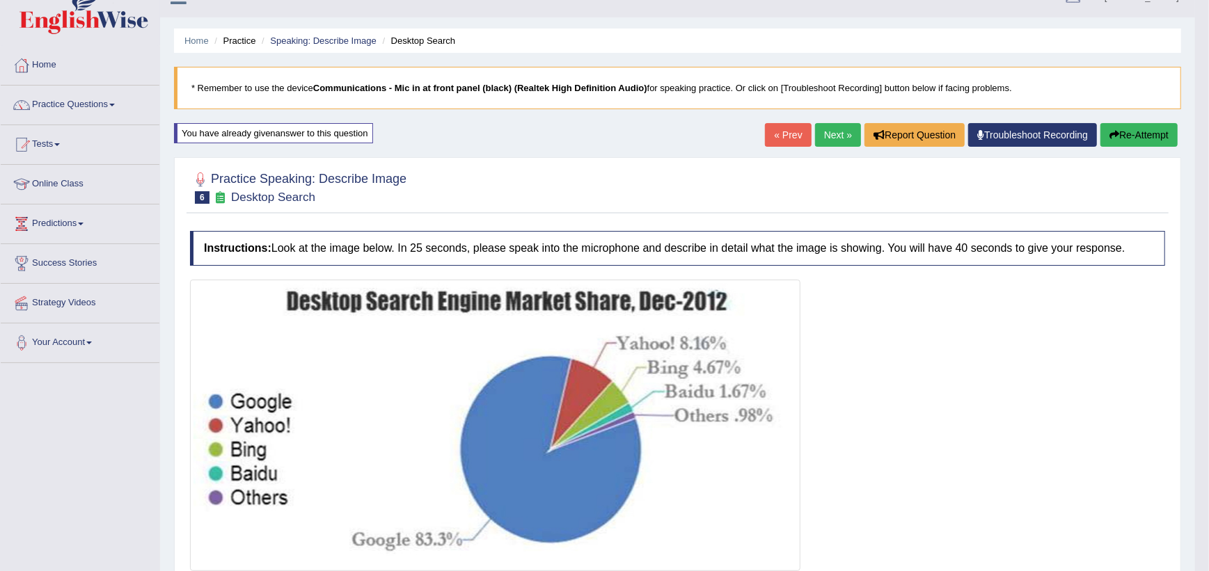
click at [1133, 134] on button "Re-Attempt" at bounding box center [1138, 135] width 77 height 24
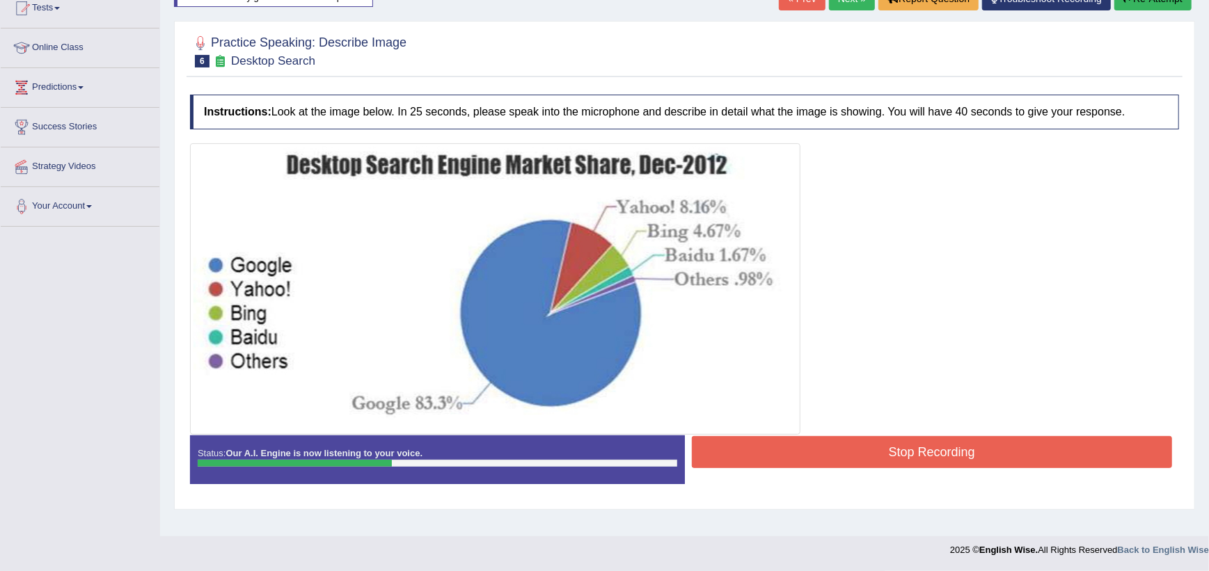
click at [772, 449] on button "Stop Recording" at bounding box center [932, 452] width 481 height 32
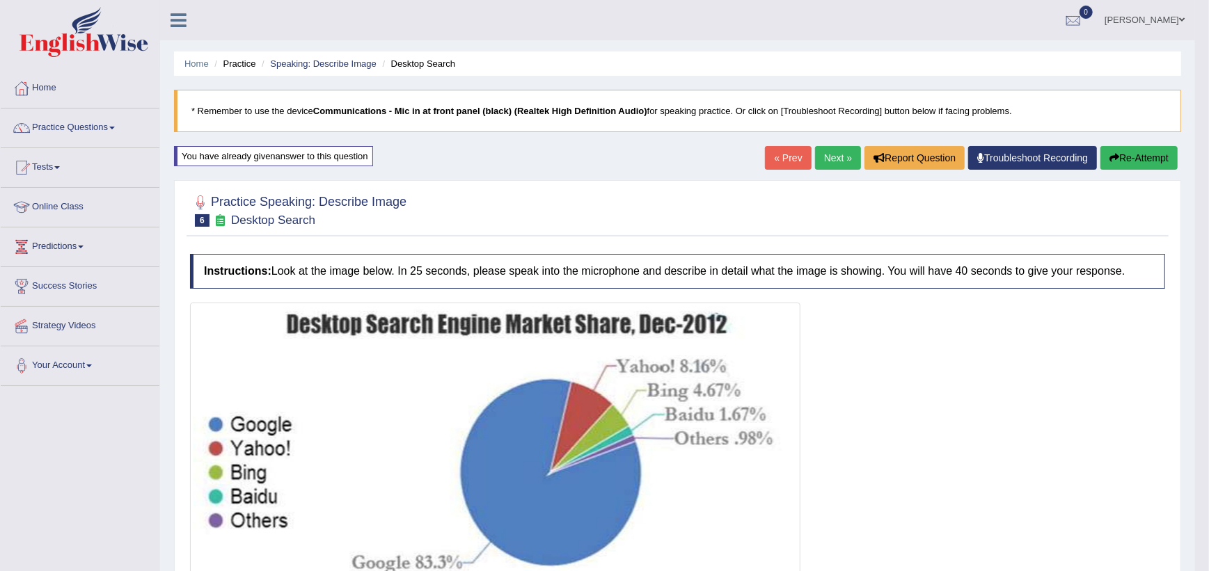
click at [1125, 148] on button "Re-Attempt" at bounding box center [1138, 158] width 77 height 24
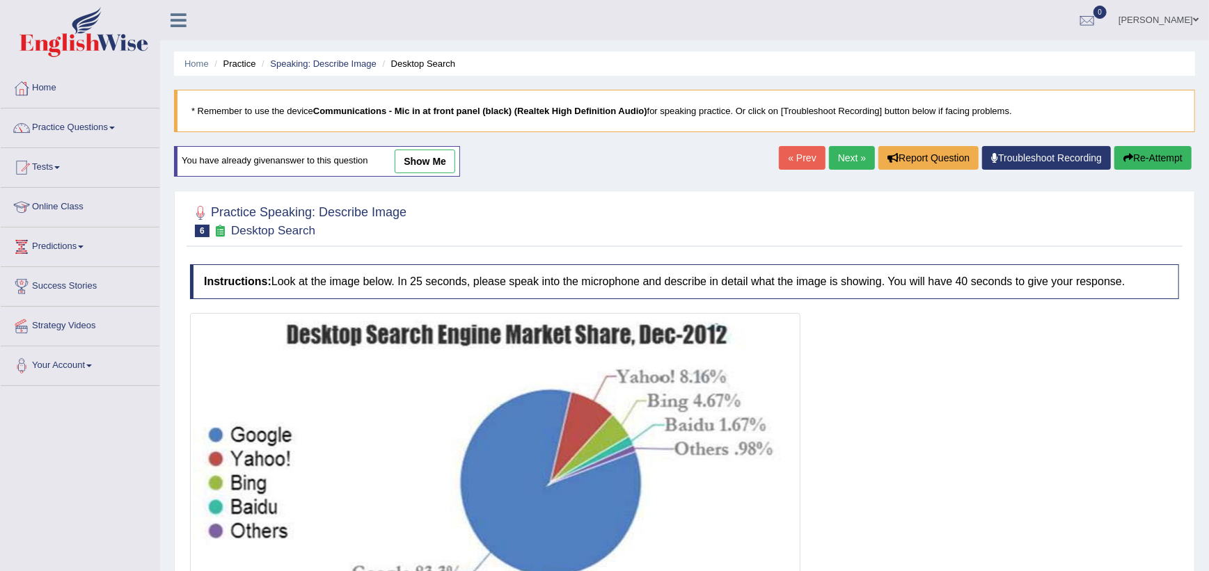
scroll to position [159, 0]
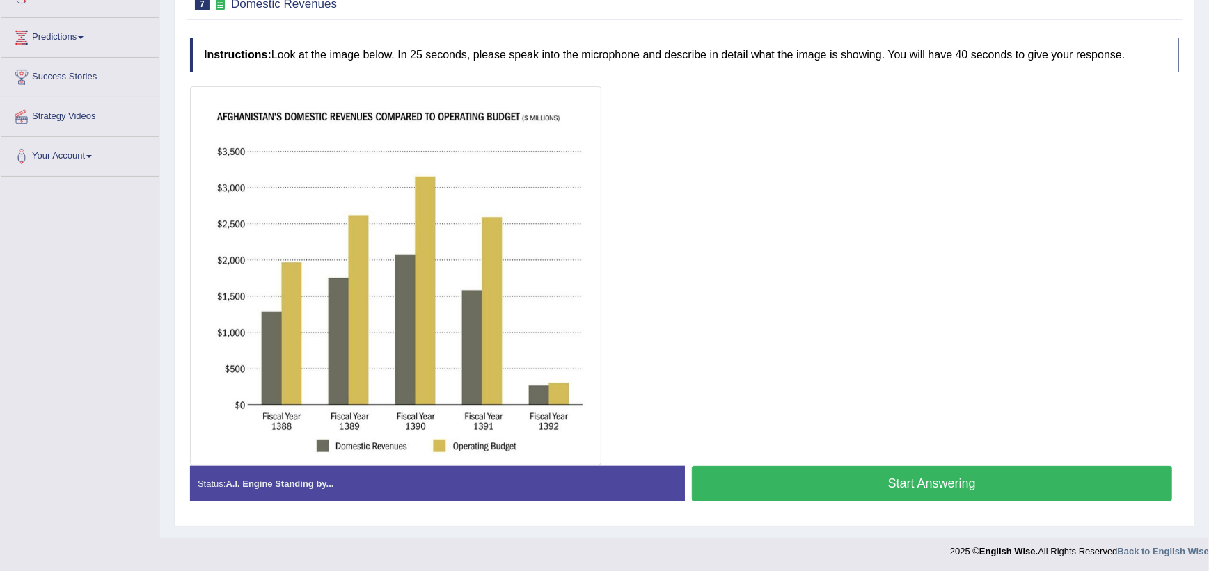
scroll to position [210, 0]
click at [752, 477] on button "Start Answering" at bounding box center [932, 483] width 481 height 35
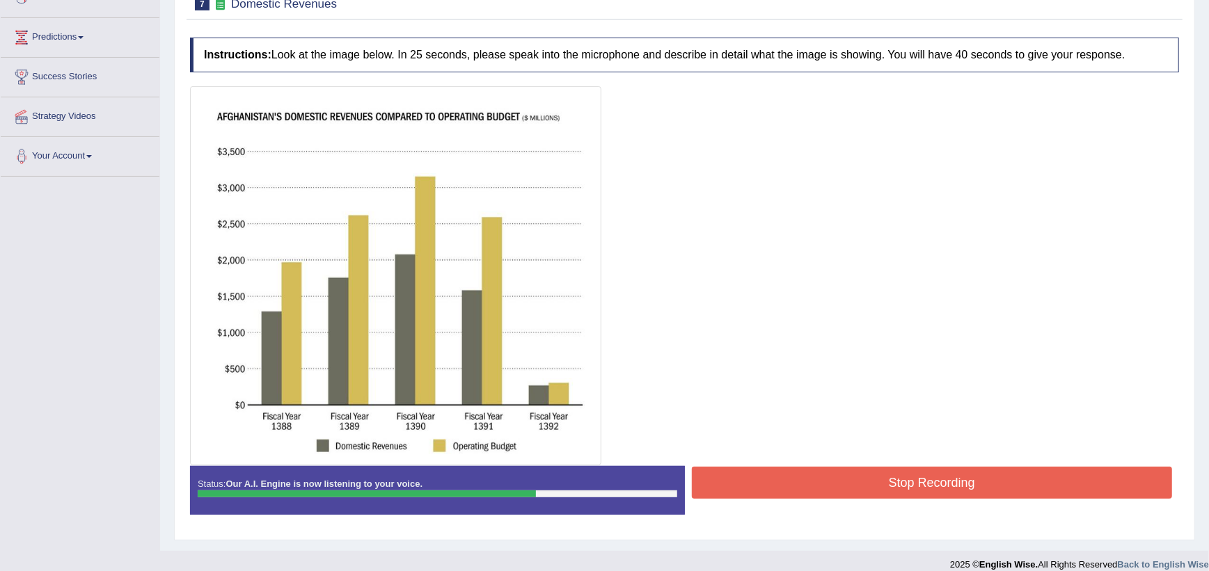
click at [752, 477] on button "Stop Recording" at bounding box center [932, 483] width 481 height 32
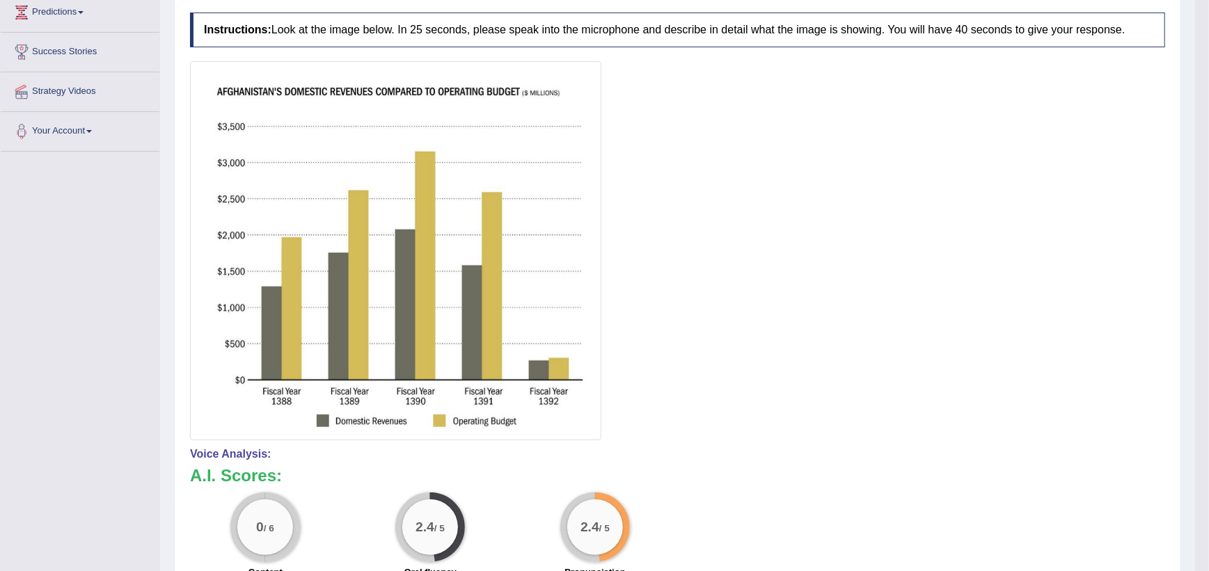
scroll to position [0, 0]
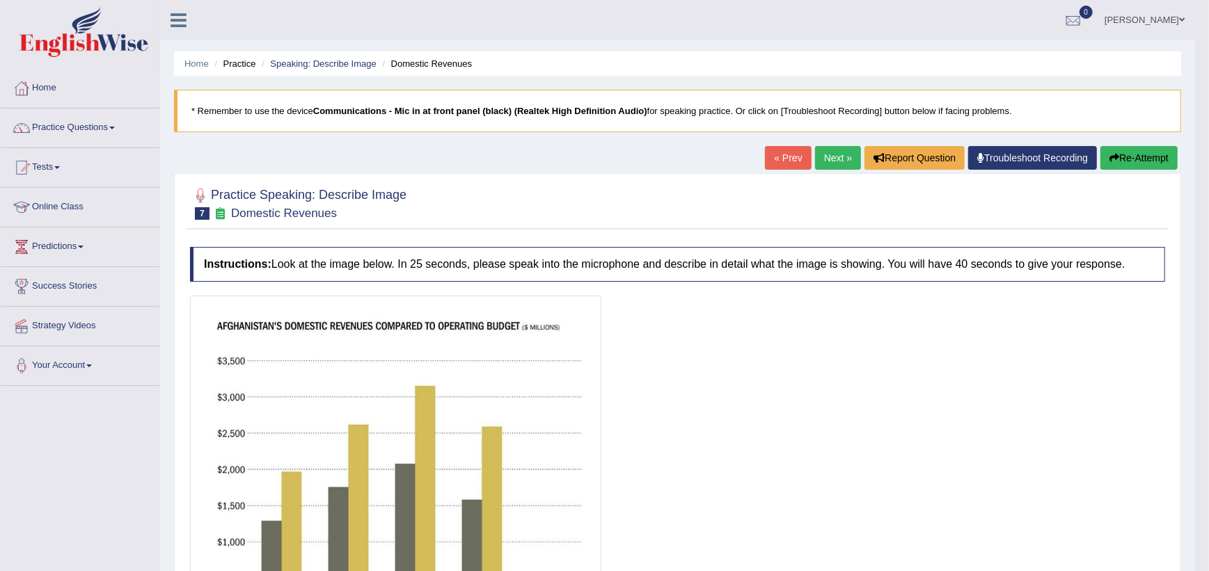
click at [1114, 153] on icon "button" at bounding box center [1114, 158] width 10 height 10
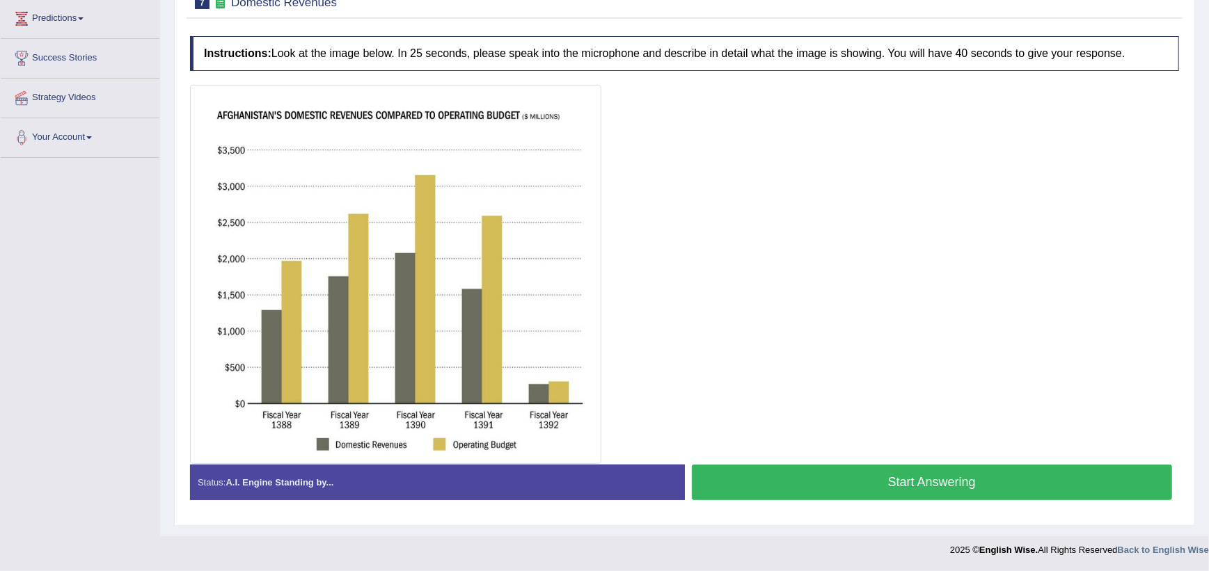
click at [716, 477] on button "Start Answering" at bounding box center [932, 482] width 481 height 35
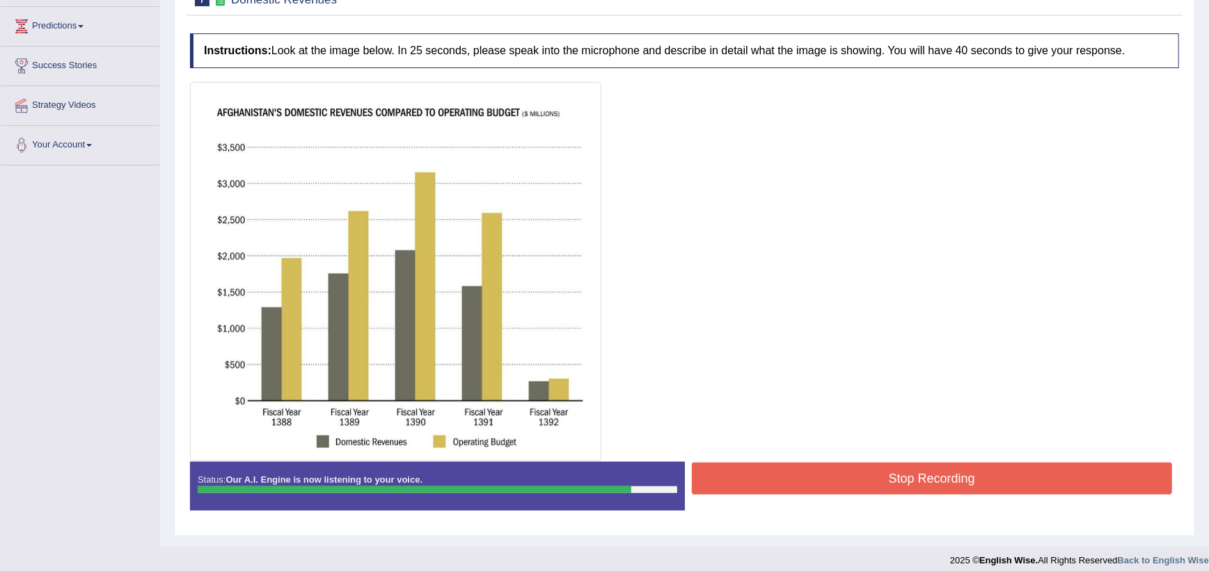
click at [716, 477] on button "Stop Recording" at bounding box center [932, 479] width 481 height 32
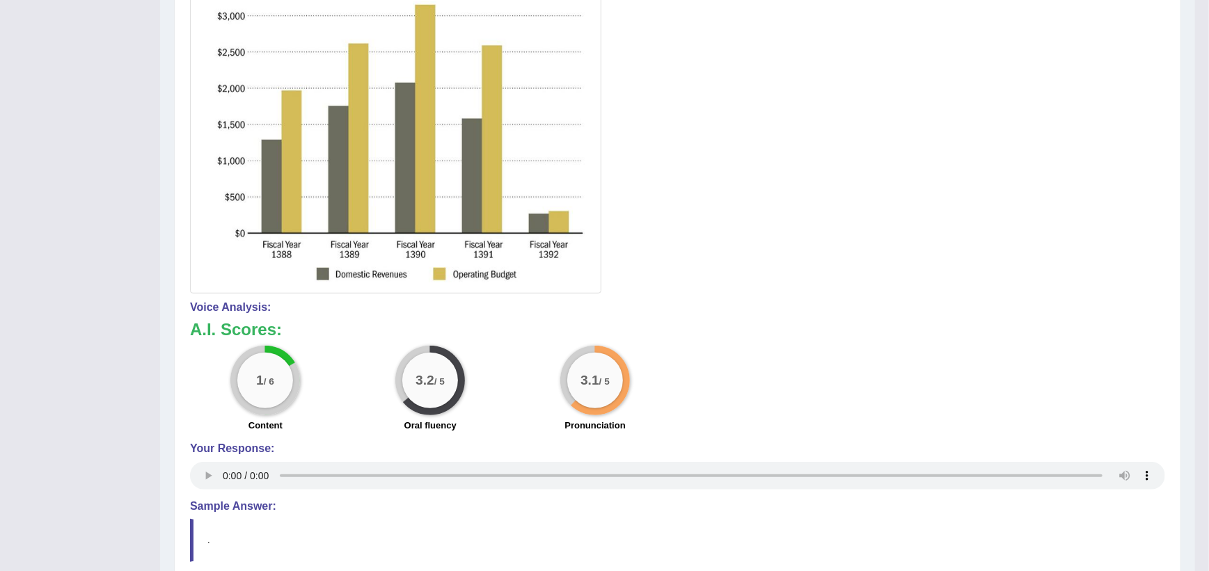
scroll to position [0, 0]
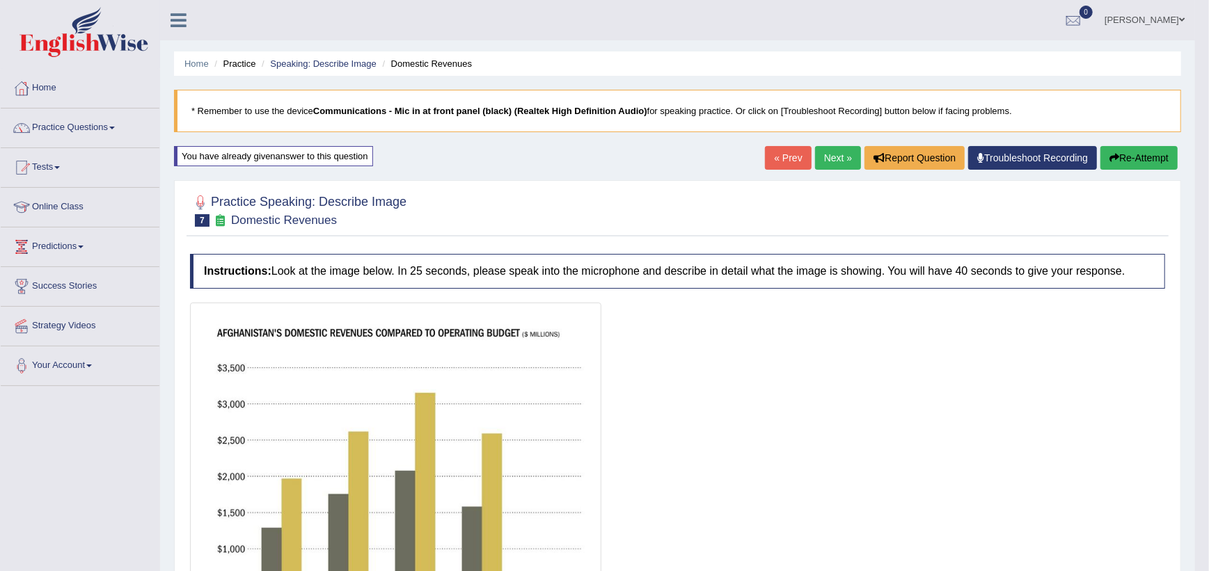
click at [825, 152] on link "Next »" at bounding box center [838, 158] width 46 height 24
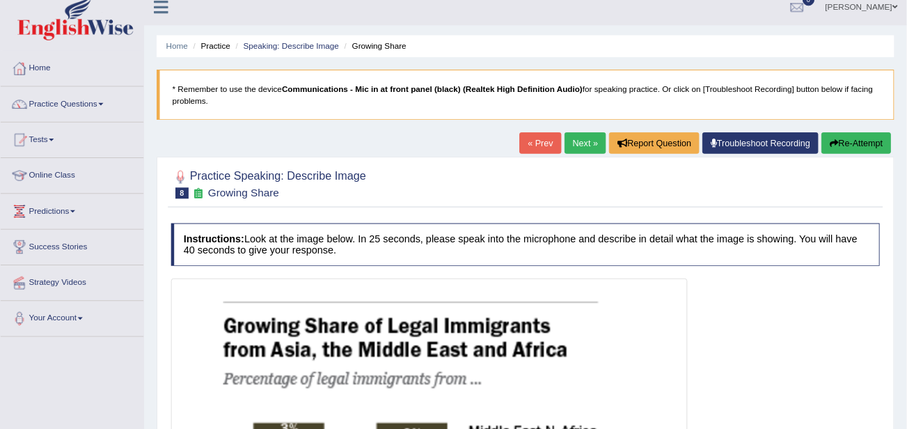
scroll to position [13, 0]
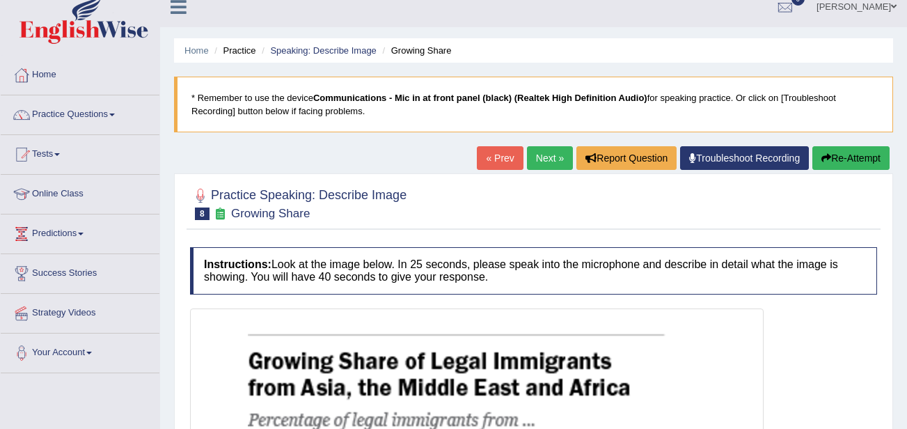
drag, startPoint x: 738, startPoint y: 0, endPoint x: 285, endPoint y: 239, distance: 512.2
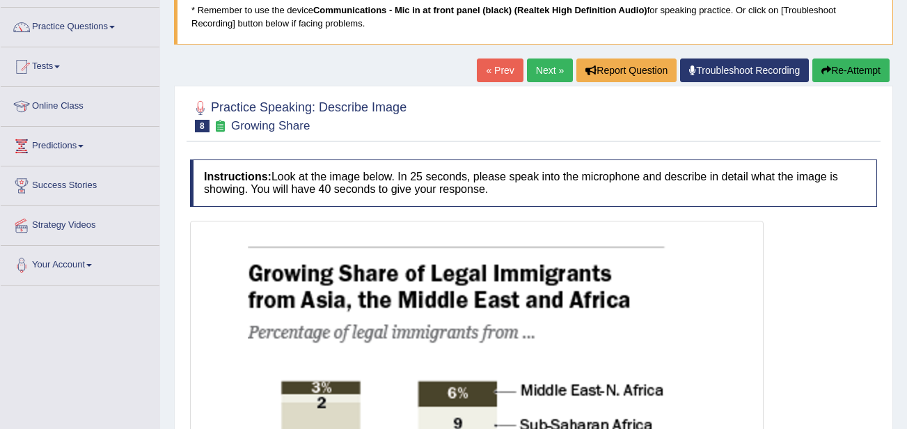
scroll to position [0, 0]
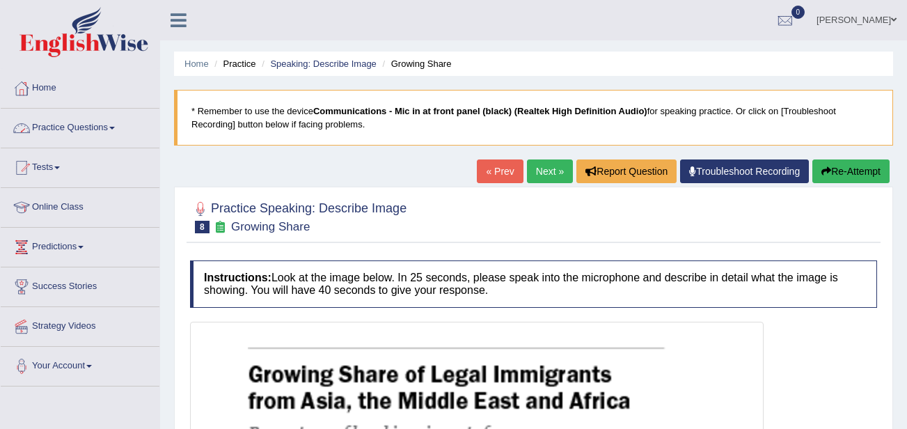
click at [56, 125] on link "Practice Questions" at bounding box center [80, 126] width 159 height 35
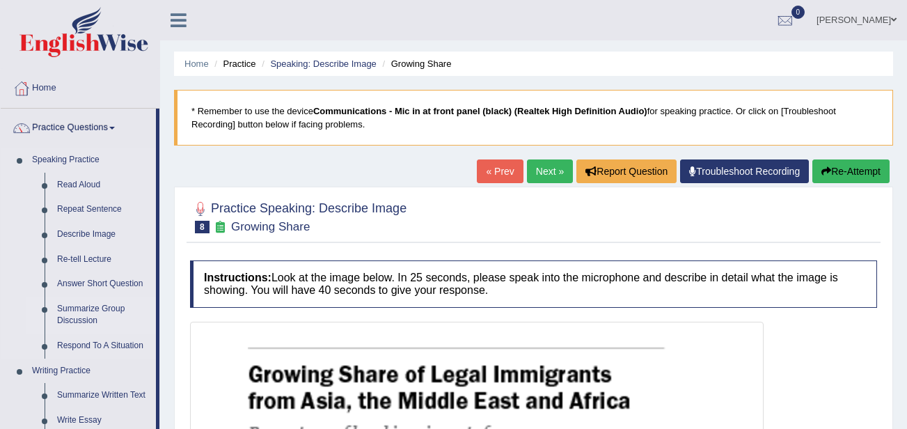
click at [65, 320] on link "Summarize Group Discussion" at bounding box center [103, 315] width 105 height 37
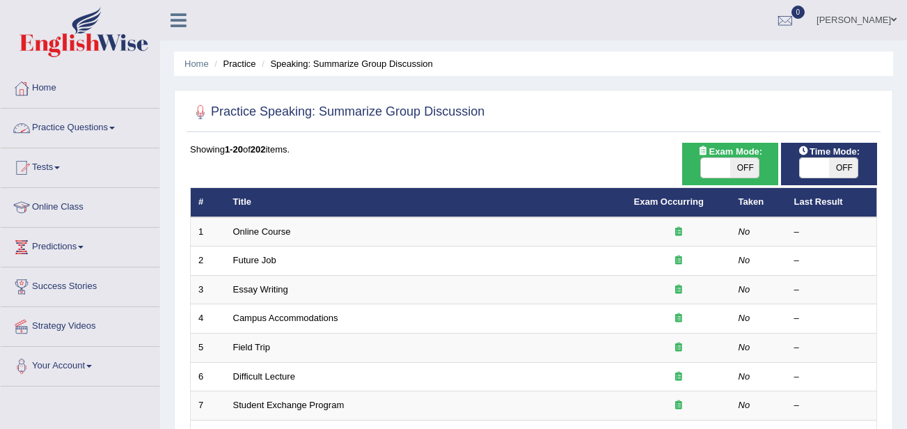
click at [68, 124] on link "Practice Questions" at bounding box center [80, 126] width 159 height 35
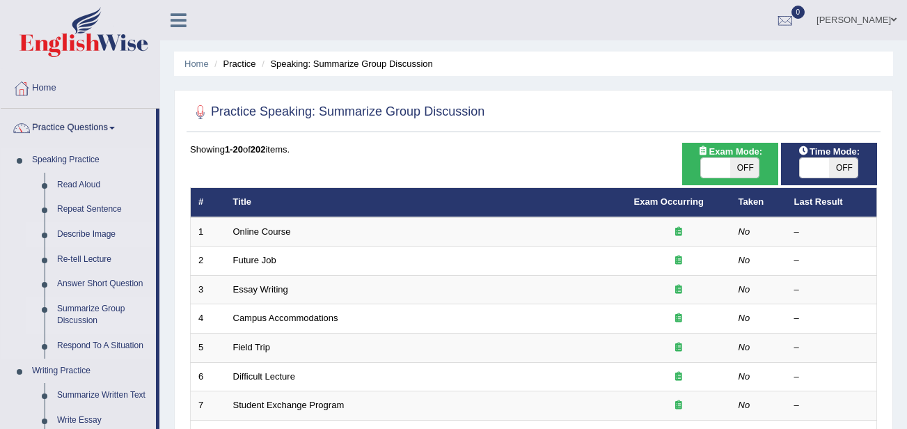
click at [79, 236] on link "Describe Image" at bounding box center [103, 234] width 105 height 25
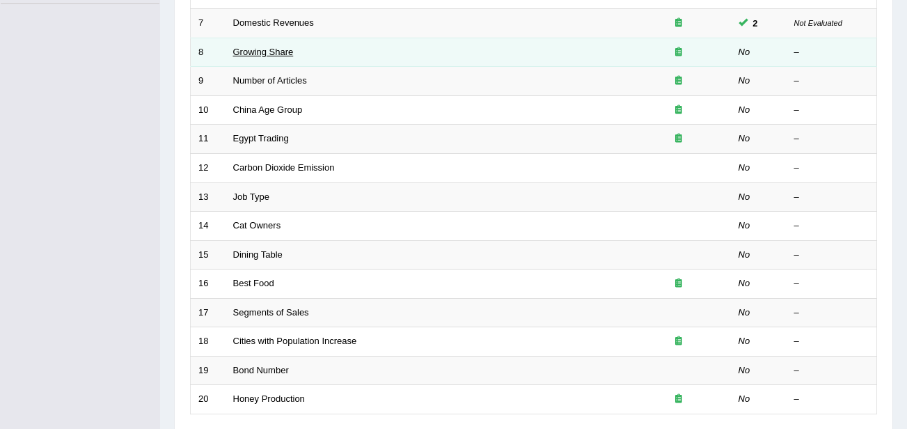
click at [254, 55] on link "Growing Share" at bounding box center [263, 52] width 61 height 10
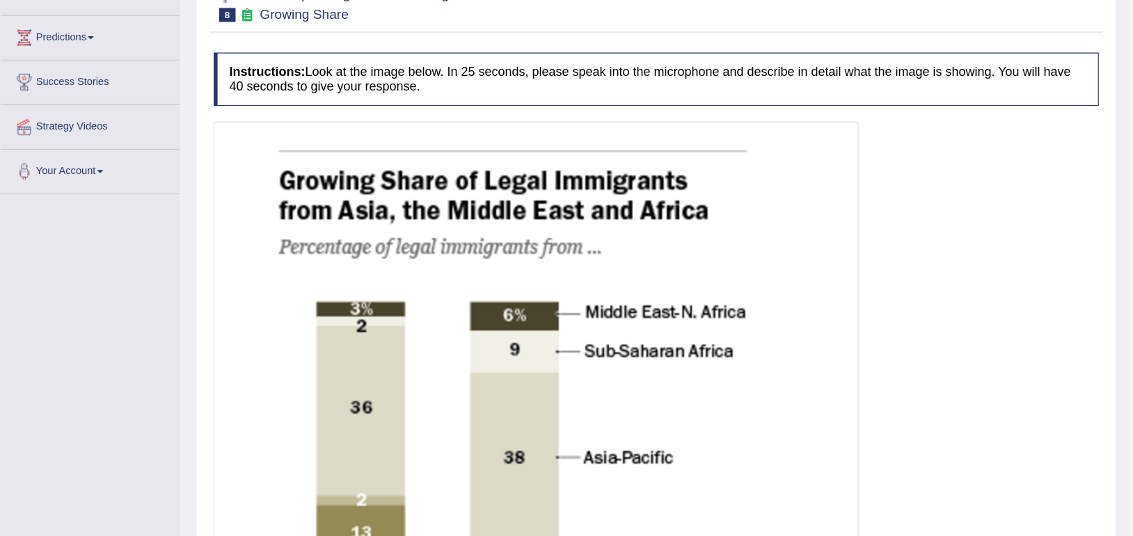
scroll to position [214, 0]
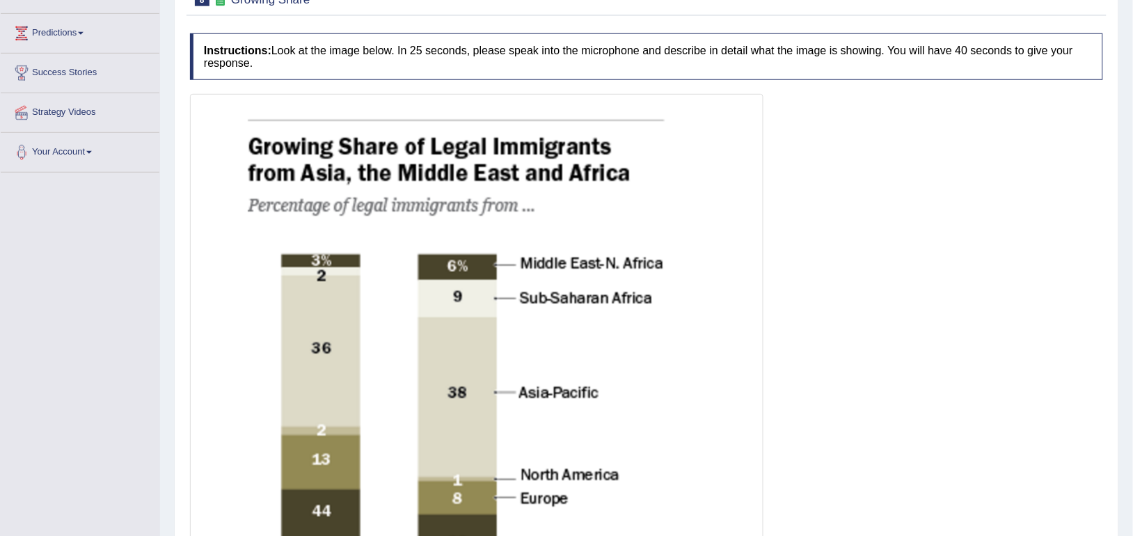
drag, startPoint x: 808, startPoint y: 4, endPoint x: 661, endPoint y: 308, distance: 337.1
click at [661, 308] on img at bounding box center [476, 464] width 567 height 735
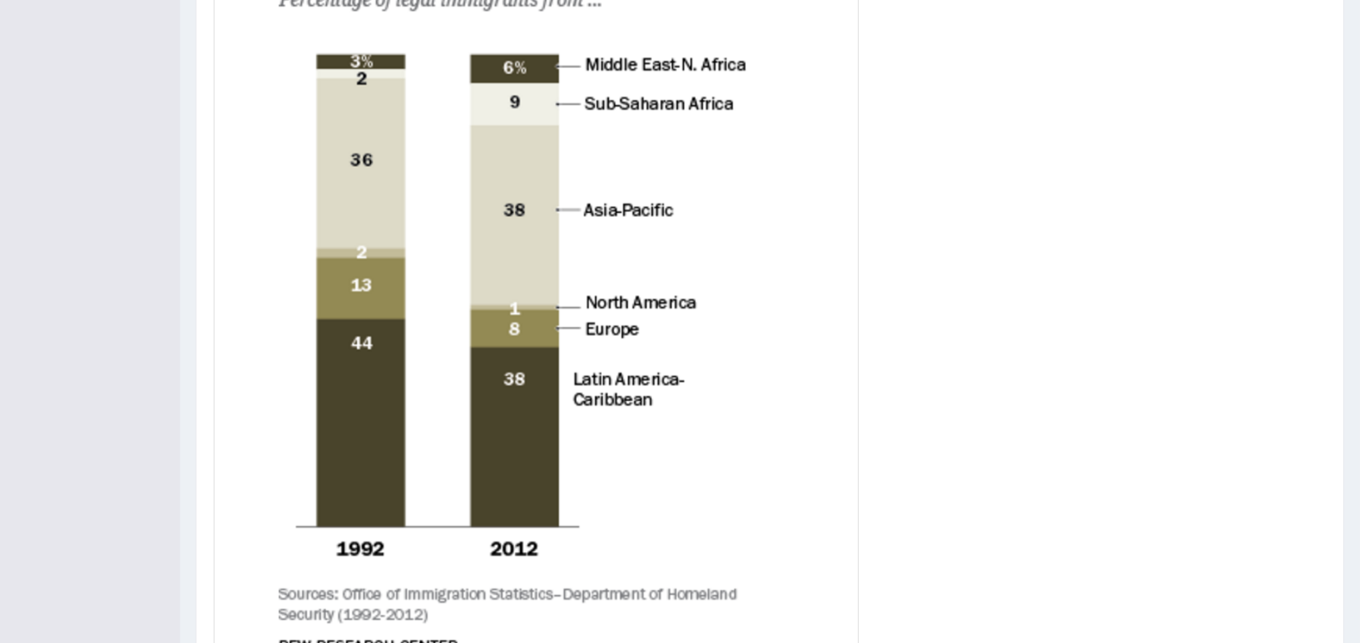
scroll to position [408, 0]
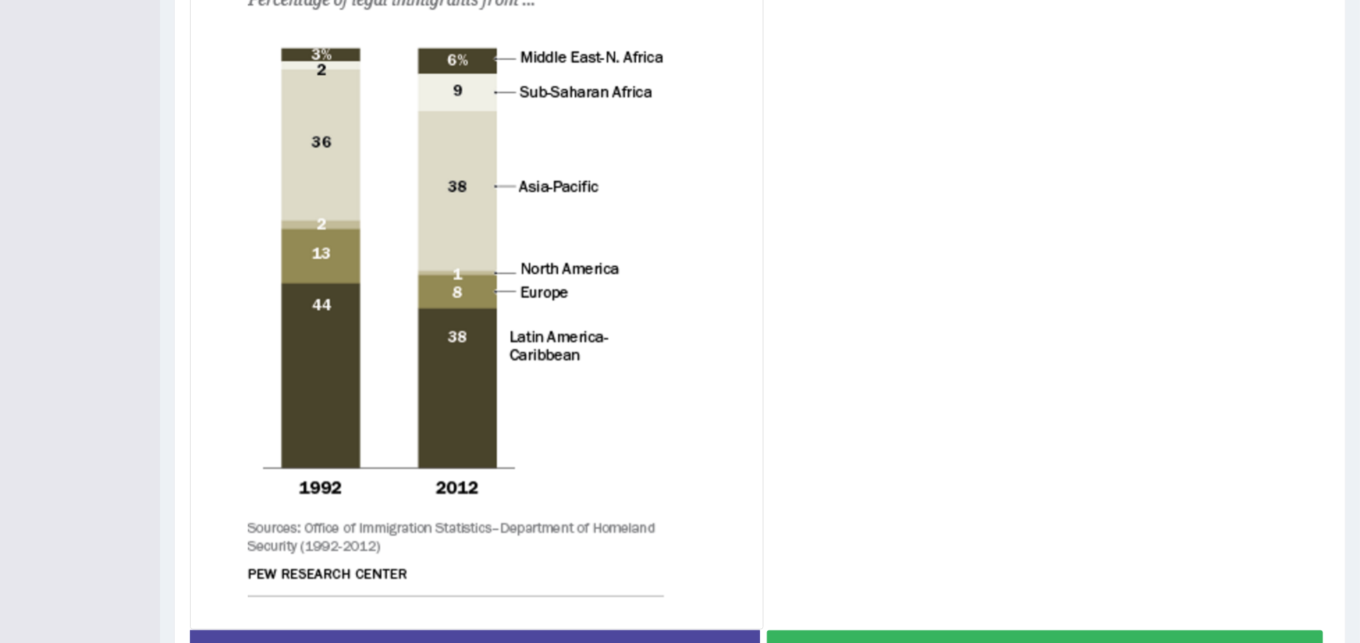
drag, startPoint x: 1098, startPoint y: 1, endPoint x: 1042, endPoint y: 205, distance: 211.6
click at [906, 205] on div at bounding box center [760, 259] width 1140 height 742
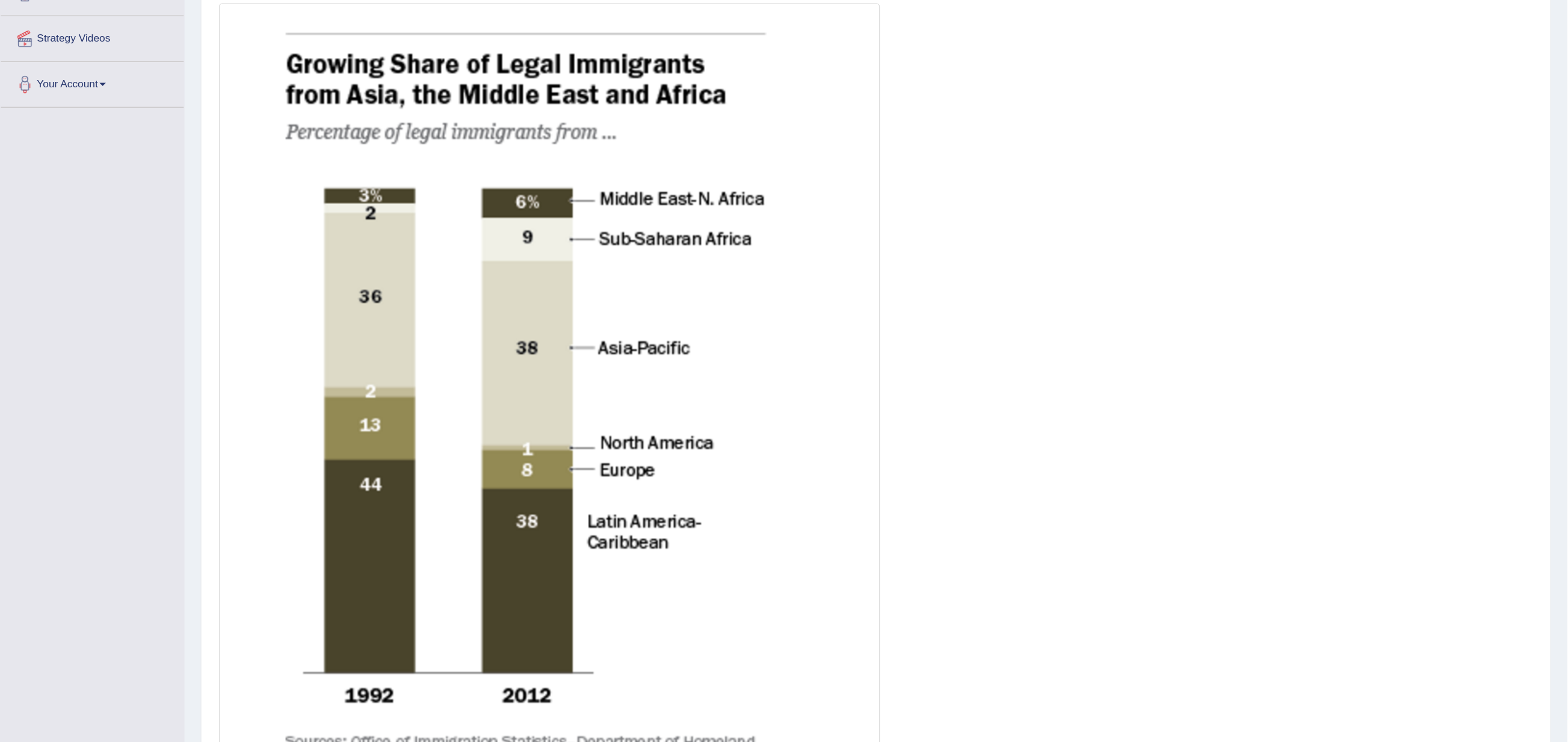
scroll to position [254, 0]
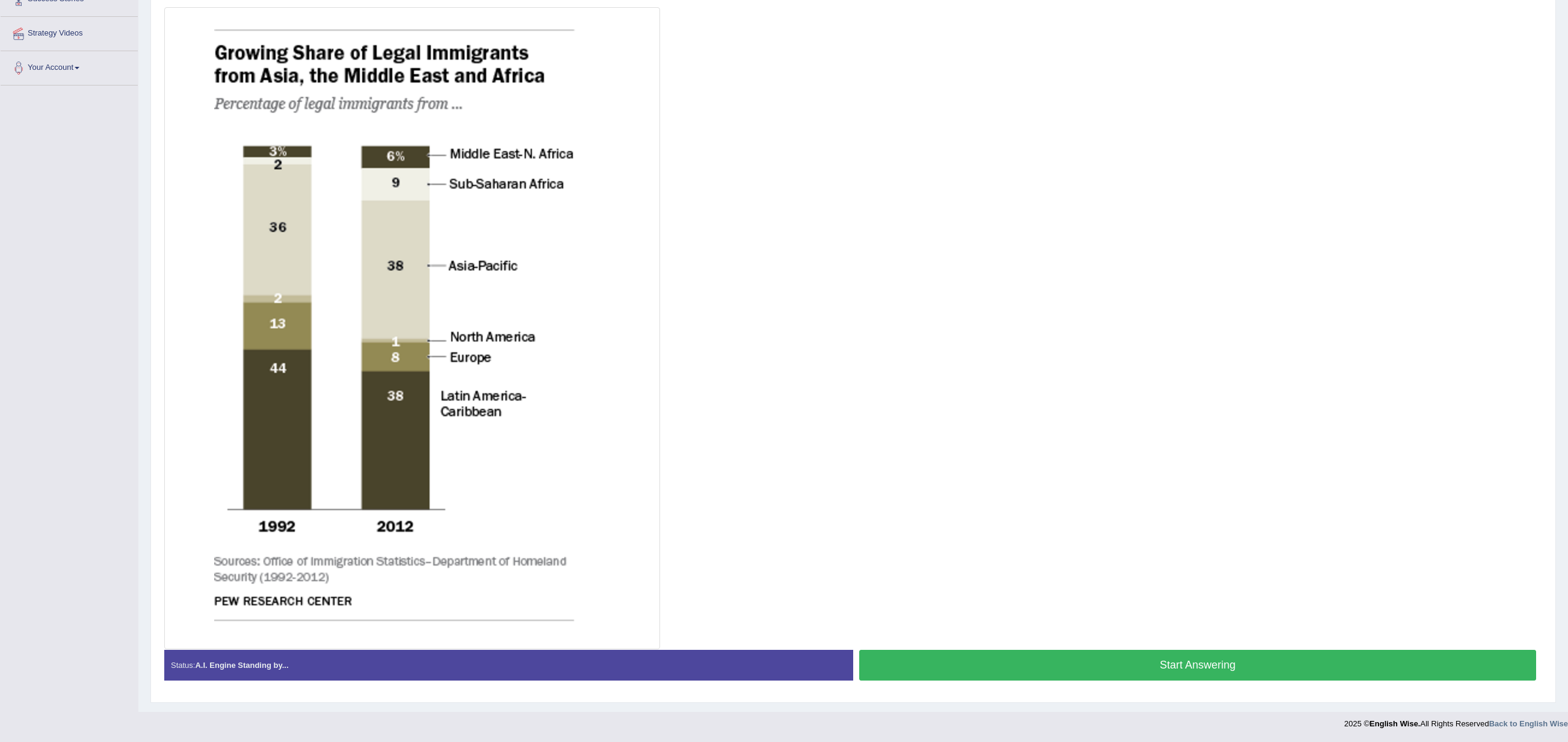
drag, startPoint x: 1110, startPoint y: 3, endPoint x: 1047, endPoint y: 219, distance: 225.0
click at [783, 219] on div at bounding box center [853, 328] width 1378 height 642
click at [783, 370] on button "Start Answering" at bounding box center [1197, 664] width 677 height 30
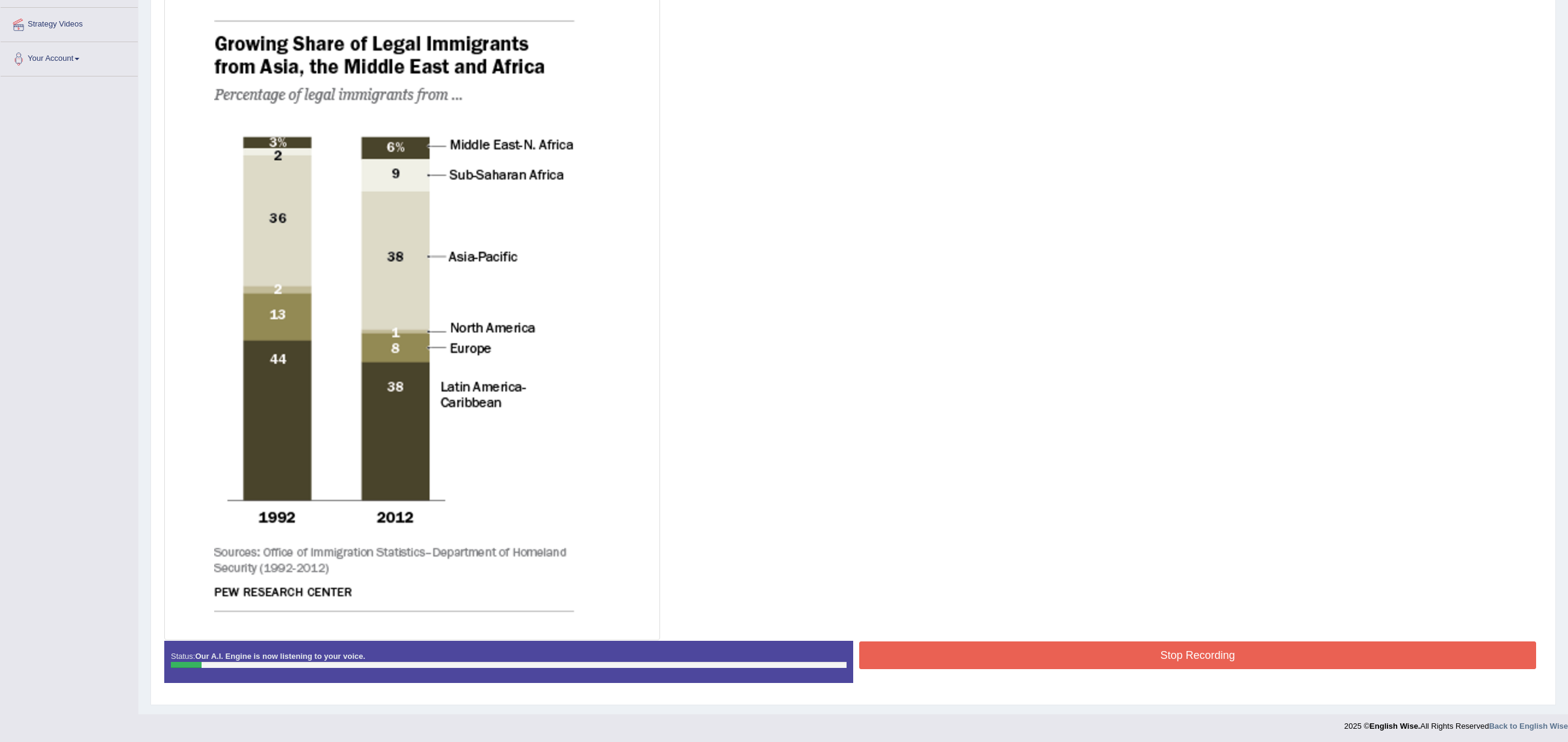
click at [783, 370] on button "Stop Recording" at bounding box center [1197, 655] width 677 height 28
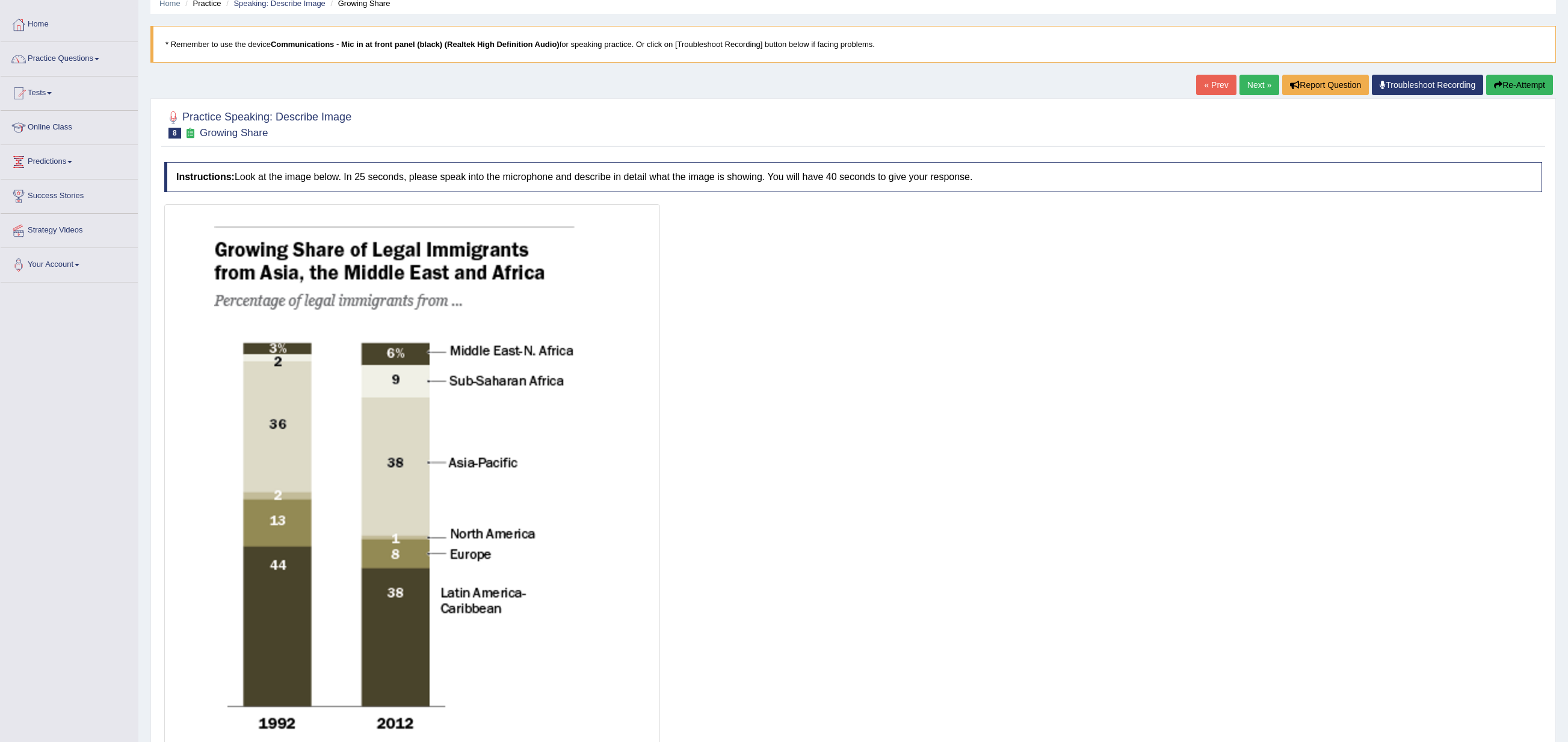
scroll to position [0, 0]
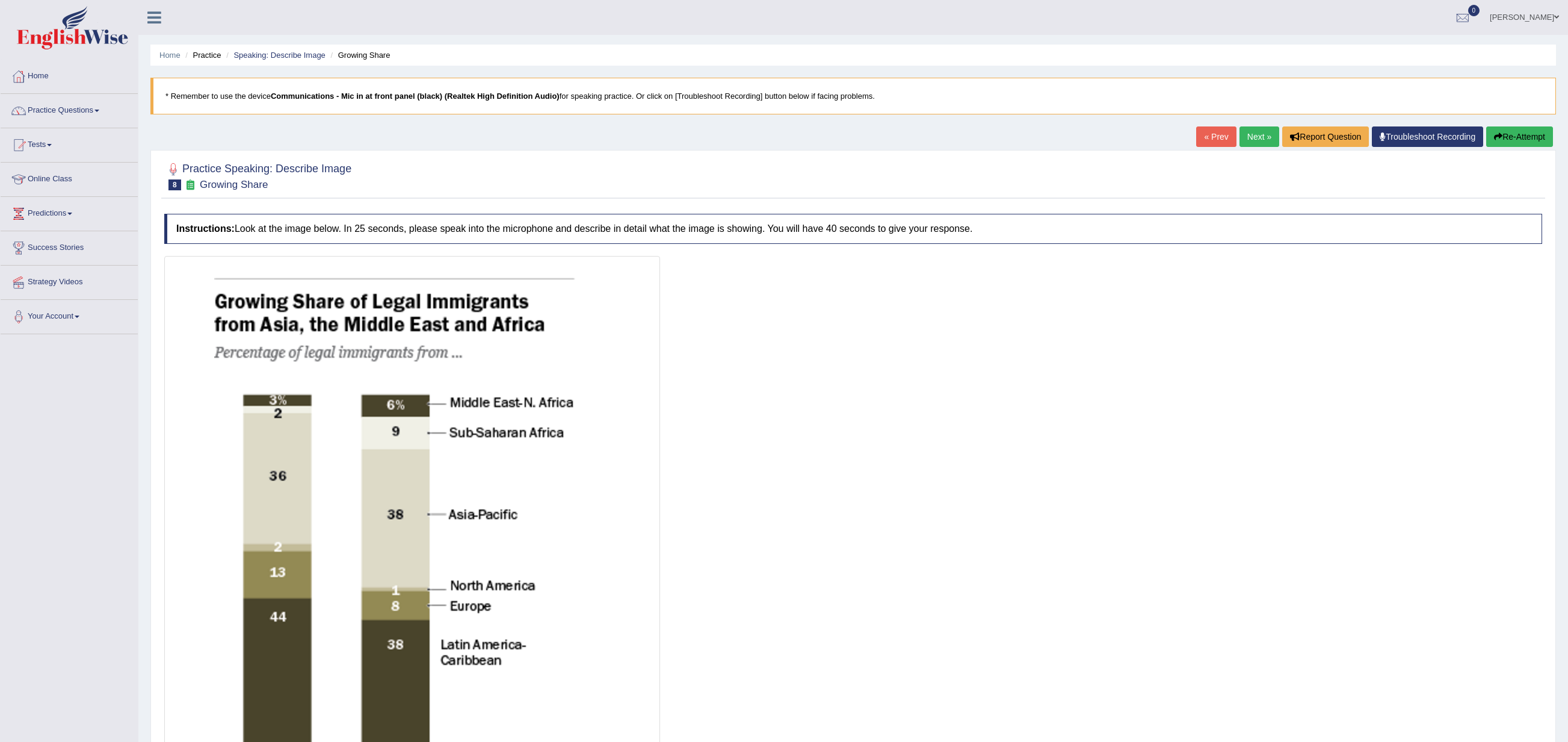
click at [783, 144] on button "Re-Attempt" at bounding box center [1519, 137] width 67 height 21
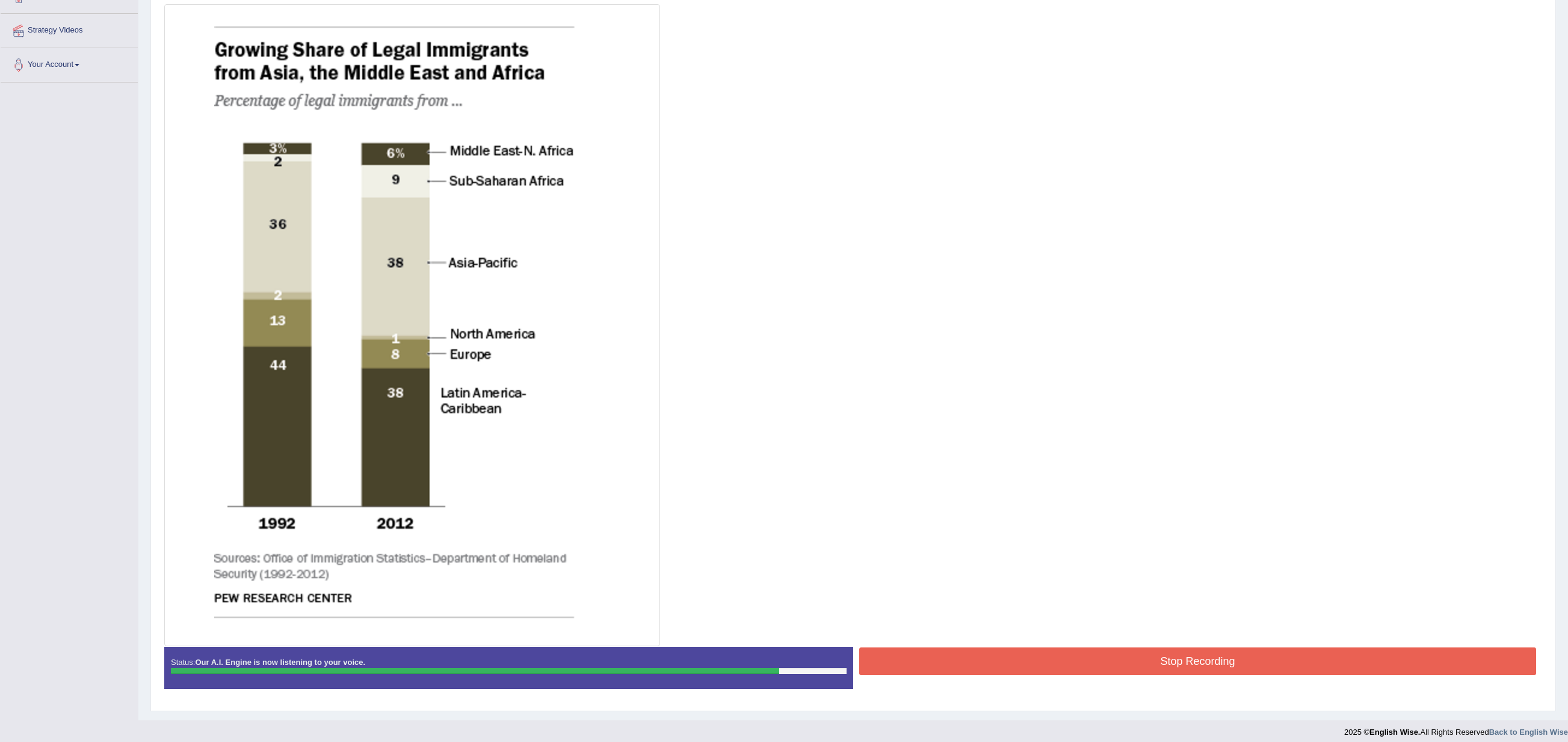
click at [1034, 661] on button "Stop Recording" at bounding box center [1197, 661] width 677 height 28
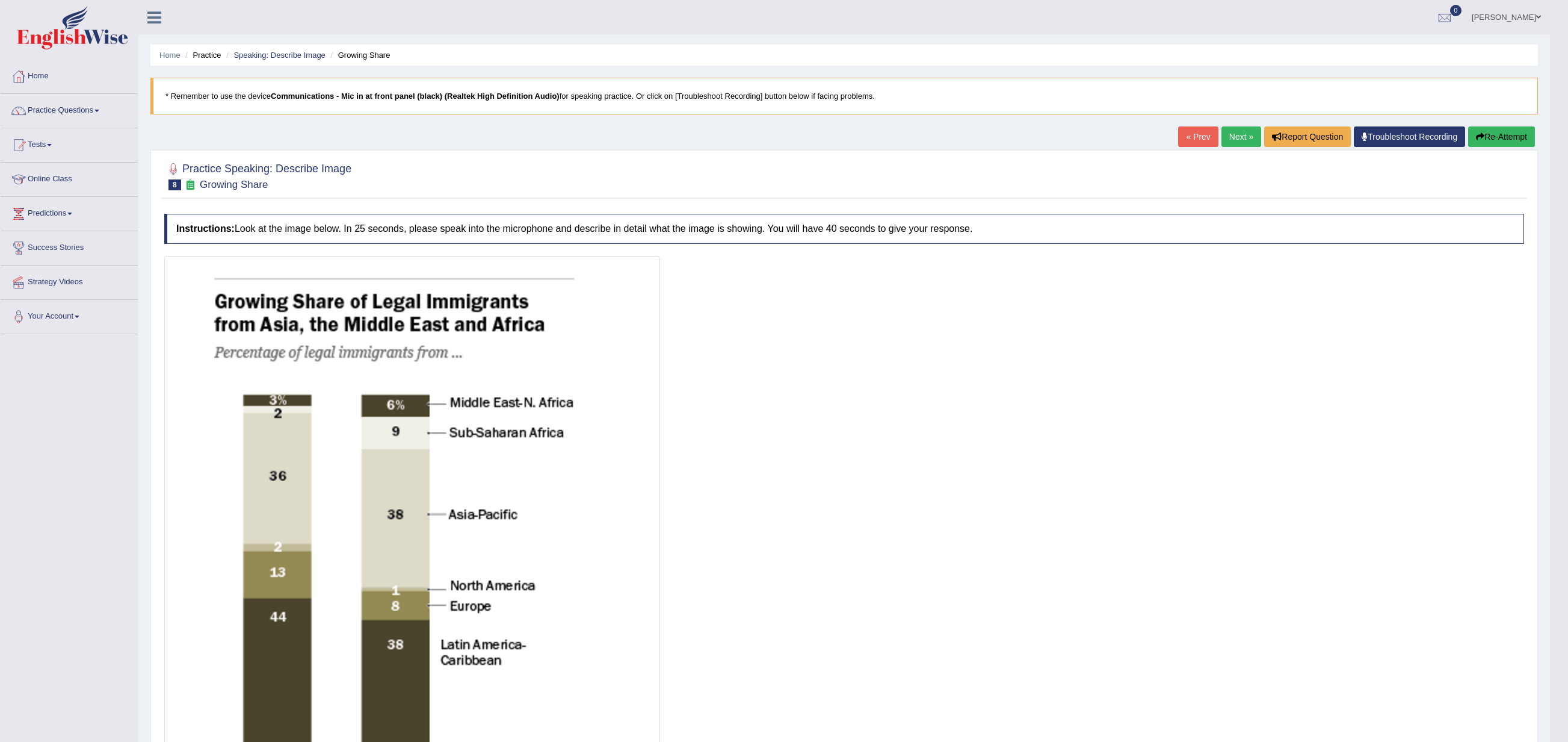
click at [1233, 139] on link "Next »" at bounding box center [1241, 137] width 40 height 21
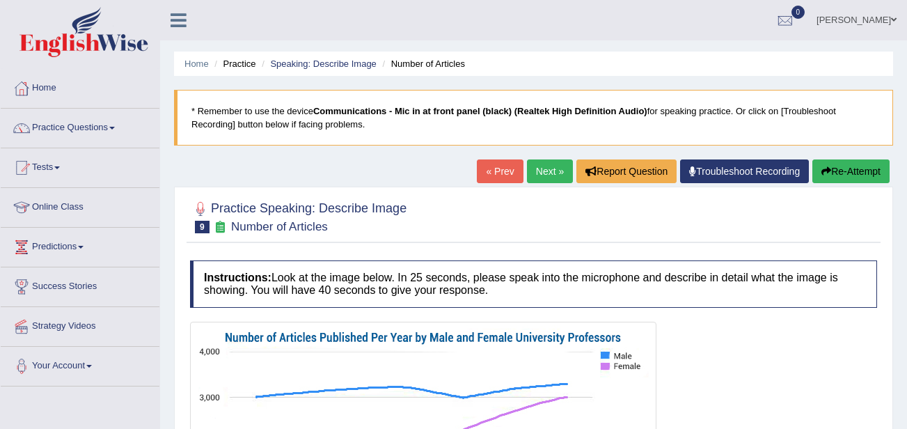
drag, startPoint x: 0, startPoint y: 0, endPoint x: 610, endPoint y: 230, distance: 651.8
click at [610, 230] on div at bounding box center [533, 216] width 687 height 42
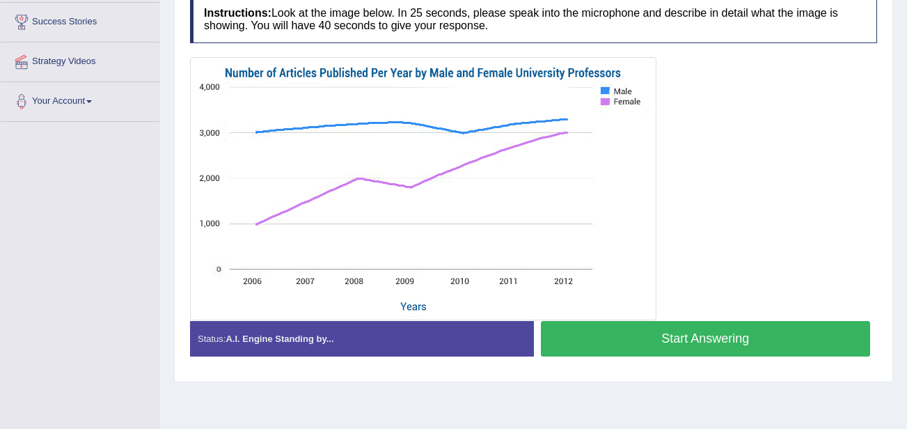
scroll to position [262, 0]
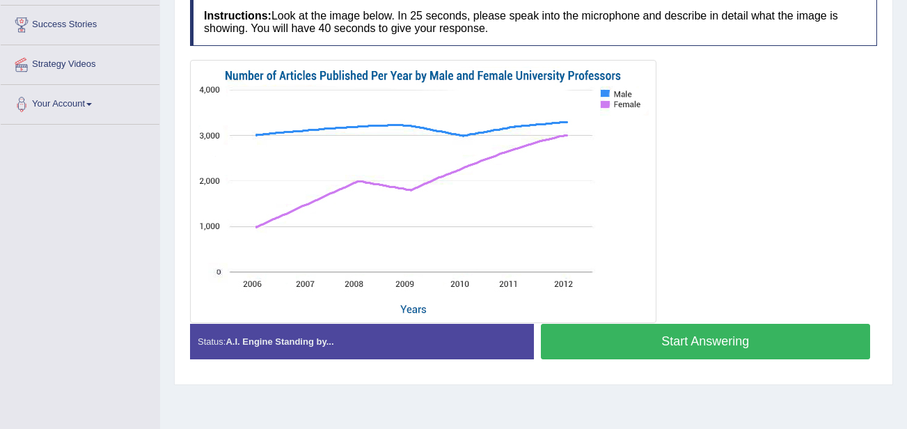
click at [628, 335] on button "Start Answering" at bounding box center [706, 341] width 330 height 35
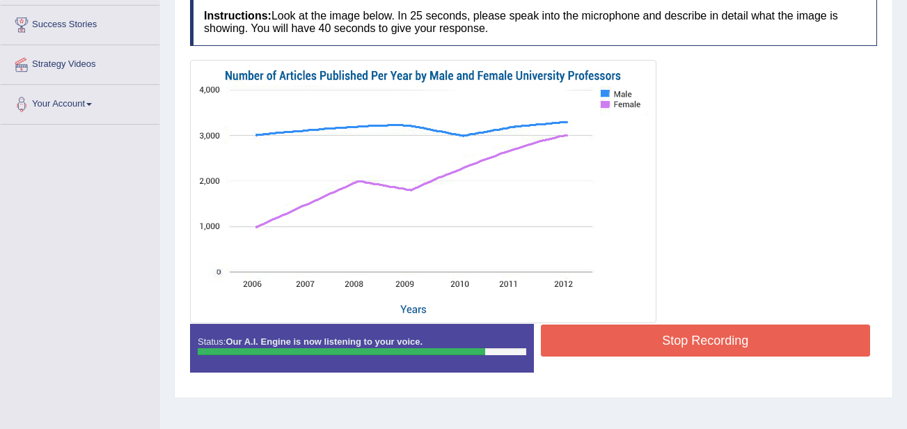
click at [628, 335] on button "Stop Recording" at bounding box center [706, 340] width 330 height 32
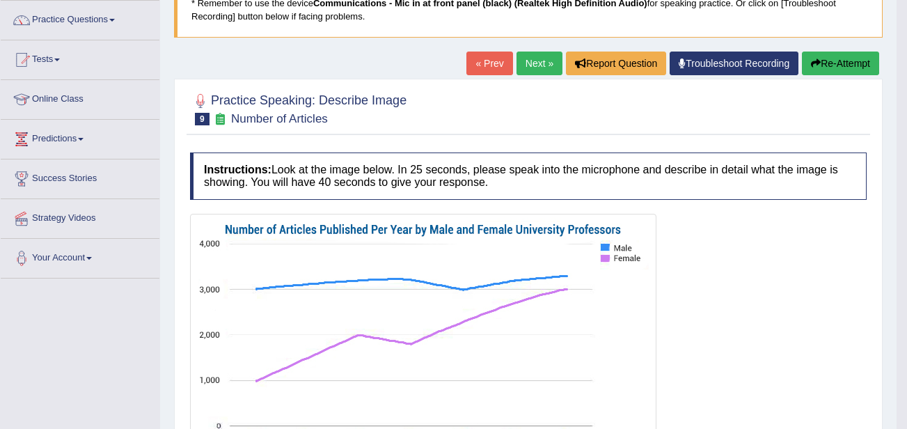
scroll to position [0, 0]
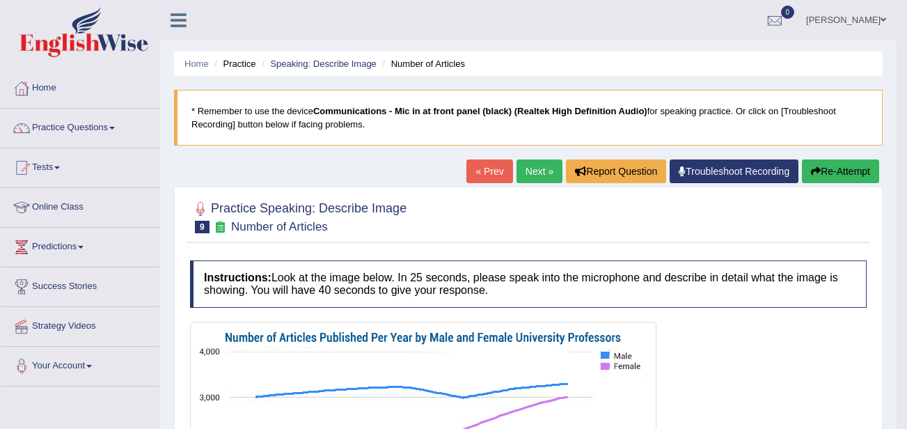
click at [535, 171] on link "Next »" at bounding box center [539, 171] width 46 height 24
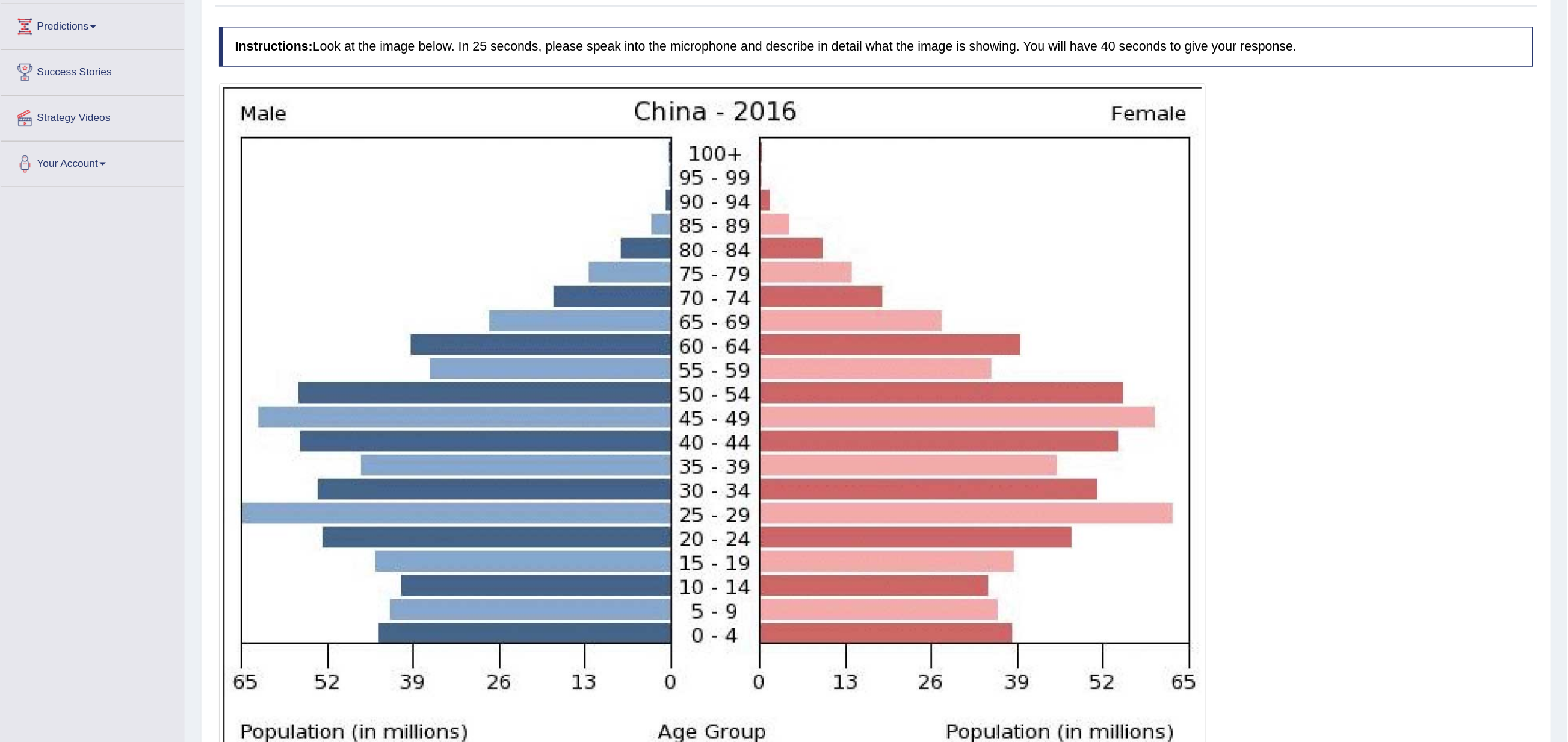
scroll to position [136, 0]
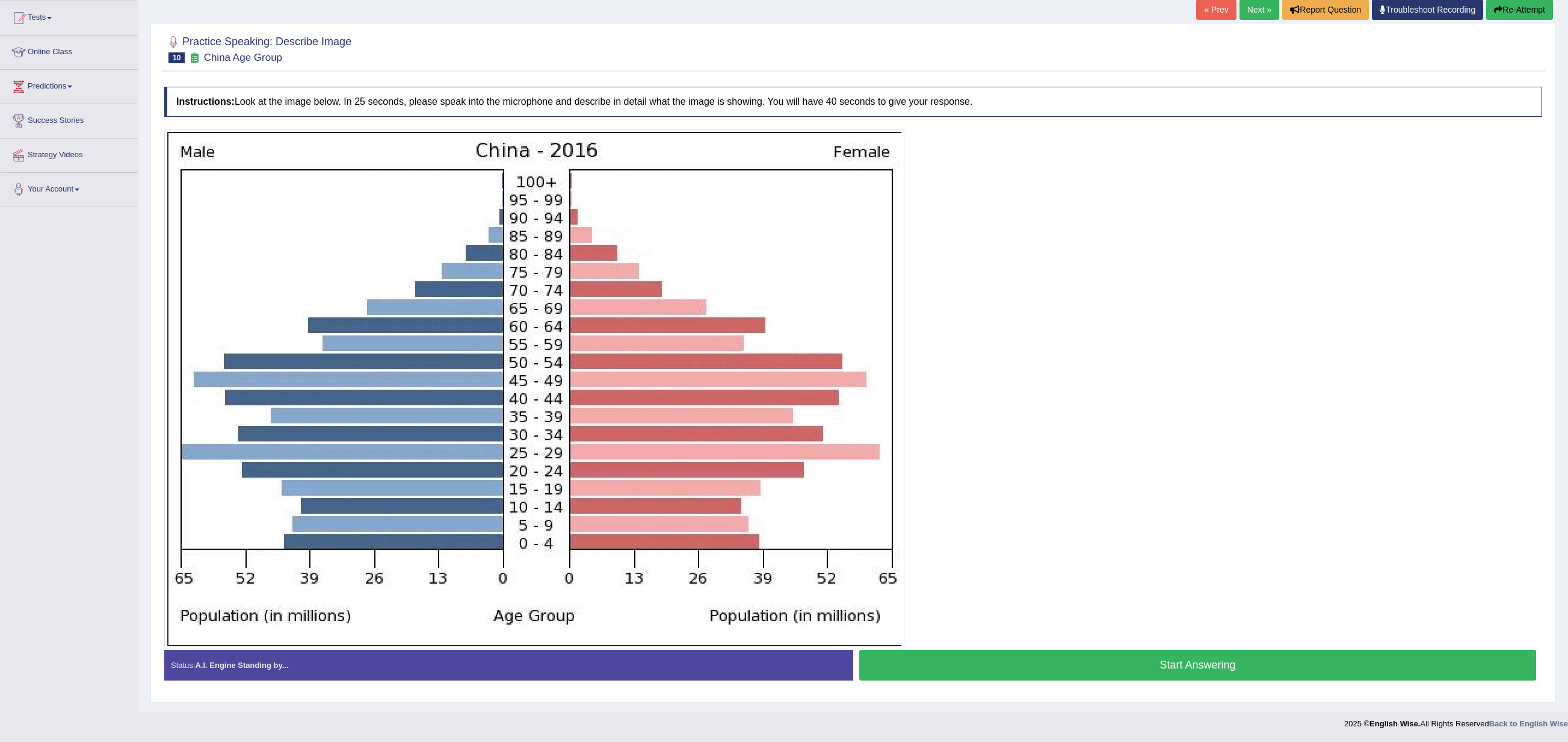
drag, startPoint x: 717, startPoint y: 4, endPoint x: 1206, endPoint y: 245, distance: 545.2
click at [783, 245] on div at bounding box center [853, 388] width 1378 height 520
click at [783, 370] on button "Start Answering" at bounding box center [1197, 664] width 677 height 30
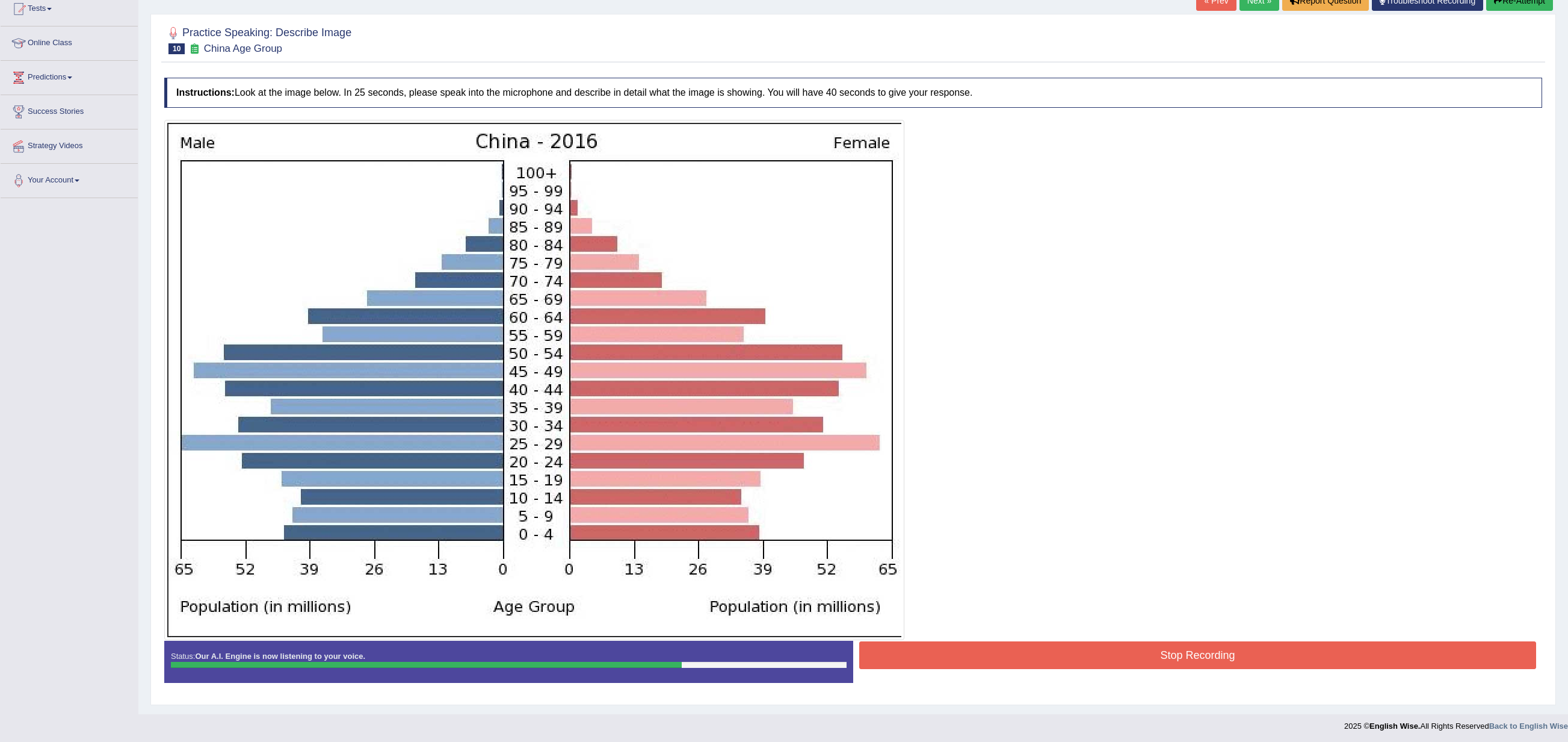
click at [783, 370] on button "Stop Recording" at bounding box center [1197, 655] width 677 height 28
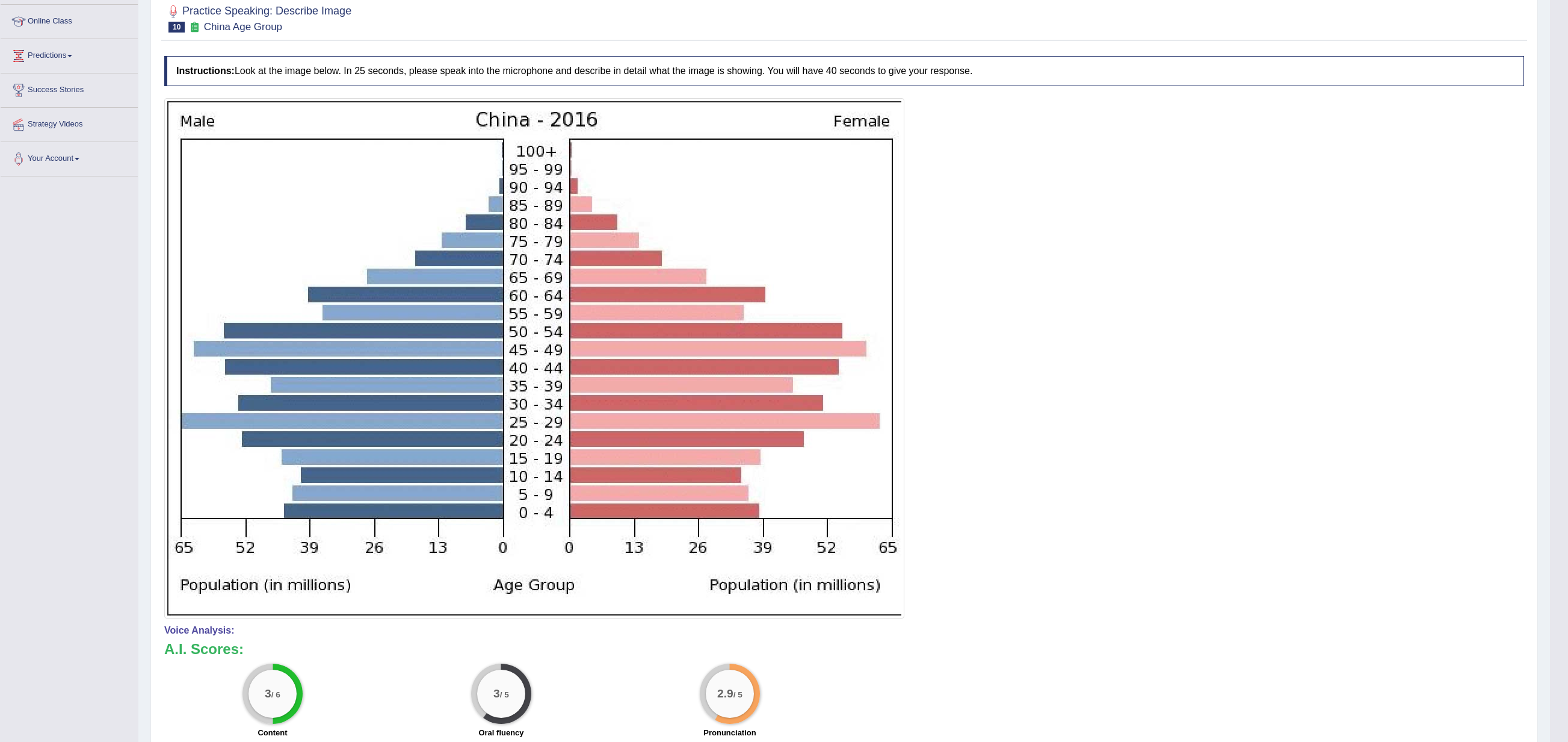
scroll to position [54, 0]
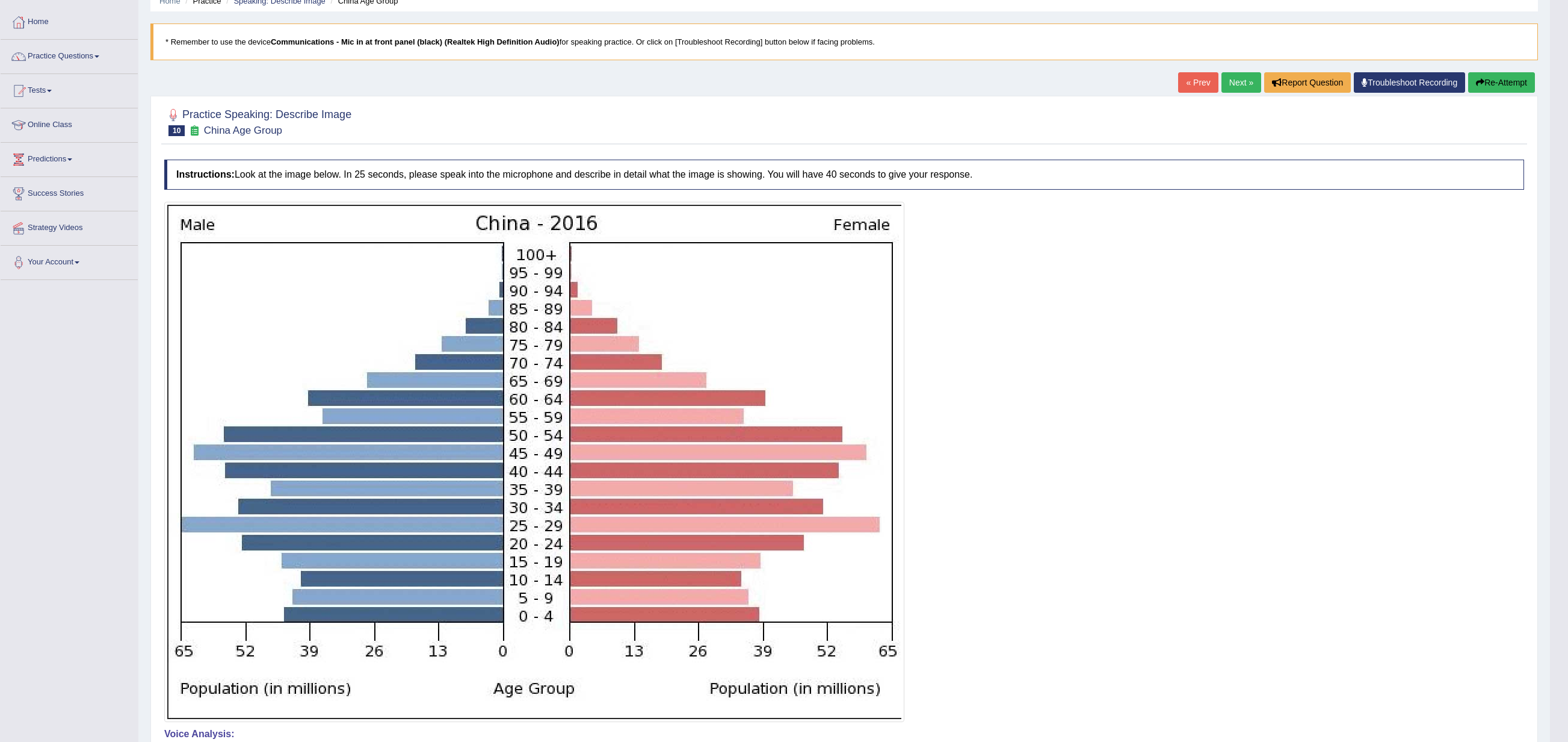
click at [783, 80] on button "Re-Attempt" at bounding box center [1501, 83] width 67 height 21
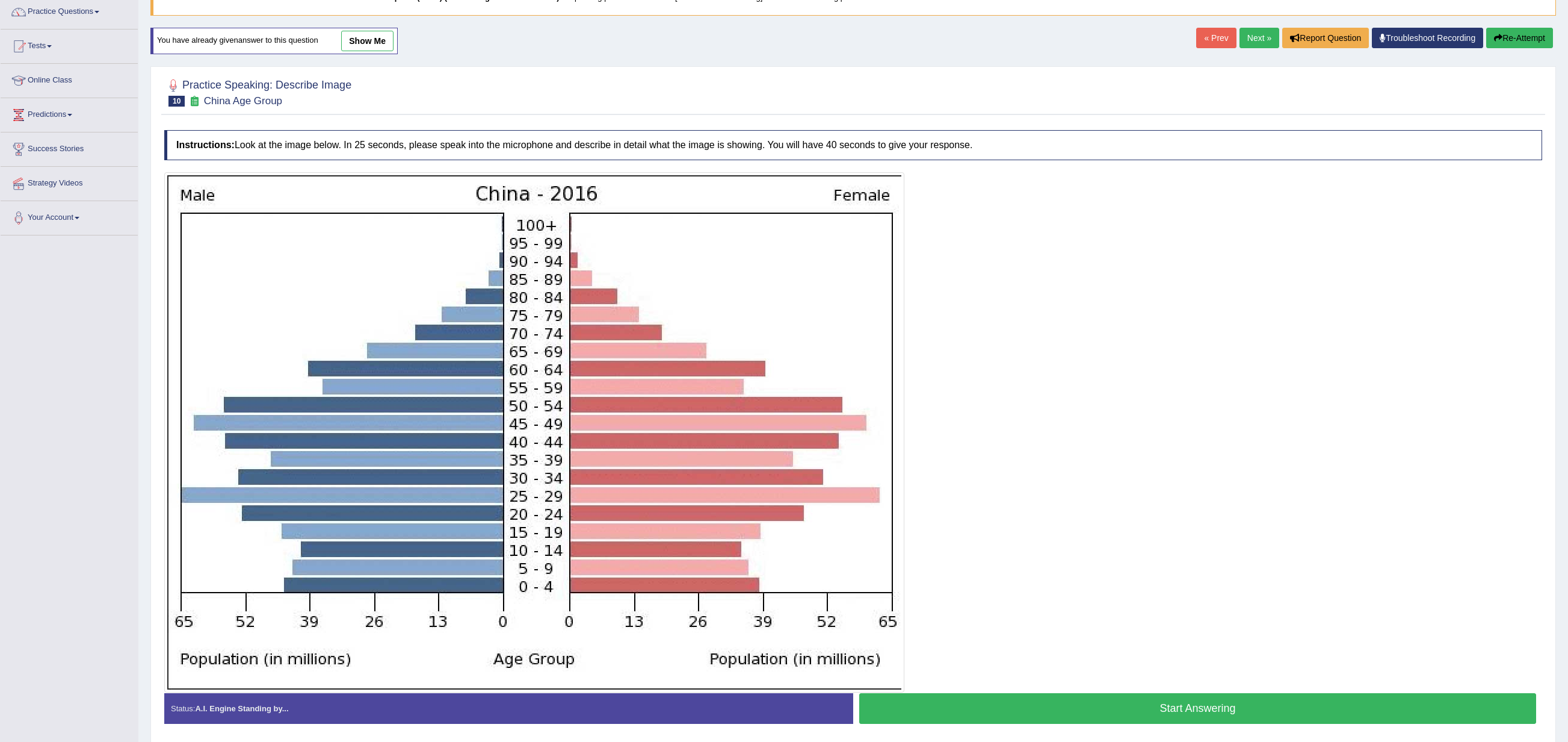
scroll to position [151, 0]
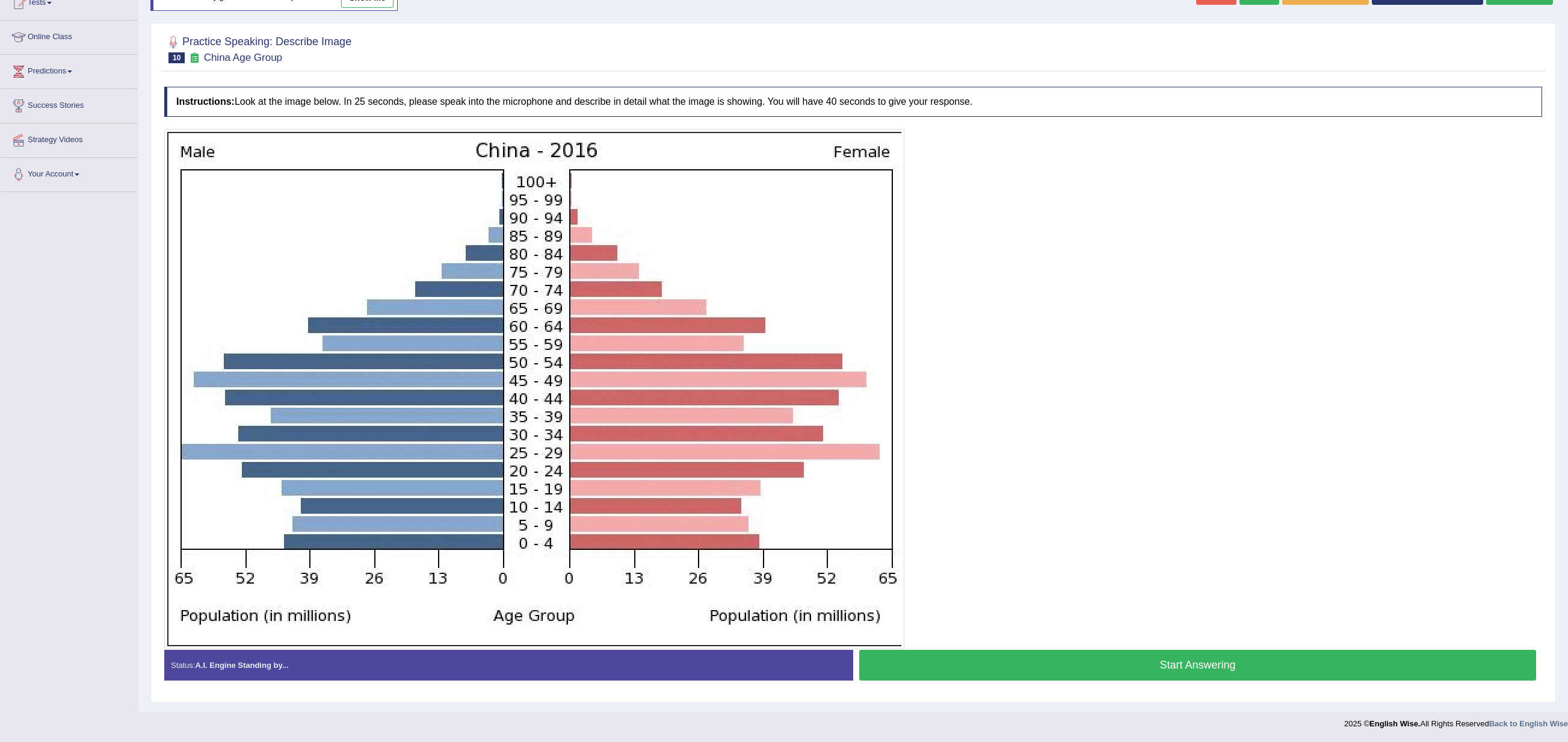
click at [958, 672] on button "Start Answering" at bounding box center [1197, 664] width 677 height 30
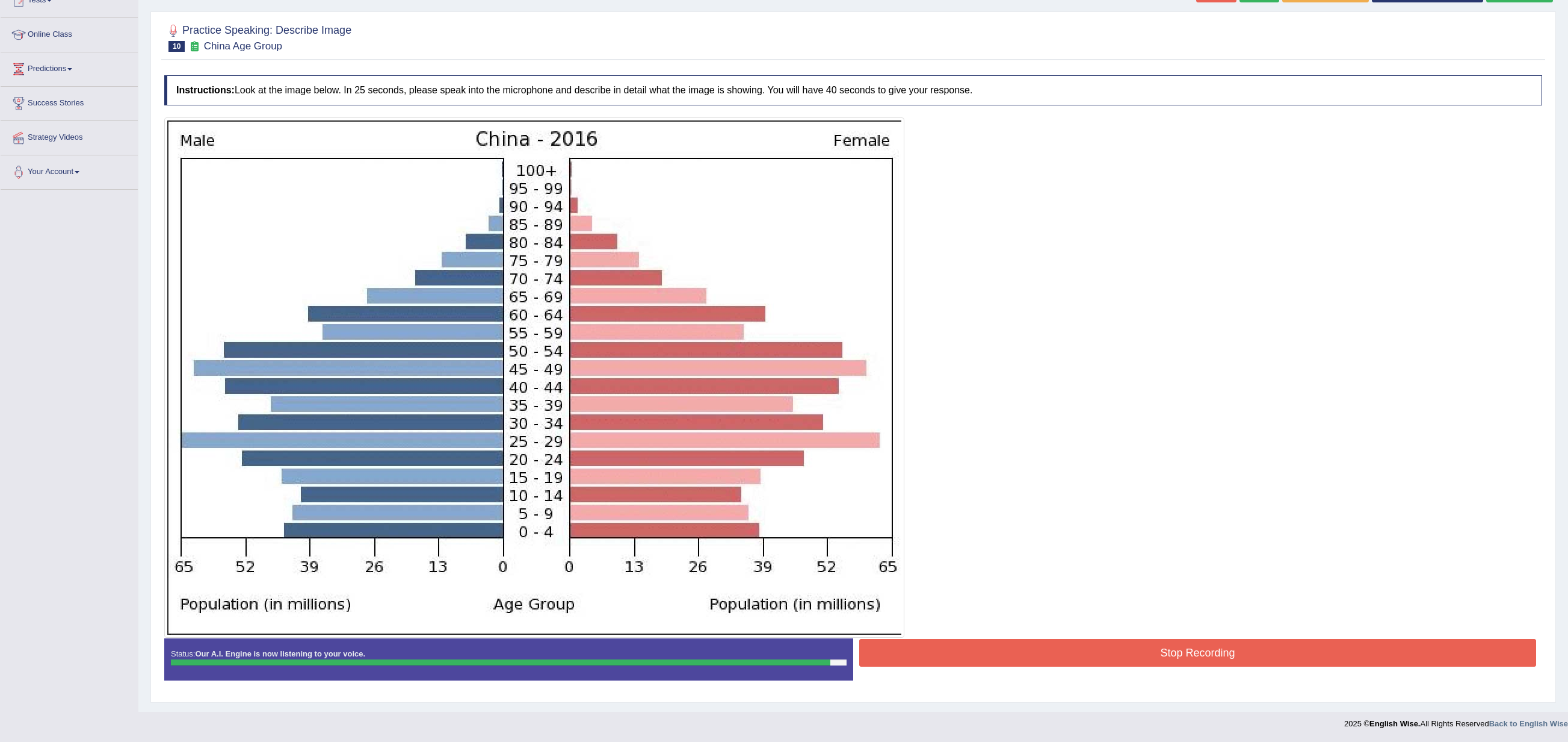
click at [986, 648] on button "Stop Recording" at bounding box center [1197, 652] width 677 height 28
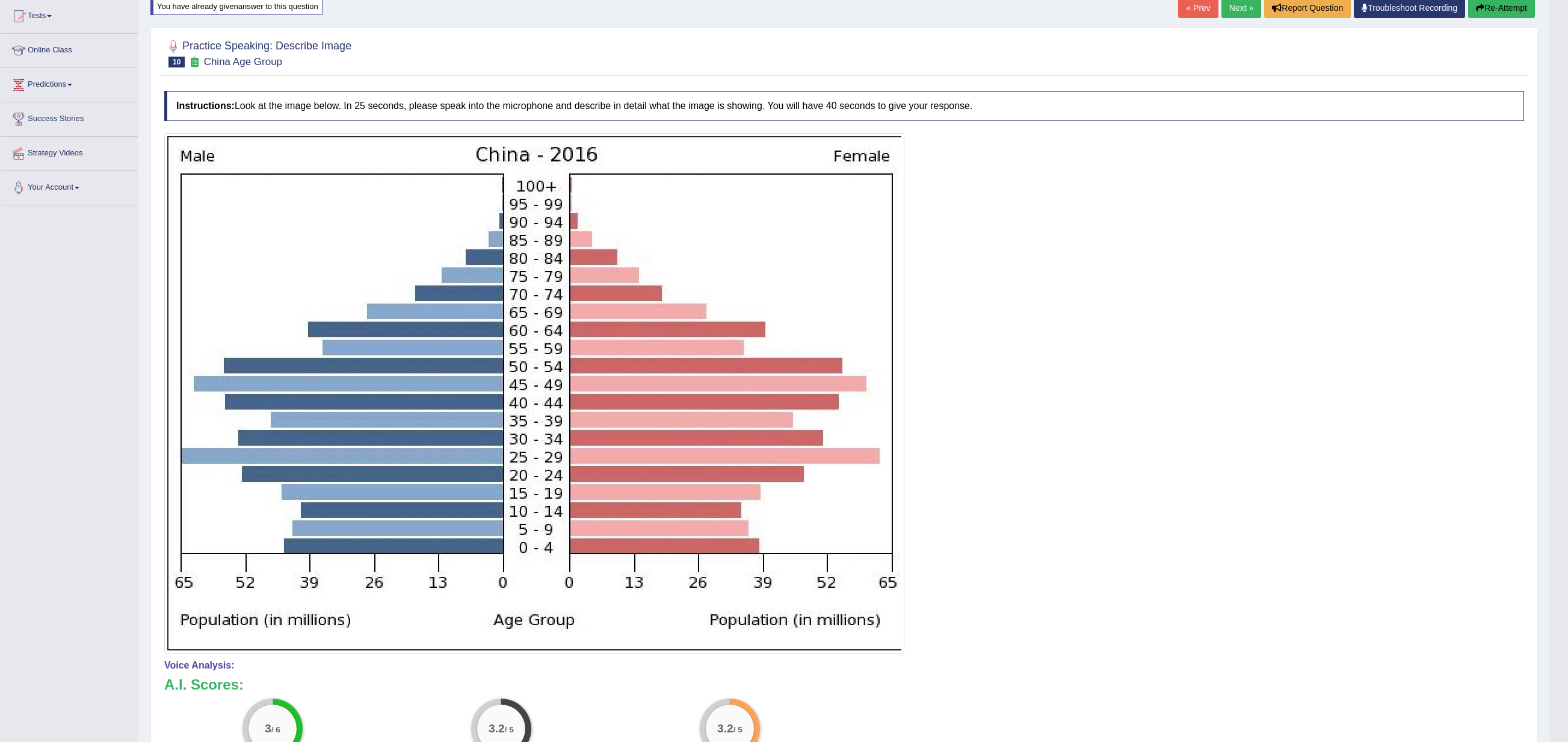
scroll to position [0, 0]
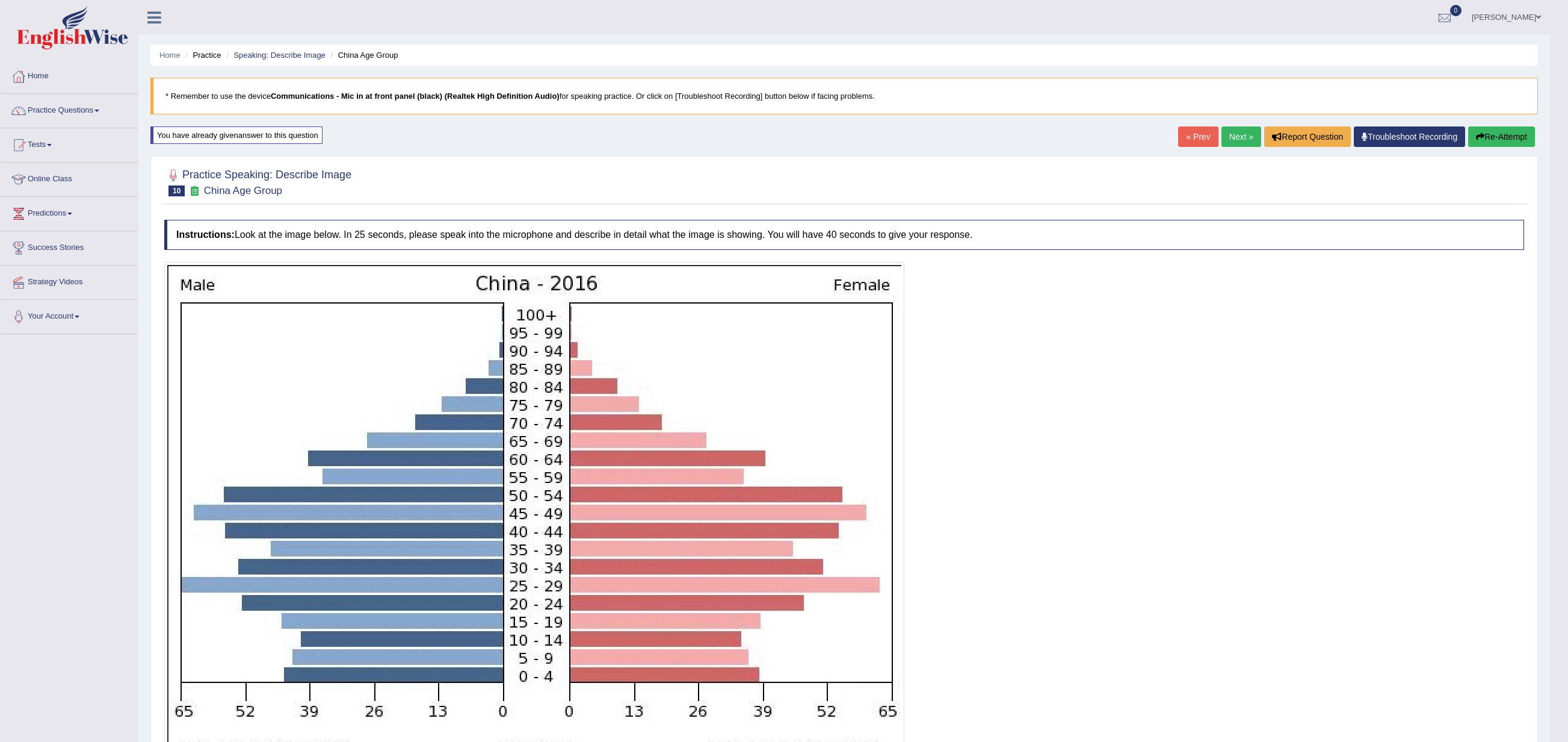
click at [1234, 138] on link "Next »" at bounding box center [1241, 137] width 40 height 21
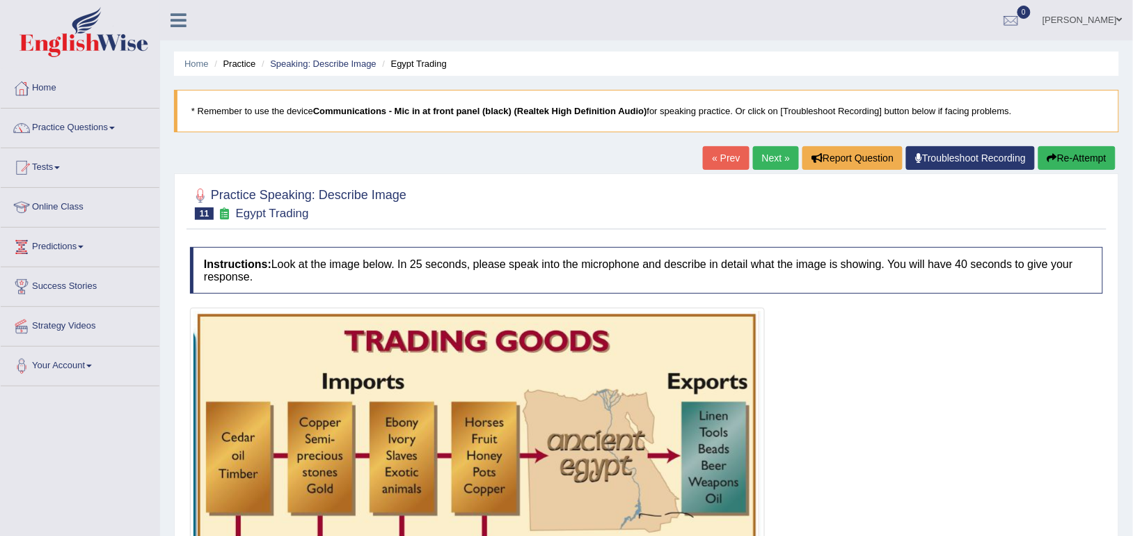
drag, startPoint x: 0, startPoint y: 0, endPoint x: 849, endPoint y: 319, distance: 907.0
click at [849, 319] on div at bounding box center [646, 466] width 913 height 317
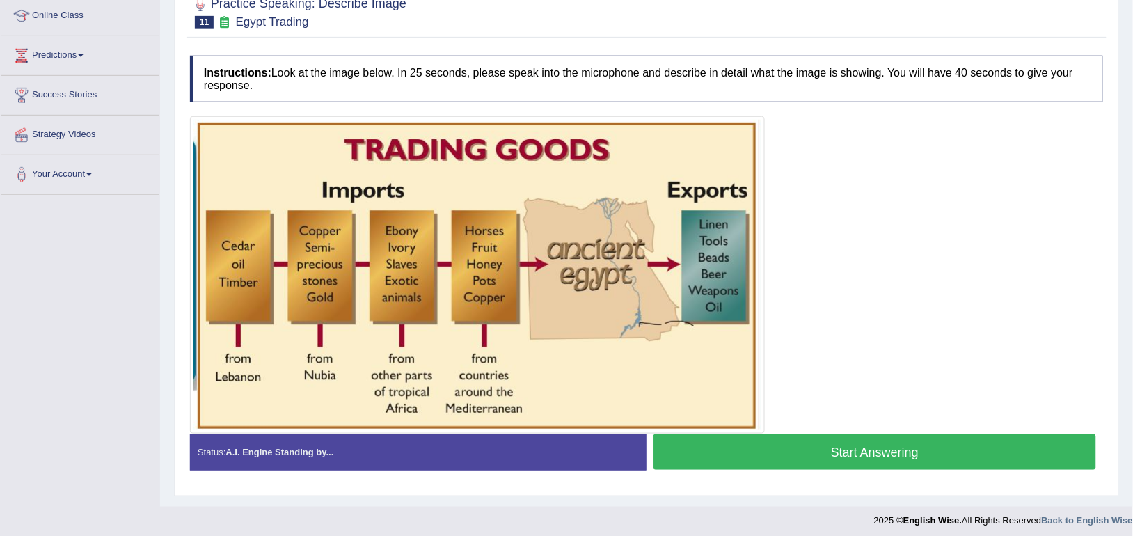
scroll to position [198, 0]
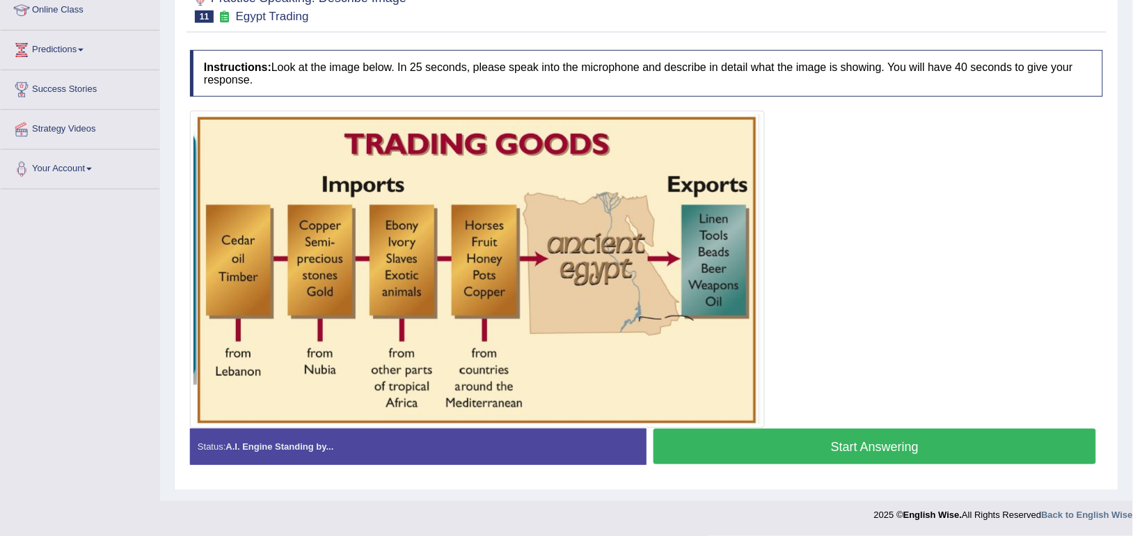
click at [782, 446] on button "Start Answering" at bounding box center [875, 446] width 443 height 35
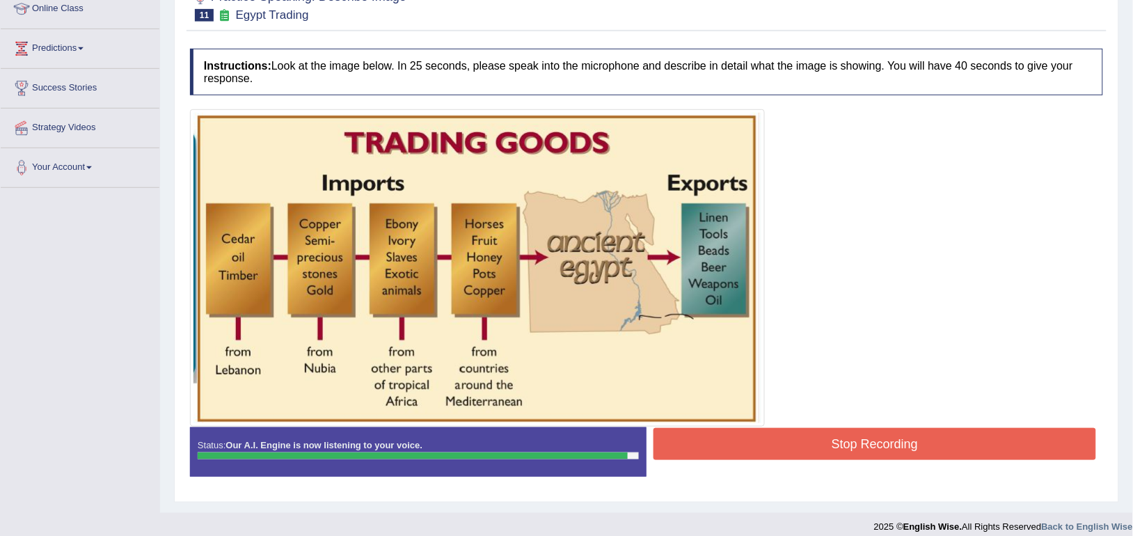
click at [782, 446] on button "Stop Recording" at bounding box center [875, 444] width 443 height 32
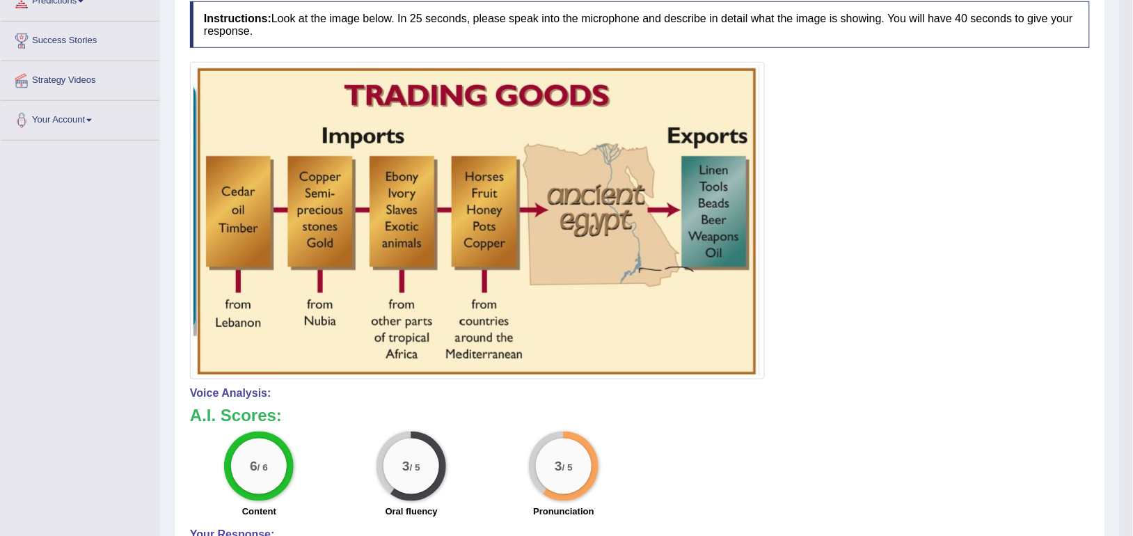
scroll to position [0, 0]
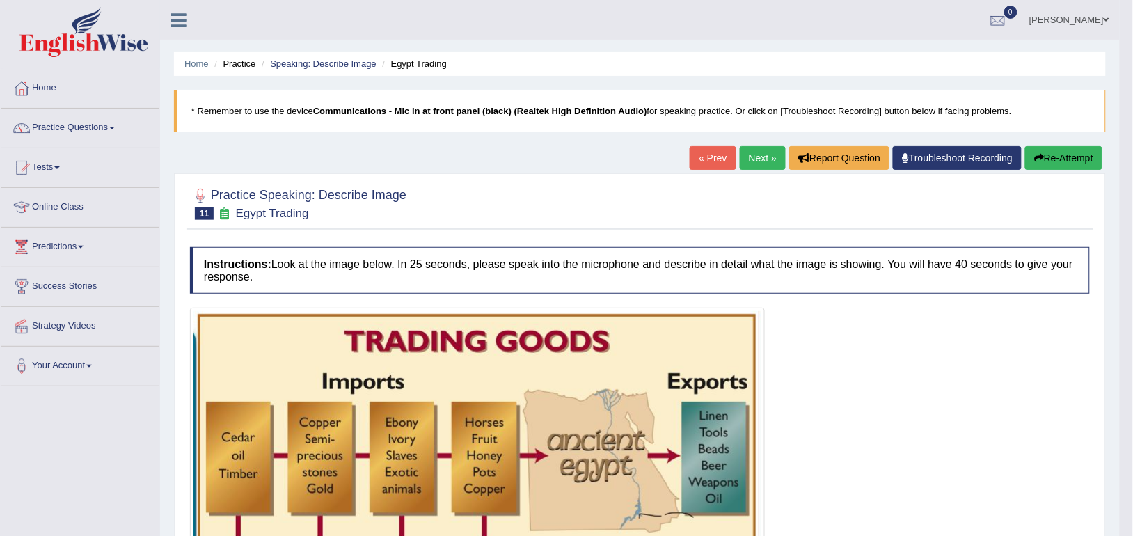
click at [756, 157] on link "Next »" at bounding box center [763, 158] width 46 height 24
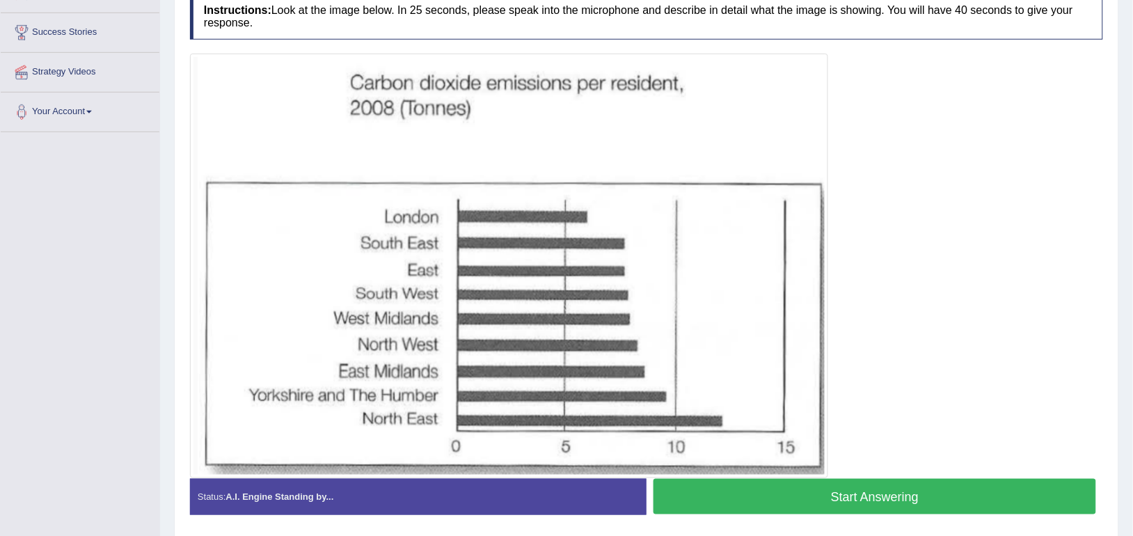
scroll to position [291, 0]
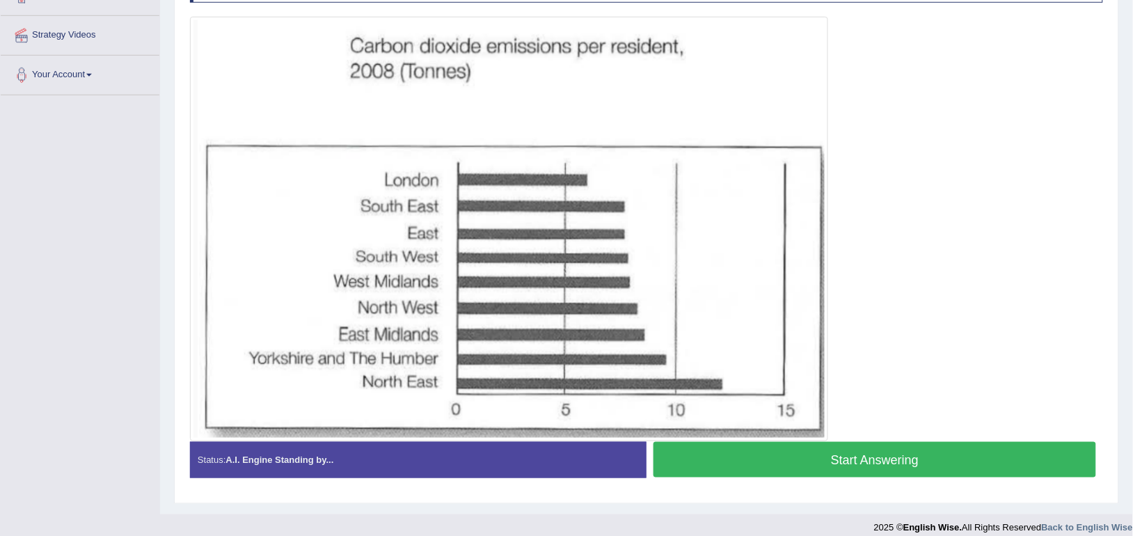
click at [780, 459] on button "Start Answering" at bounding box center [875, 459] width 443 height 35
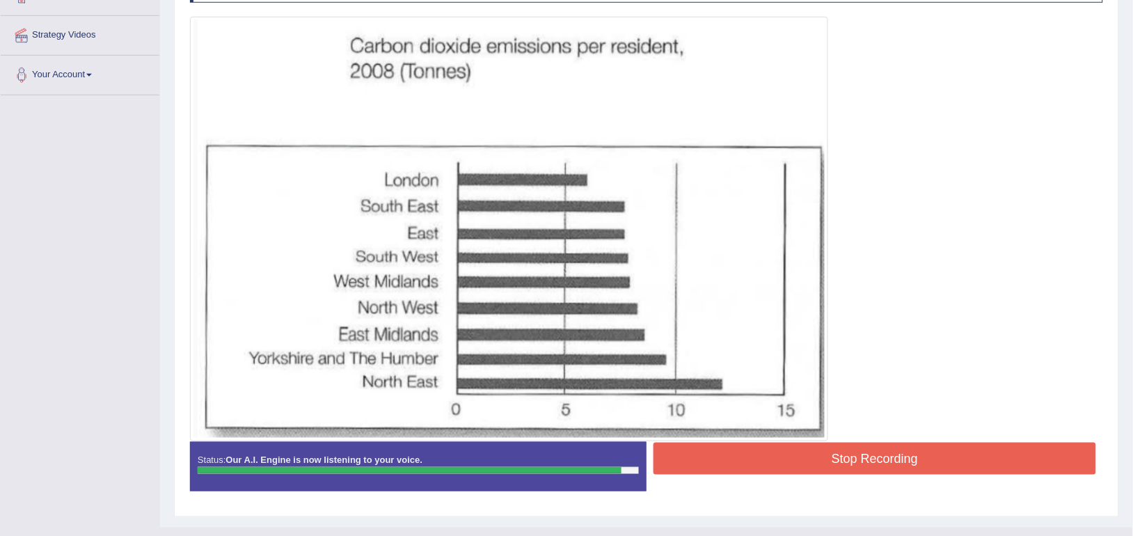
click at [780, 459] on button "Stop Recording" at bounding box center [875, 459] width 443 height 32
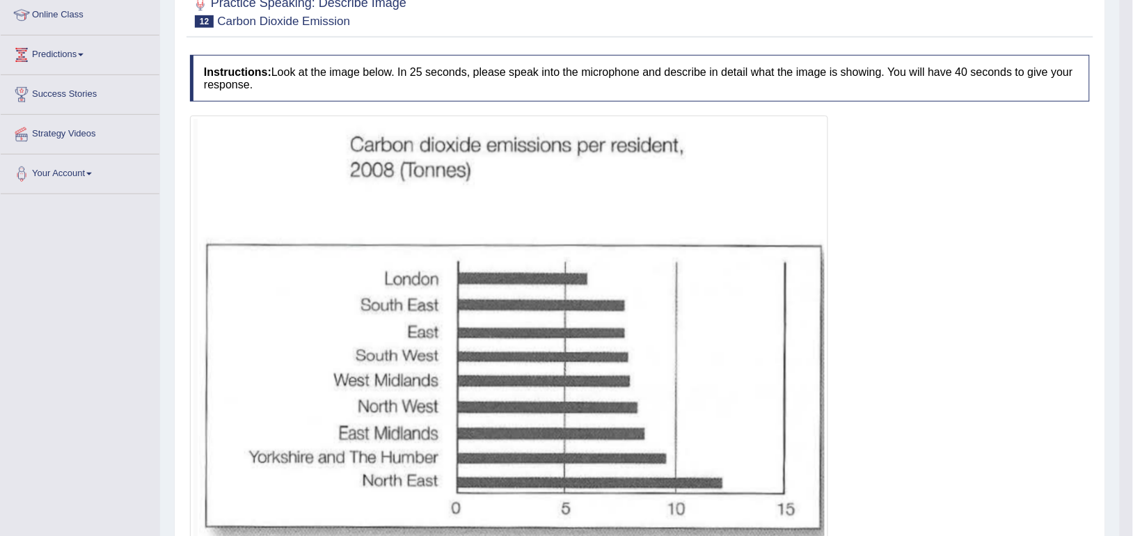
scroll to position [0, 0]
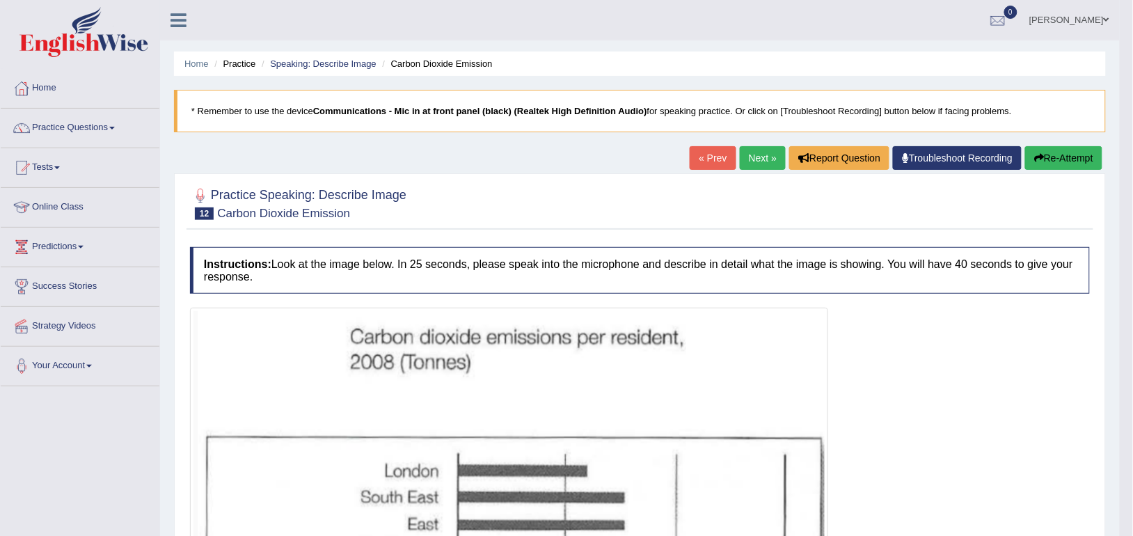
click at [759, 157] on link "Next »" at bounding box center [763, 158] width 46 height 24
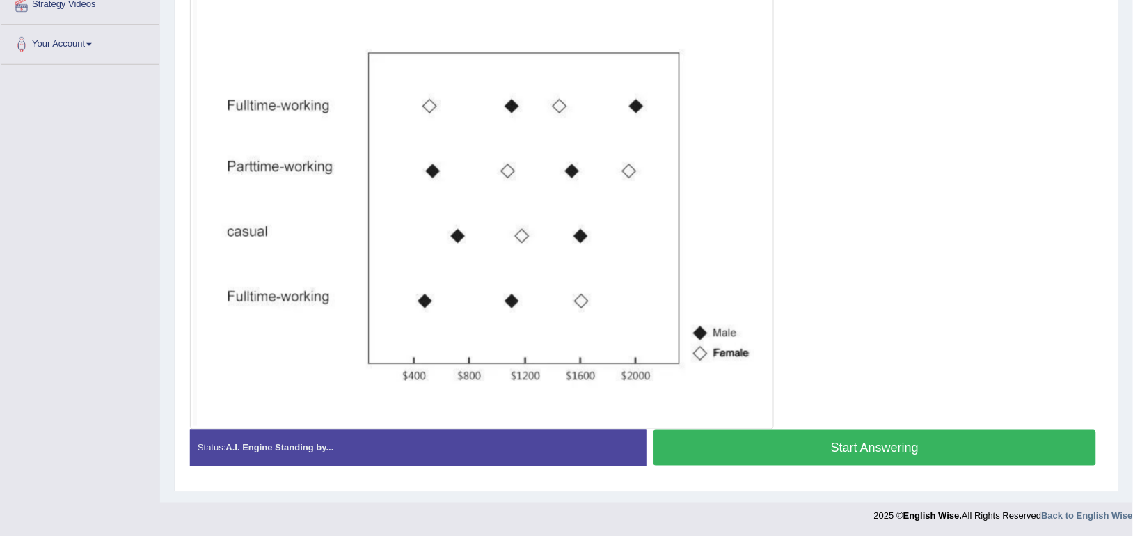
scroll to position [322, 0]
click at [693, 444] on button "Start Answering" at bounding box center [875, 446] width 443 height 35
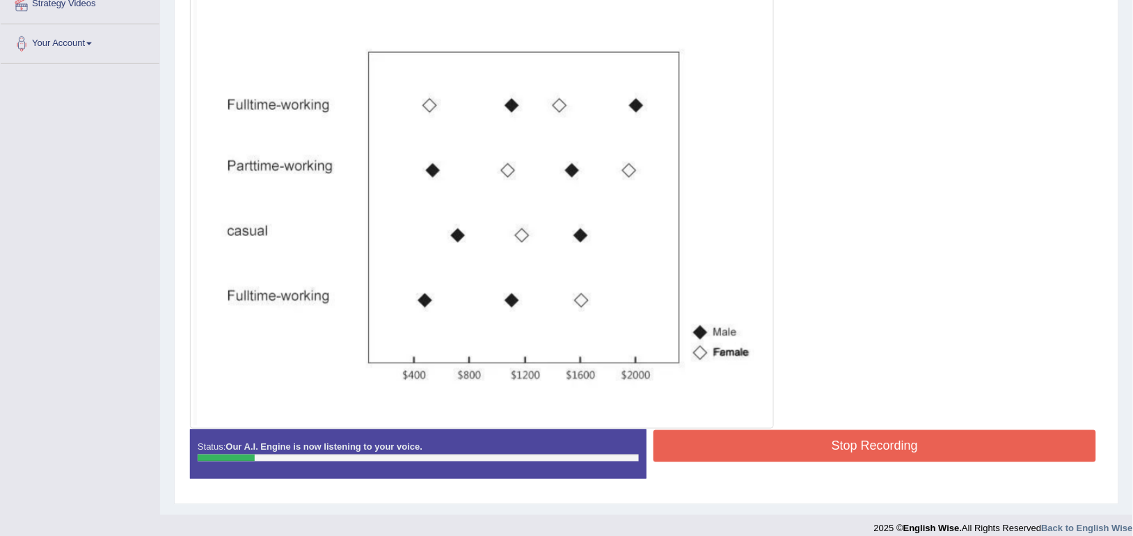
click at [693, 444] on button "Stop Recording" at bounding box center [875, 446] width 443 height 32
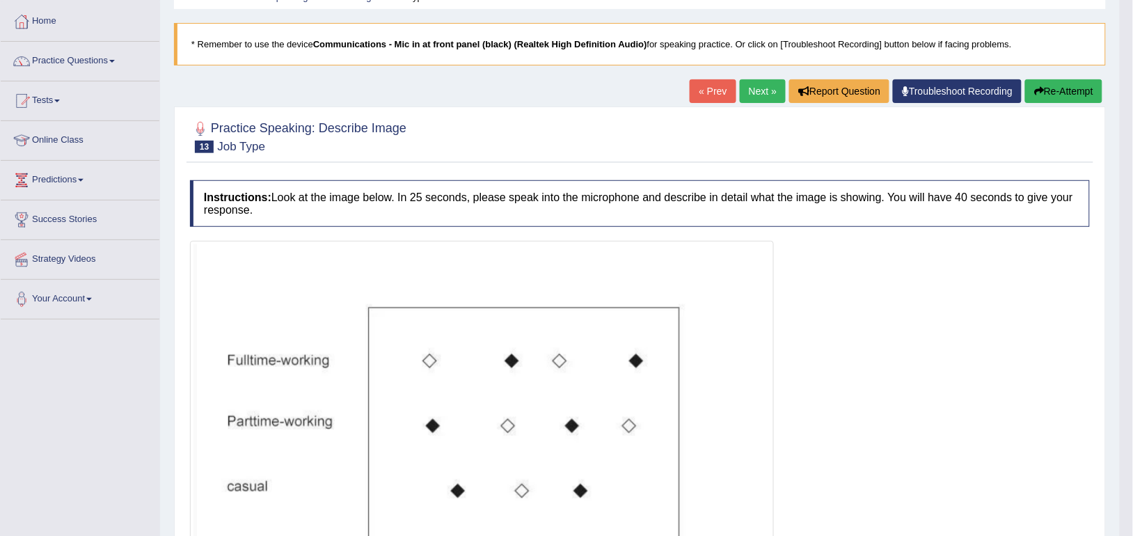
scroll to position [66, 0]
click at [1050, 101] on button "Re-Attempt" at bounding box center [1063, 92] width 77 height 24
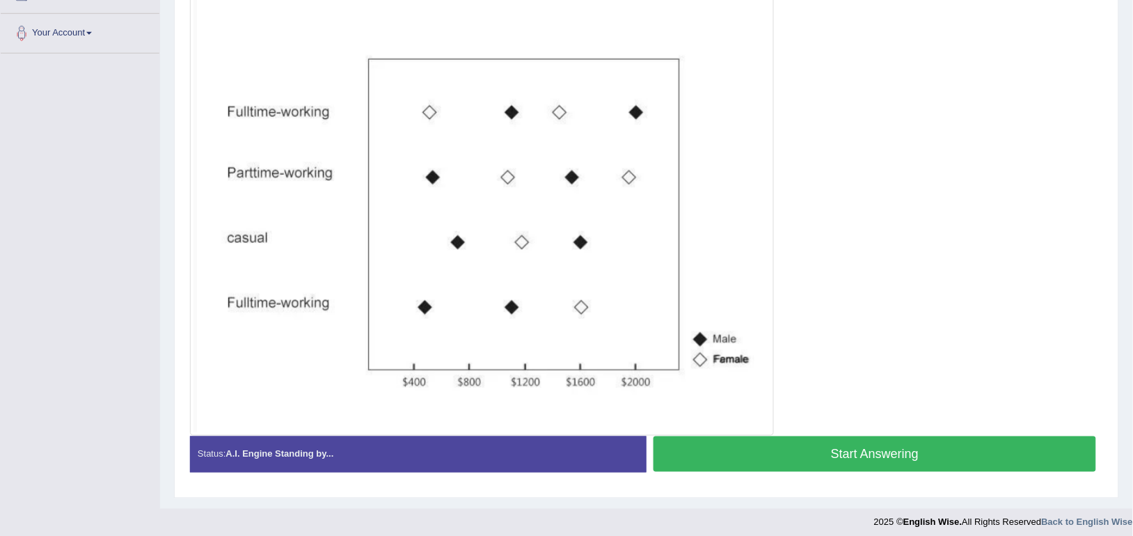
click at [799, 451] on button "Start Answering" at bounding box center [875, 453] width 443 height 35
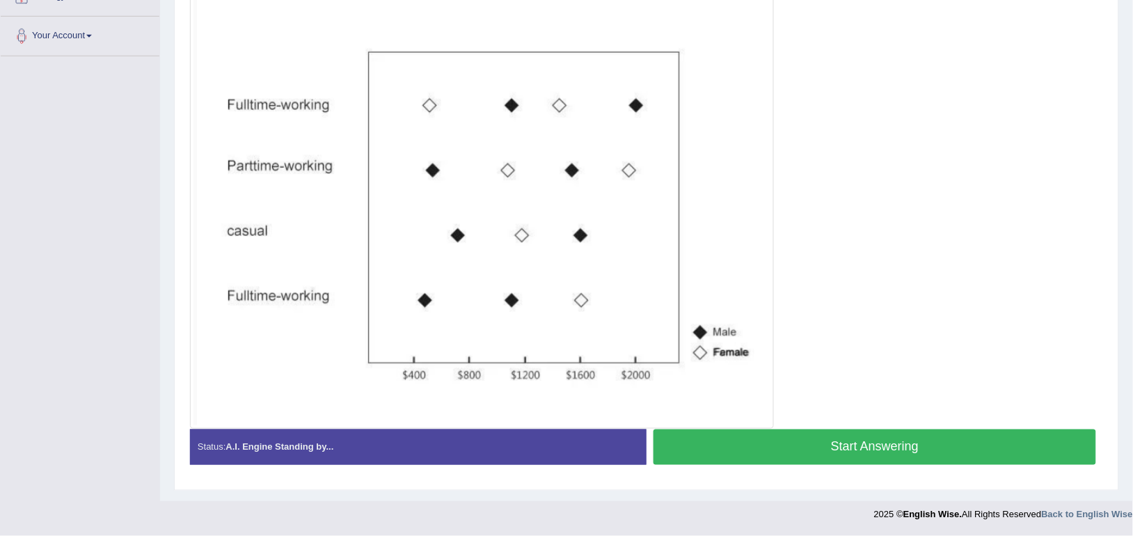
scroll to position [333, 0]
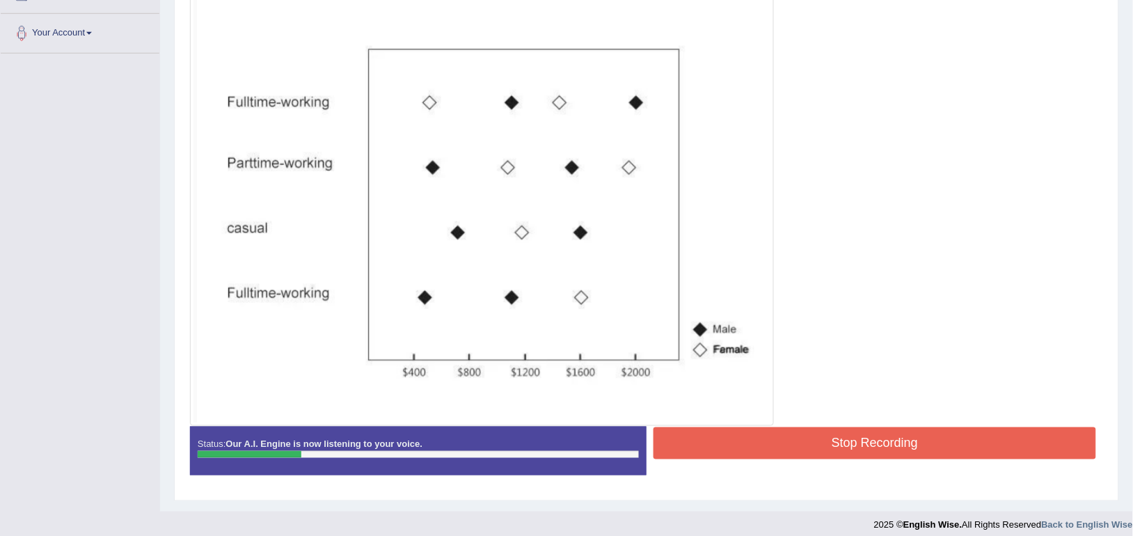
click at [799, 451] on button "Stop Recording" at bounding box center [875, 443] width 443 height 32
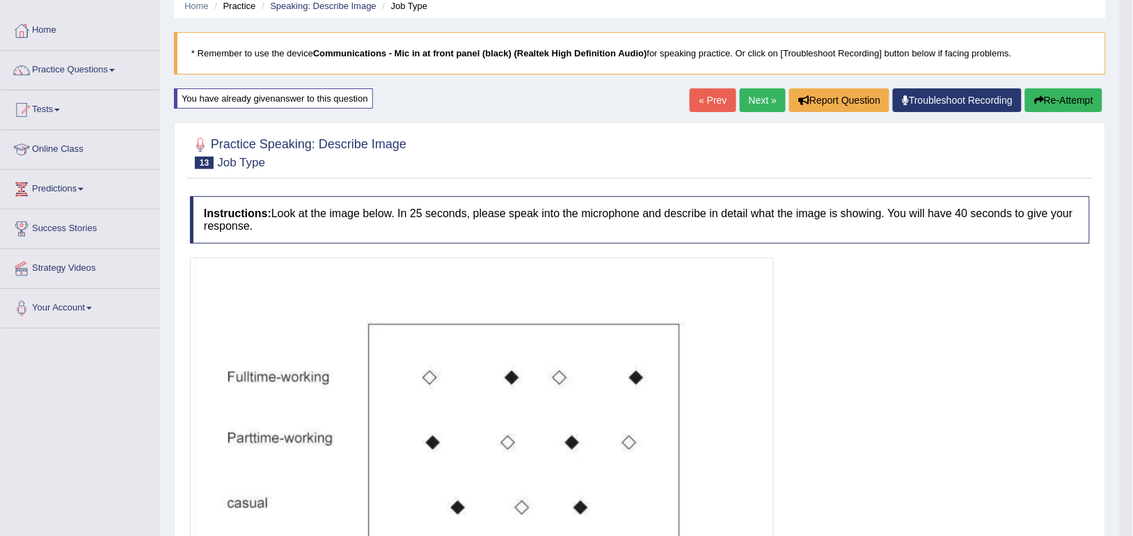
scroll to position [32, 0]
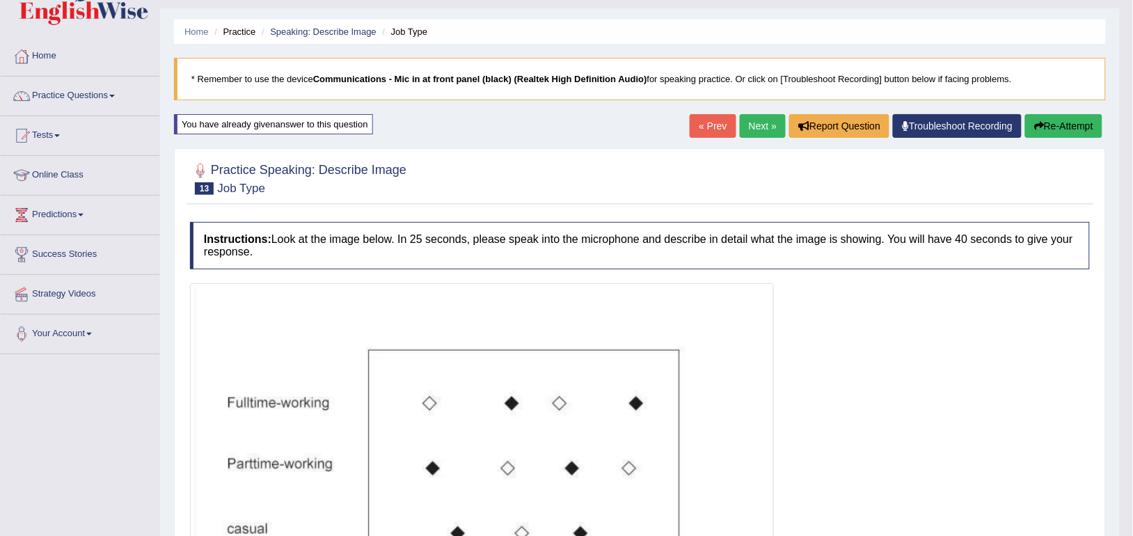
click at [1049, 130] on button "Re-Attempt" at bounding box center [1063, 126] width 77 height 24
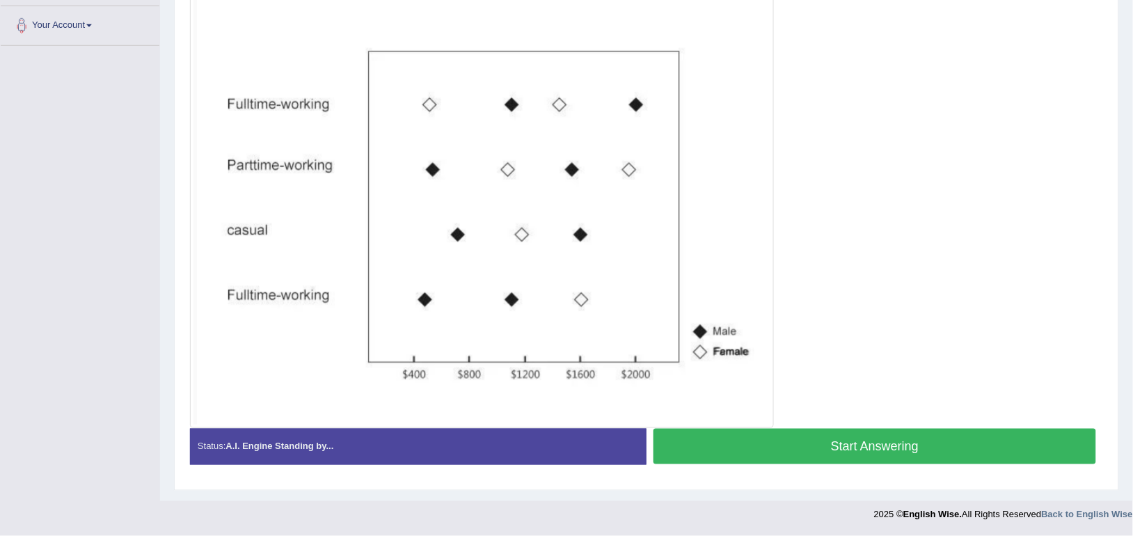
click at [780, 451] on button "Start Answering" at bounding box center [875, 446] width 443 height 35
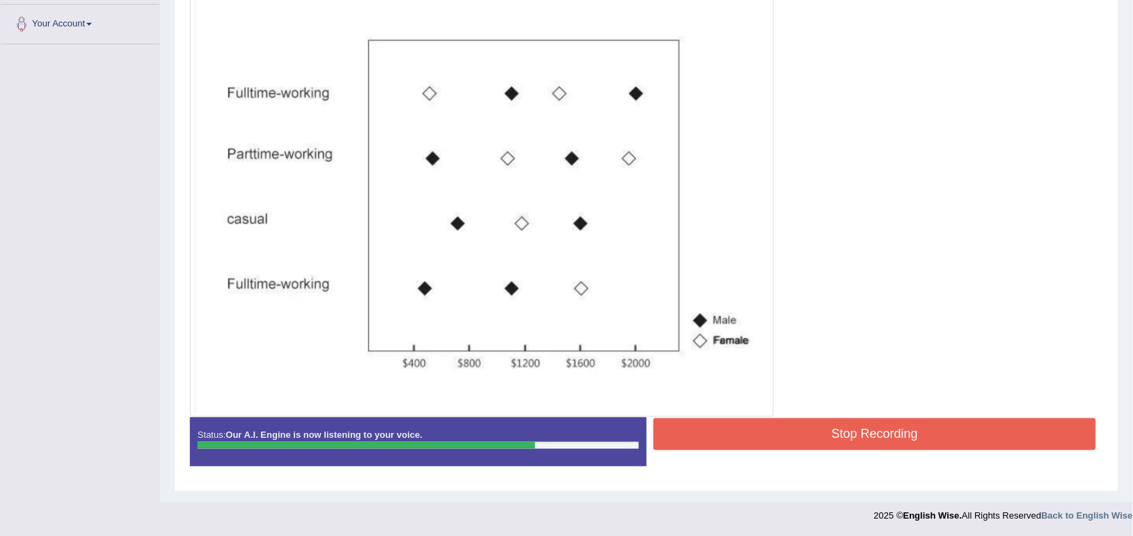
click at [790, 441] on button "Stop Recording" at bounding box center [875, 434] width 443 height 32
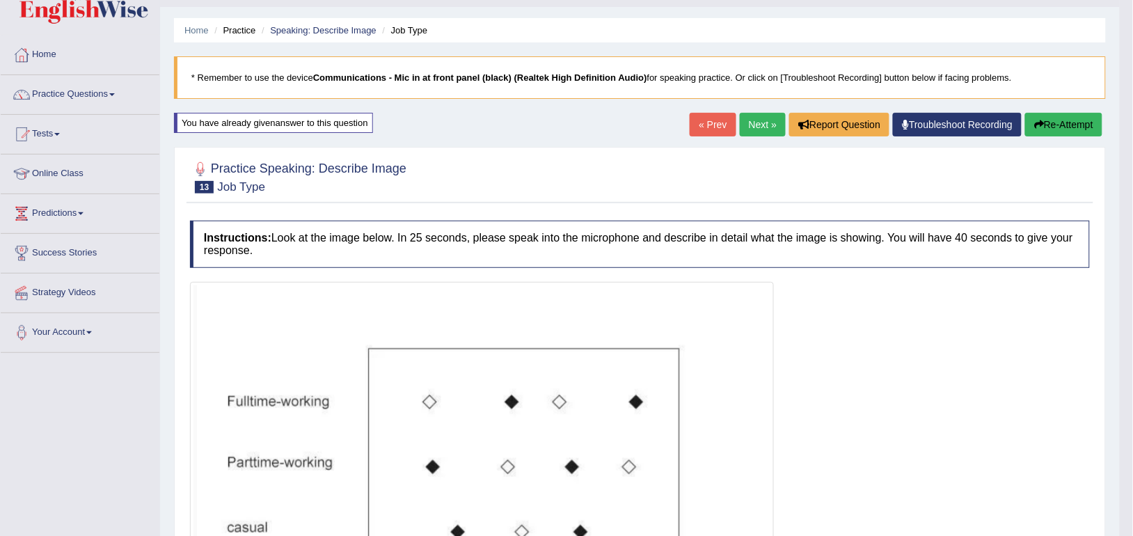
scroll to position [0, 0]
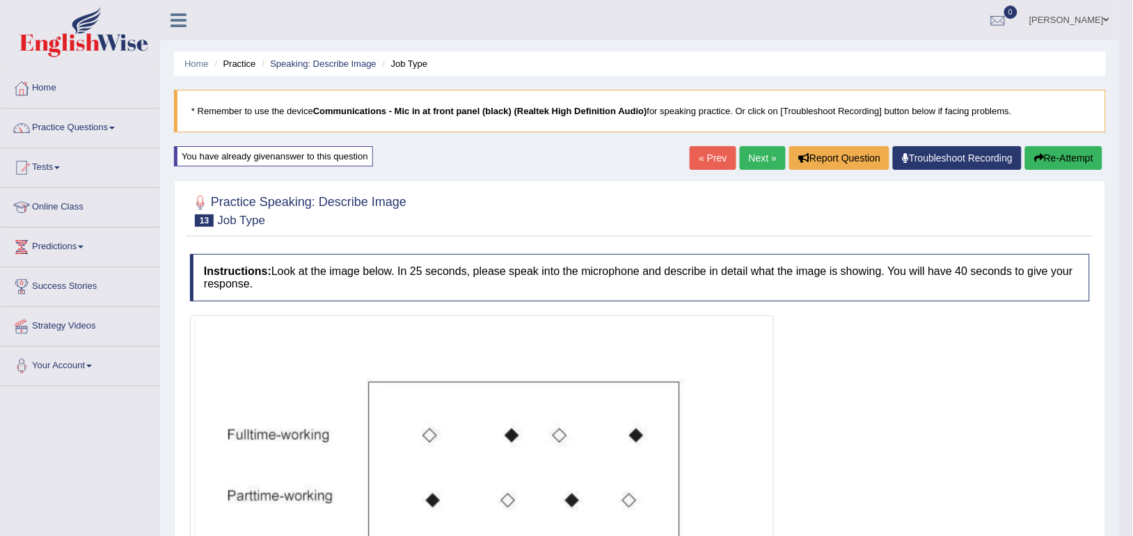
click at [761, 161] on link "Next »" at bounding box center [763, 158] width 46 height 24
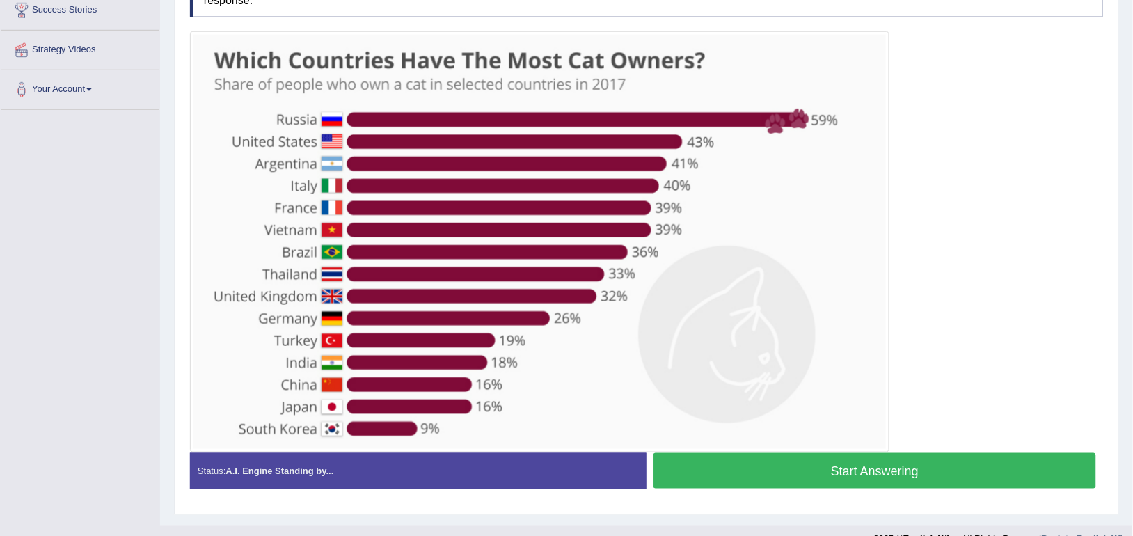
click at [719, 470] on button "Start Answering" at bounding box center [875, 470] width 443 height 35
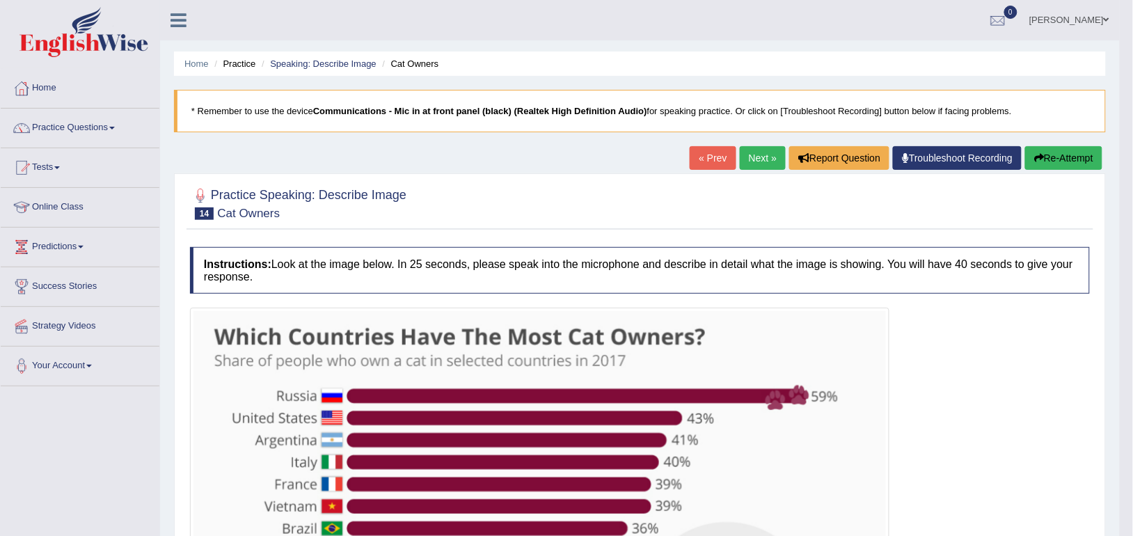
click at [759, 162] on link "Next »" at bounding box center [763, 158] width 46 height 24
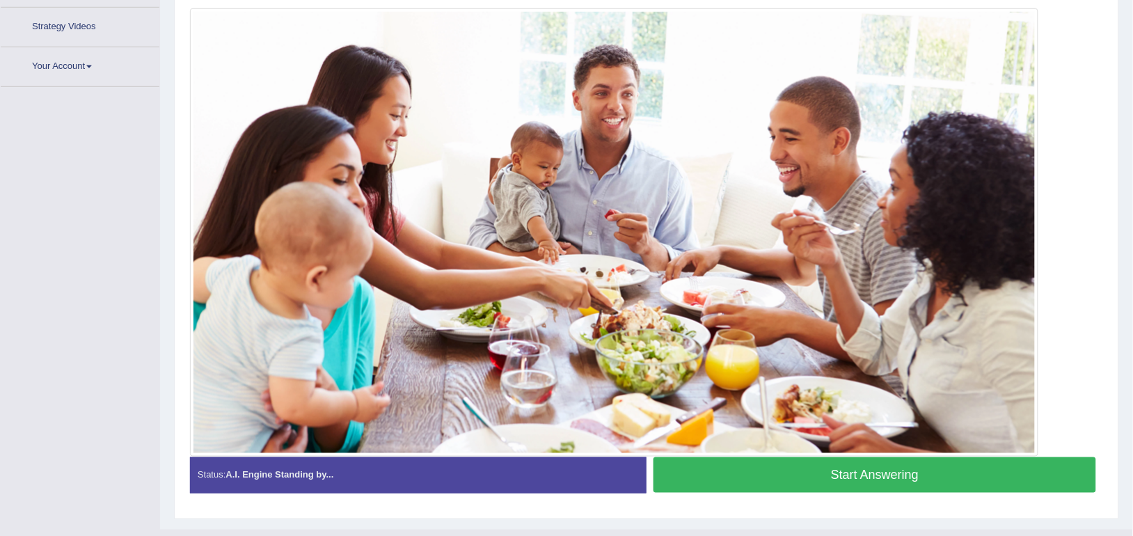
scroll to position [329, 0]
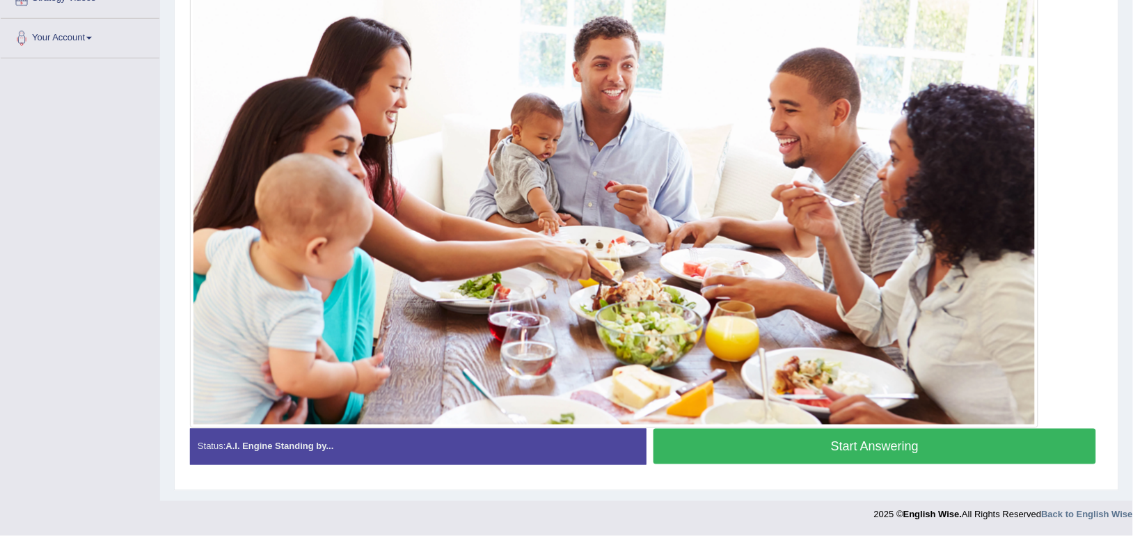
click at [677, 464] on button "Start Answering" at bounding box center [875, 446] width 443 height 35
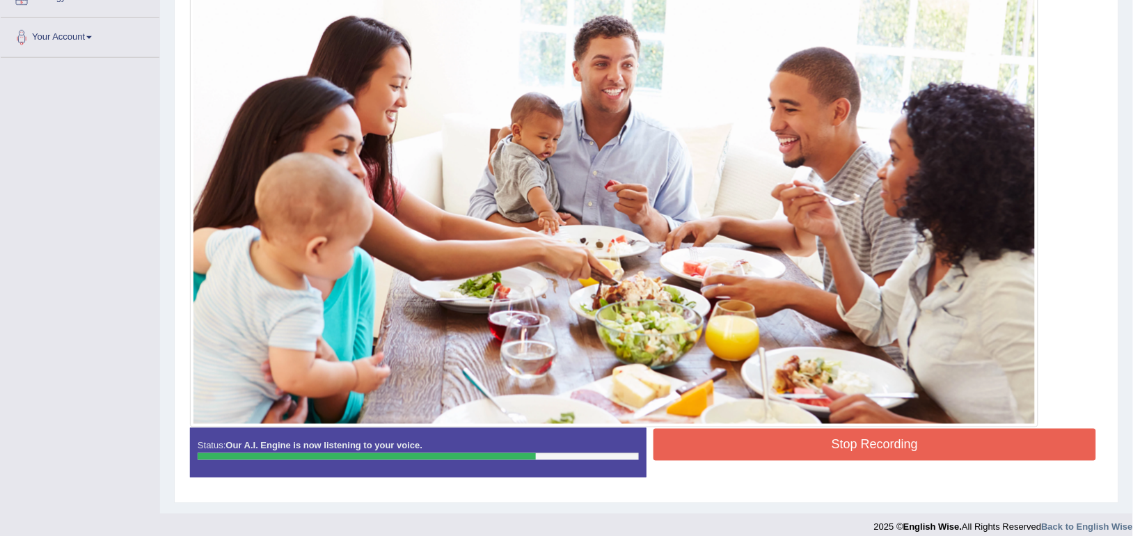
click at [701, 440] on button "Stop Recording" at bounding box center [875, 445] width 443 height 32
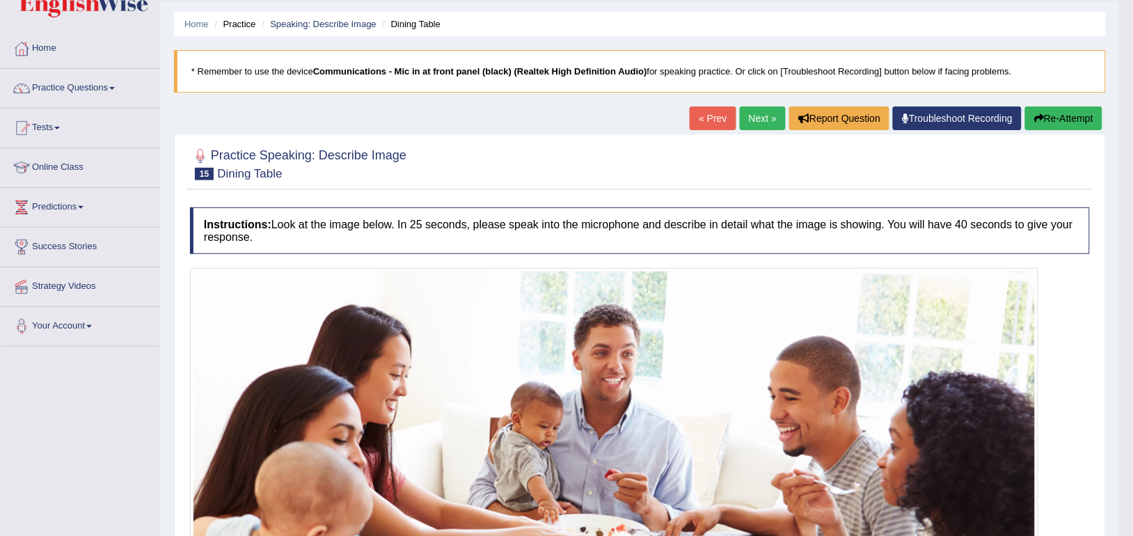
scroll to position [26, 0]
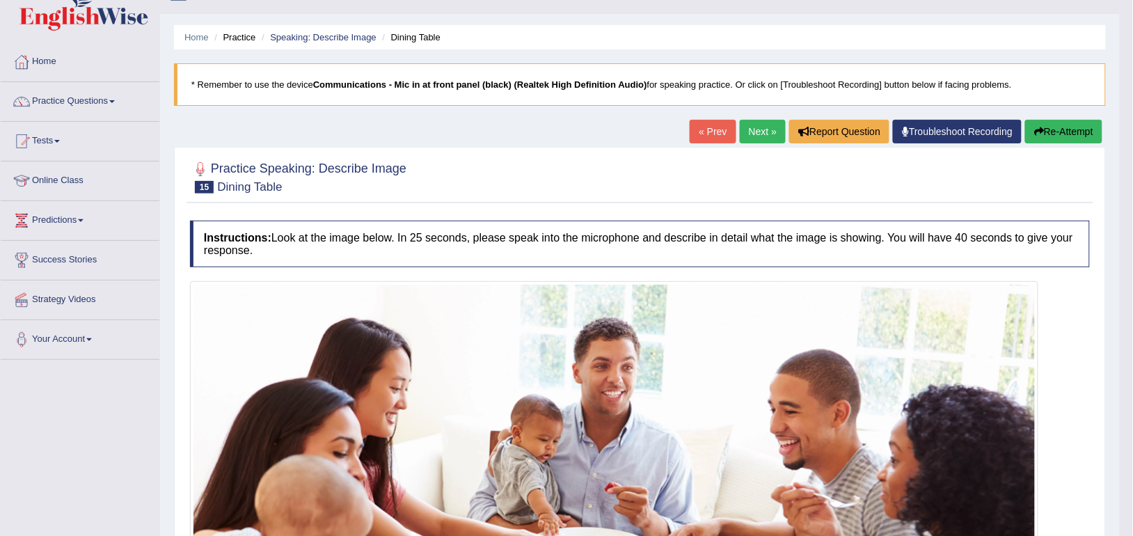
click at [1053, 124] on button "Re-Attempt" at bounding box center [1063, 132] width 77 height 24
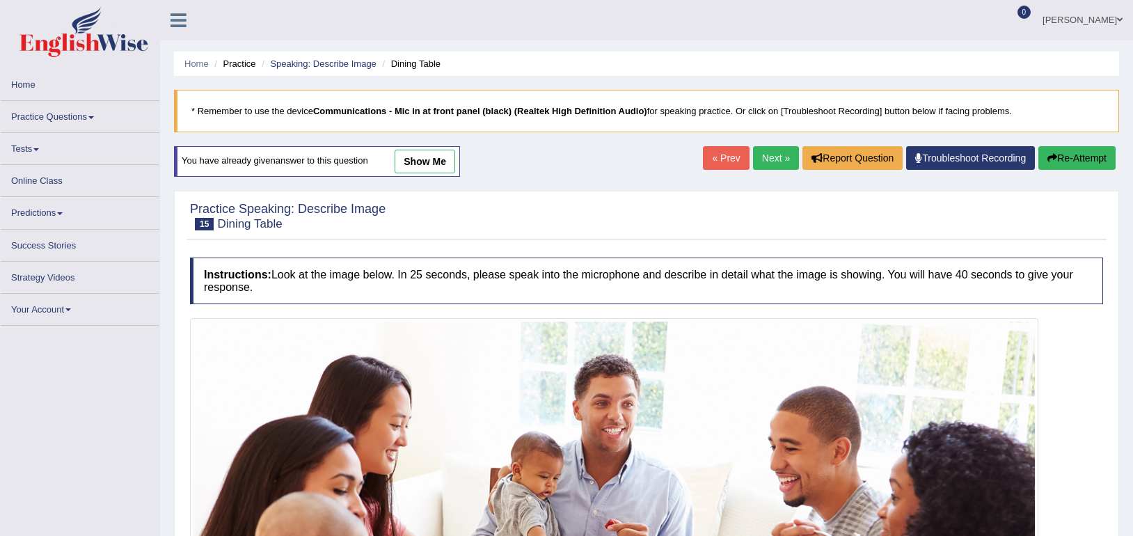
click at [784, 358] on img at bounding box center [614, 542] width 842 height 441
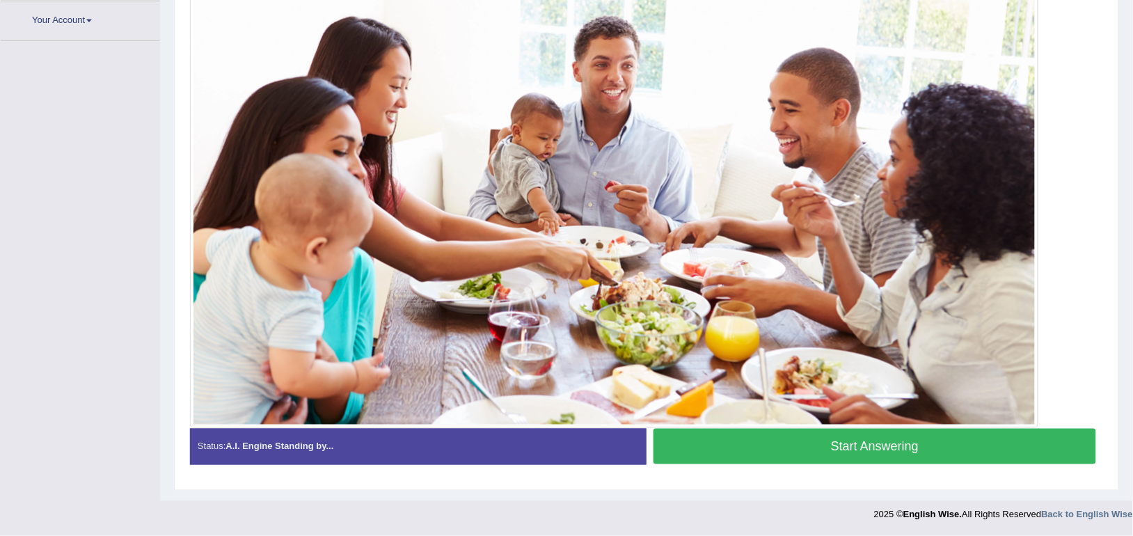
click at [720, 445] on button "Start Answering" at bounding box center [875, 446] width 443 height 35
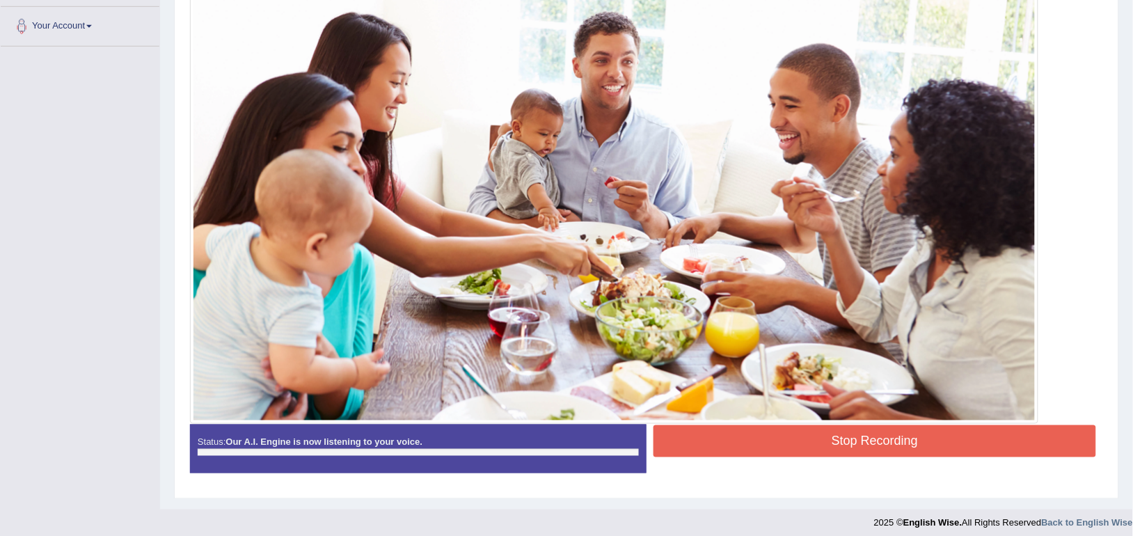
scroll to position [0, 0]
click at [720, 445] on button "Stop Recording" at bounding box center [875, 441] width 443 height 32
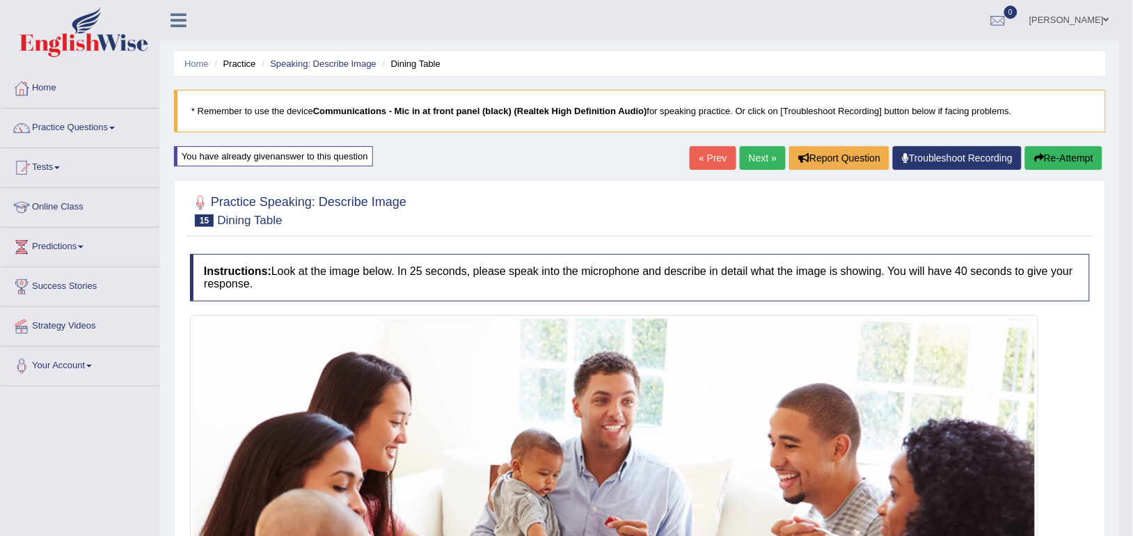
click at [740, 155] on link "Next »" at bounding box center [763, 158] width 46 height 24
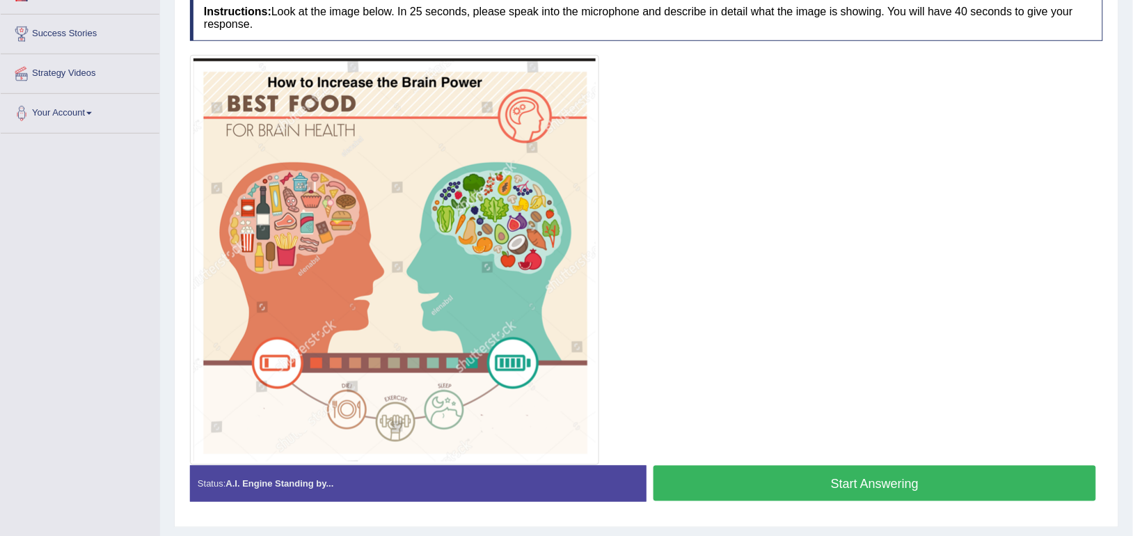
scroll to position [290, 0]
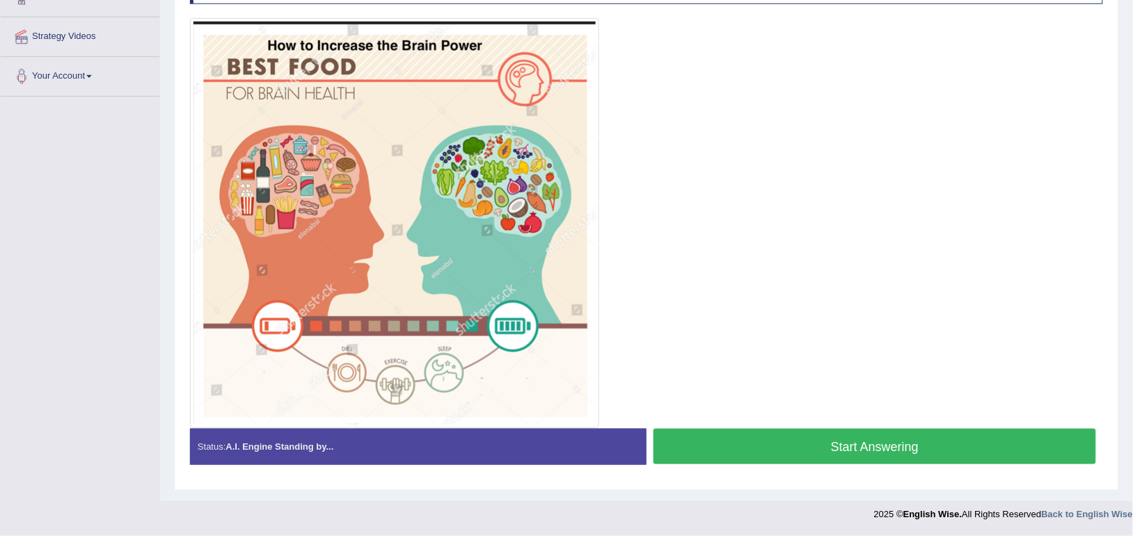
click at [715, 445] on button "Start Answering" at bounding box center [875, 446] width 443 height 35
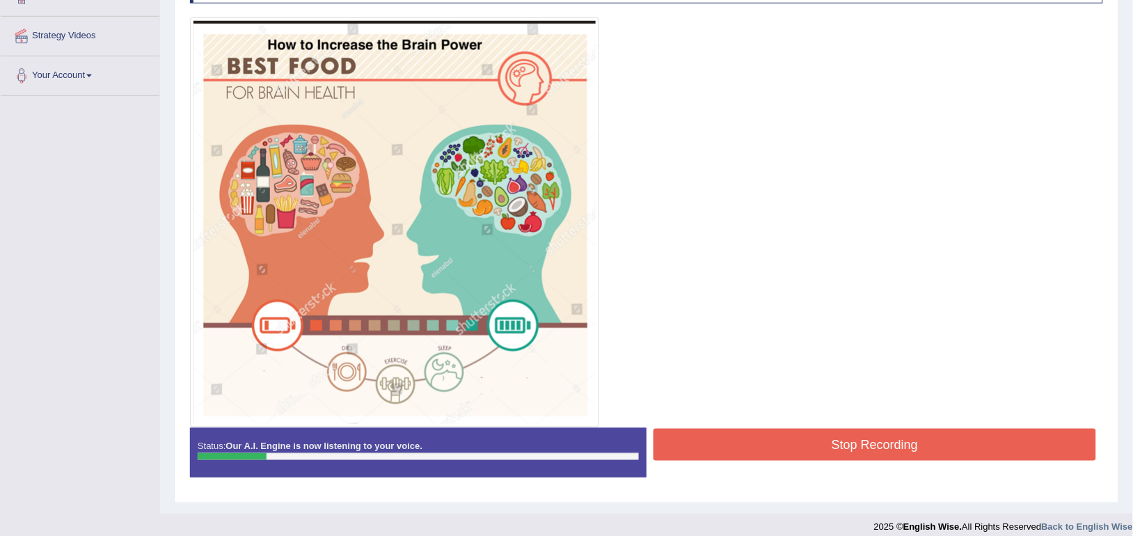
click at [715, 445] on button "Stop Recording" at bounding box center [875, 445] width 443 height 32
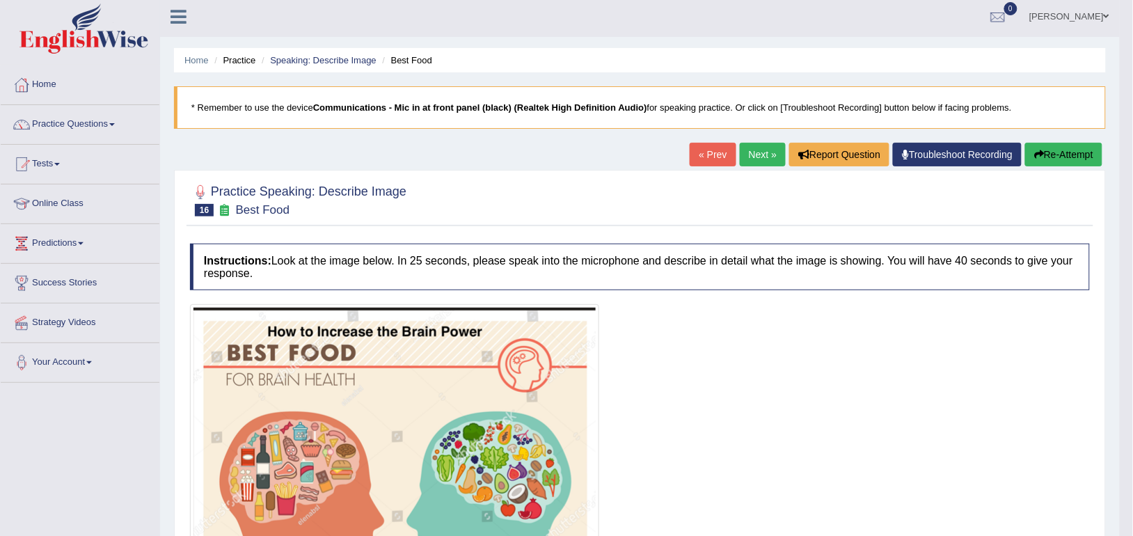
scroll to position [0, 0]
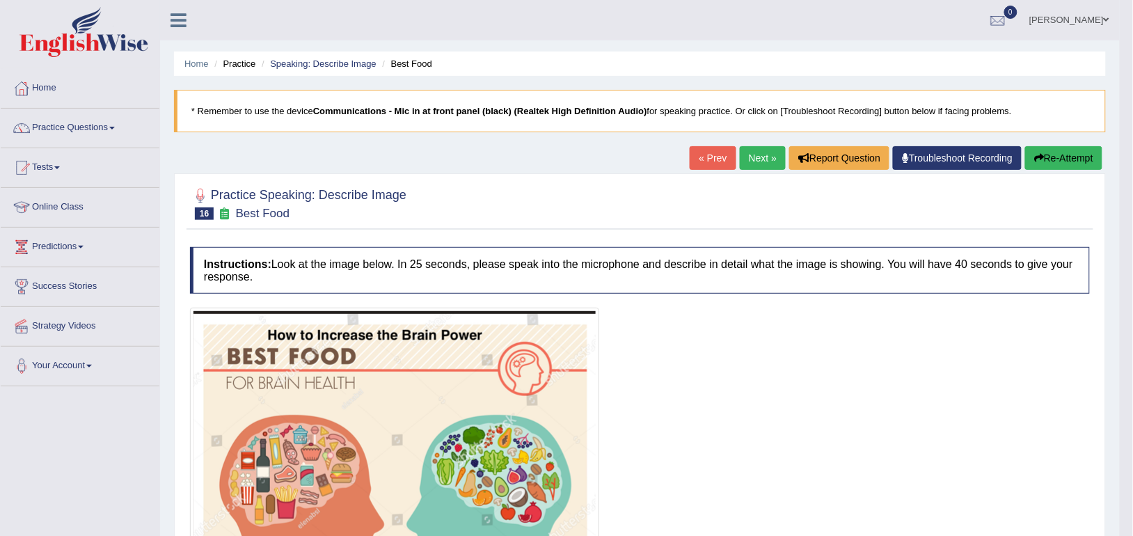
click at [1074, 152] on button "Re-Attempt" at bounding box center [1063, 158] width 77 height 24
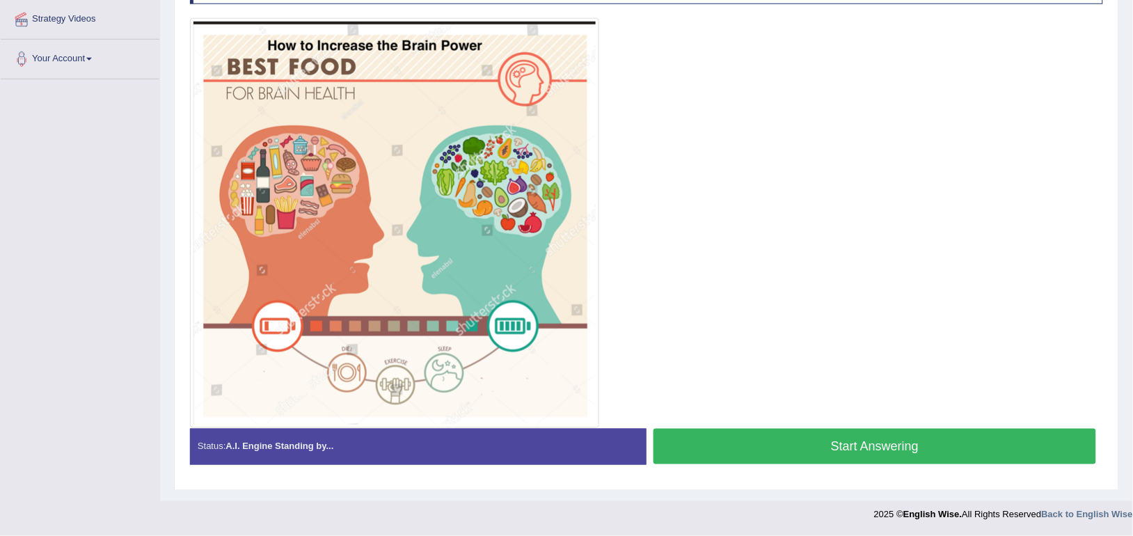
scroll to position [308, 0]
click at [783, 450] on button "Start Answering" at bounding box center [875, 446] width 443 height 35
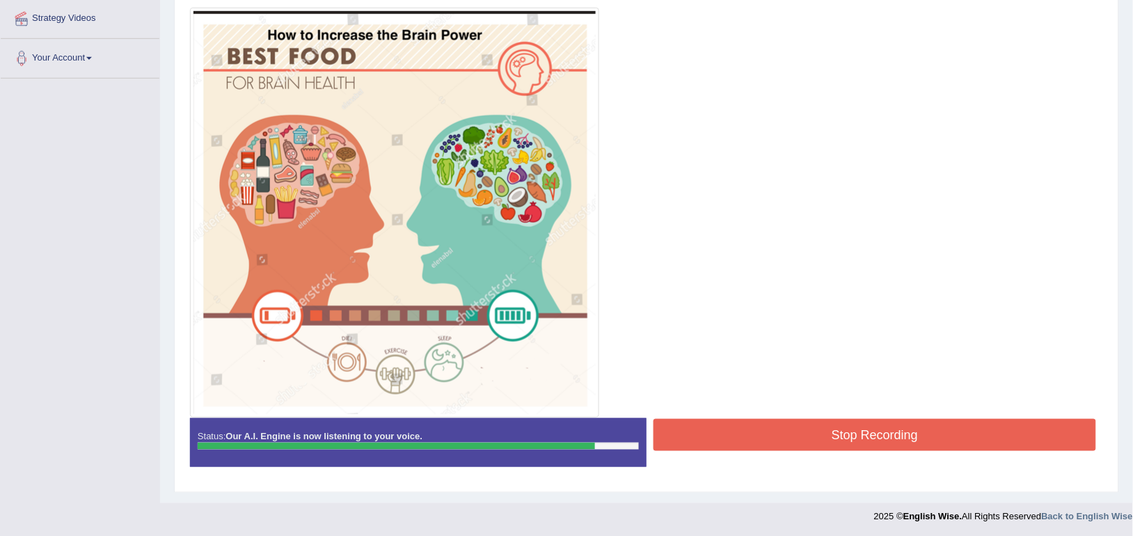
click at [791, 429] on button "Stop Recording" at bounding box center [875, 435] width 443 height 32
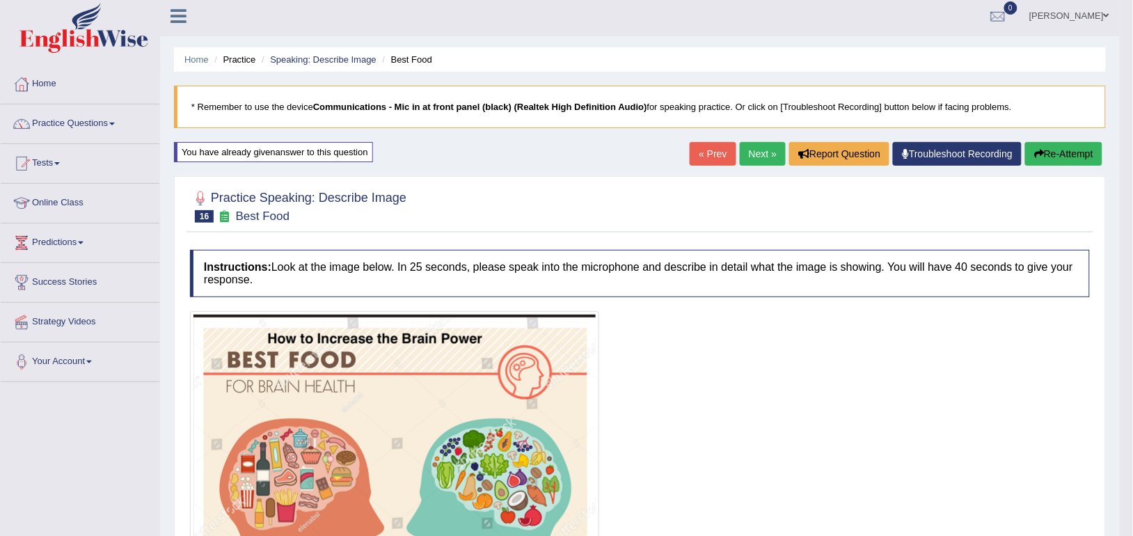
scroll to position [0, 0]
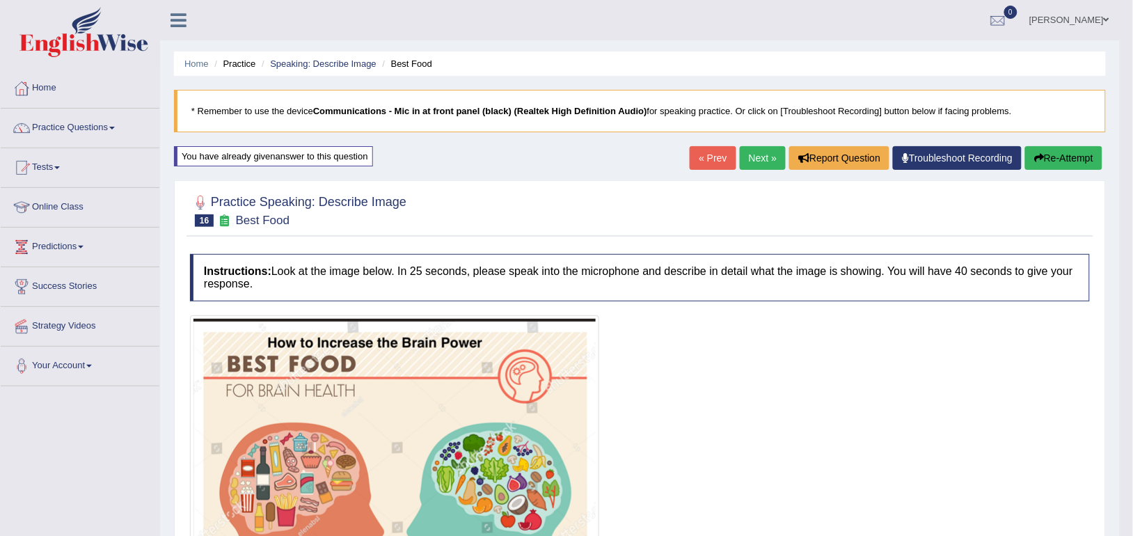
click at [752, 166] on link "Next »" at bounding box center [763, 158] width 46 height 24
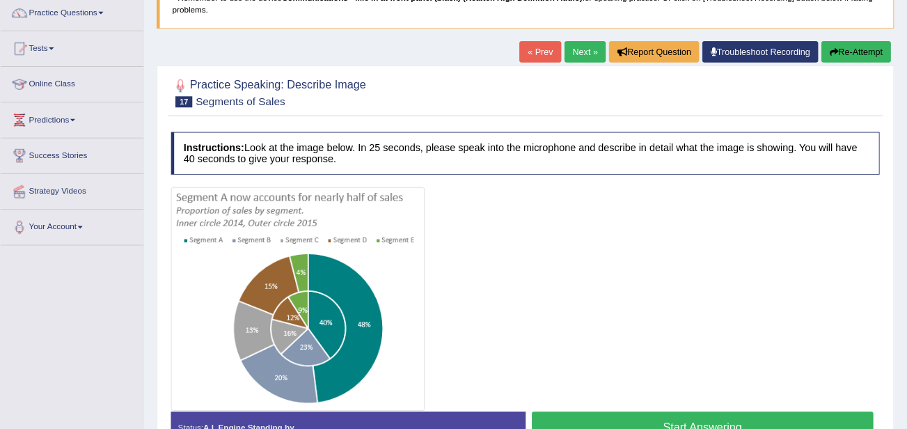
scroll to position [113, 0]
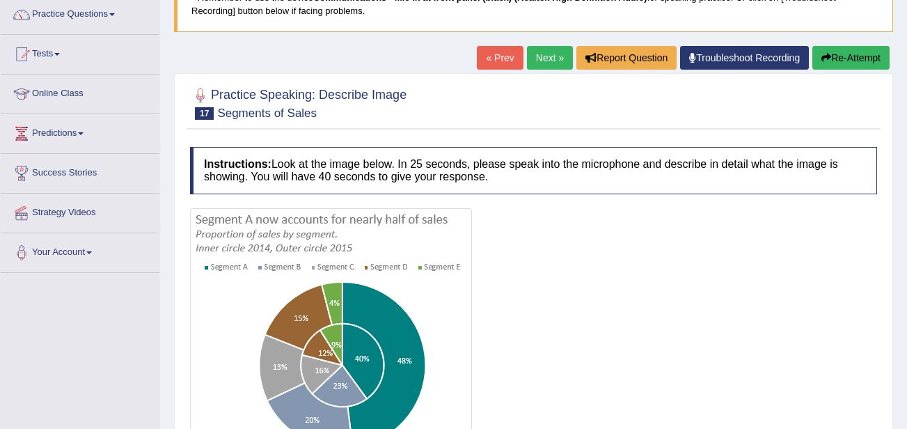
drag, startPoint x: 0, startPoint y: 0, endPoint x: 659, endPoint y: 196, distance: 687.7
click at [659, 196] on div "Instructions: Look at the image below. In 25 seconds, please speak into the mic…" at bounding box center [534, 325] width 694 height 370
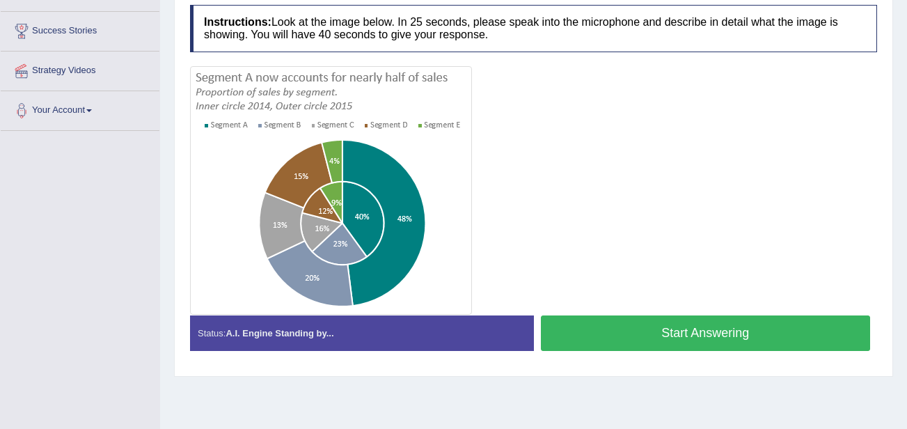
scroll to position [258, 0]
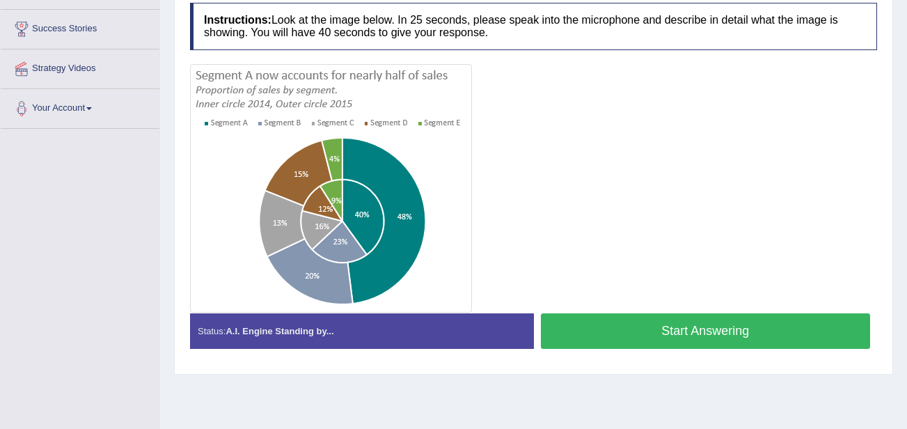
click at [627, 326] on button "Start Answering" at bounding box center [706, 330] width 330 height 35
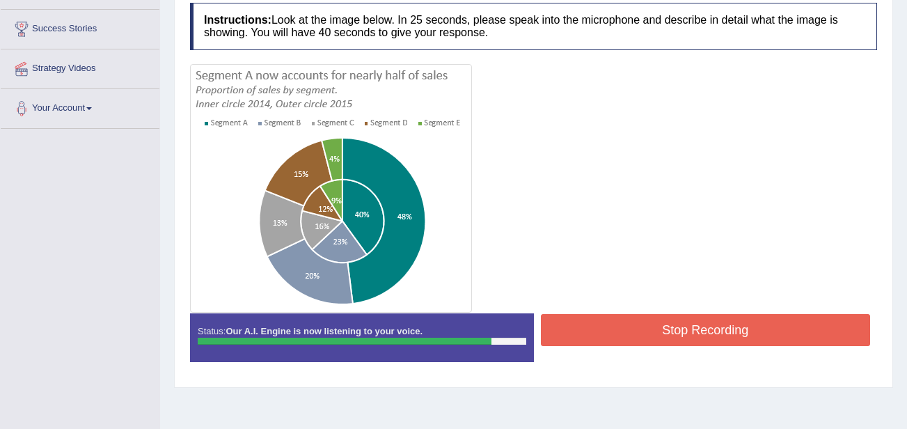
click at [627, 326] on button "Stop Recording" at bounding box center [706, 330] width 330 height 32
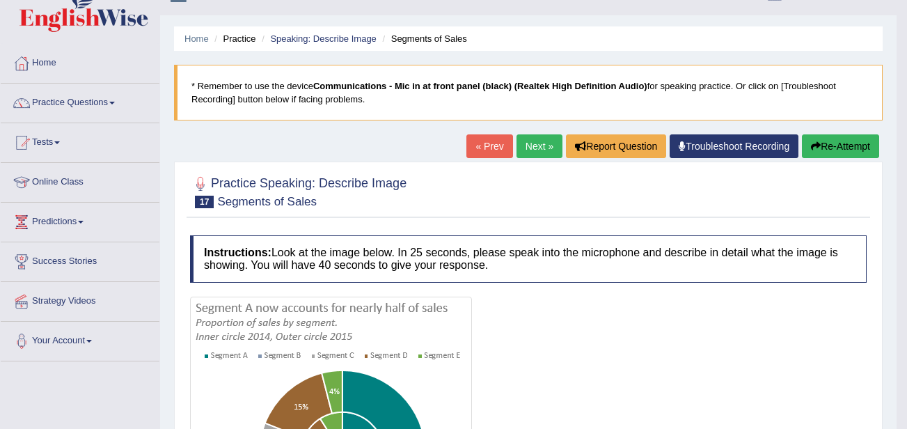
scroll to position [19, 0]
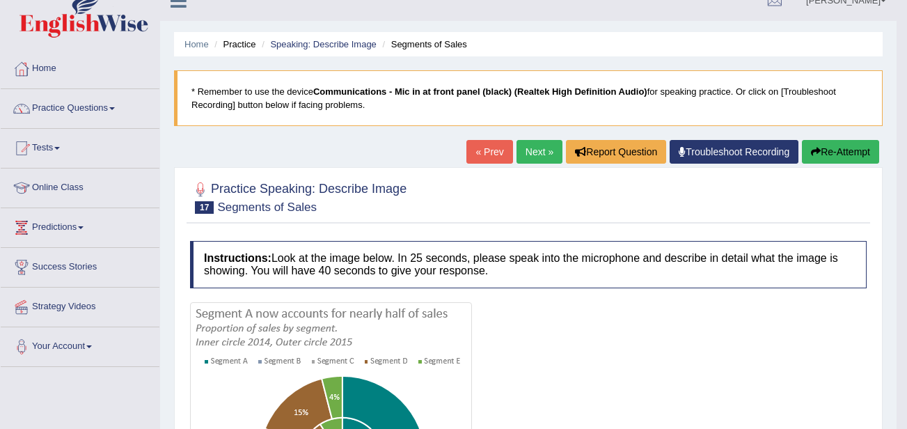
click at [530, 147] on link "Next »" at bounding box center [539, 152] width 46 height 24
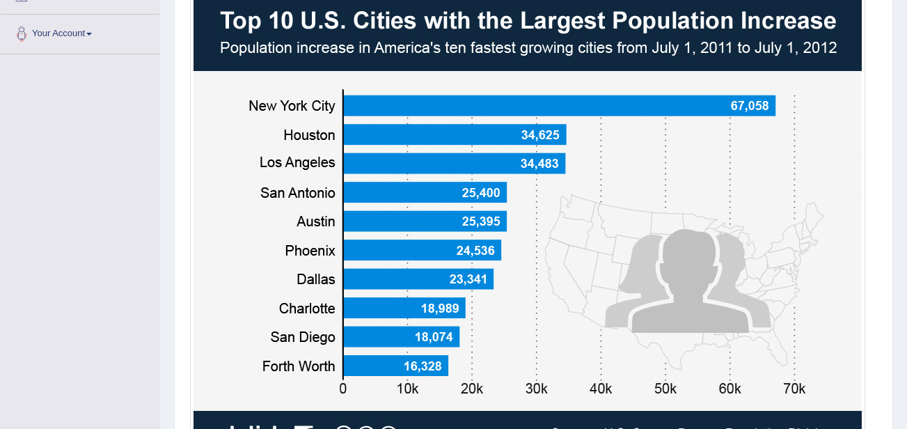
scroll to position [303, 0]
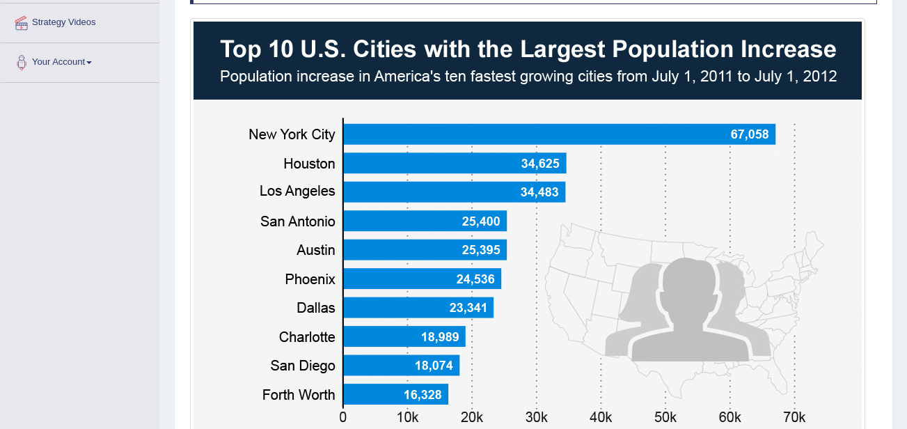
drag, startPoint x: 894, startPoint y: 1, endPoint x: 571, endPoint y: 192, distance: 375.7
click at [571, 192] on img at bounding box center [527, 260] width 668 height 476
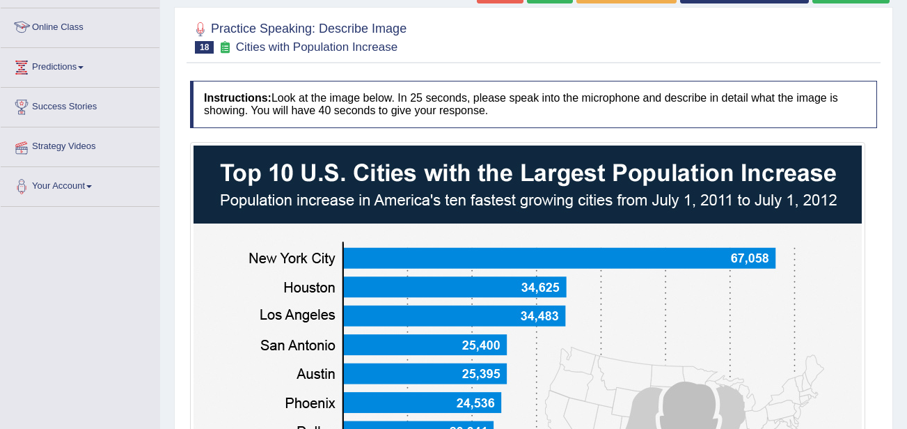
scroll to position [81, 0]
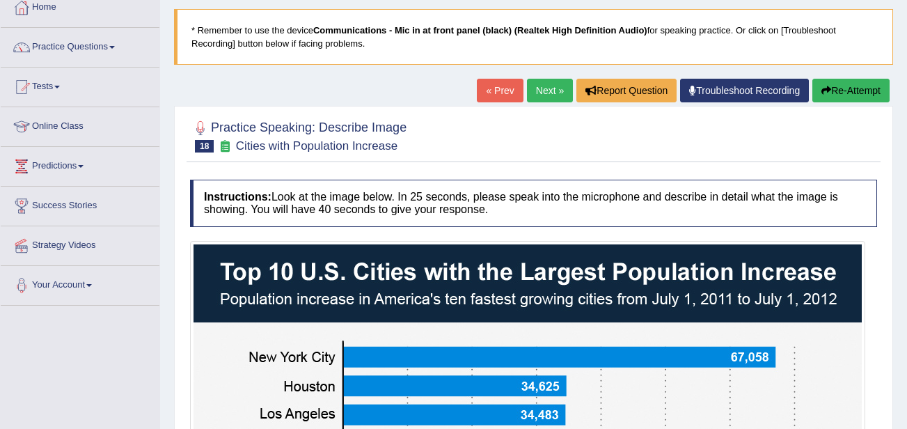
click at [103, 42] on link "Practice Questions" at bounding box center [80, 45] width 159 height 35
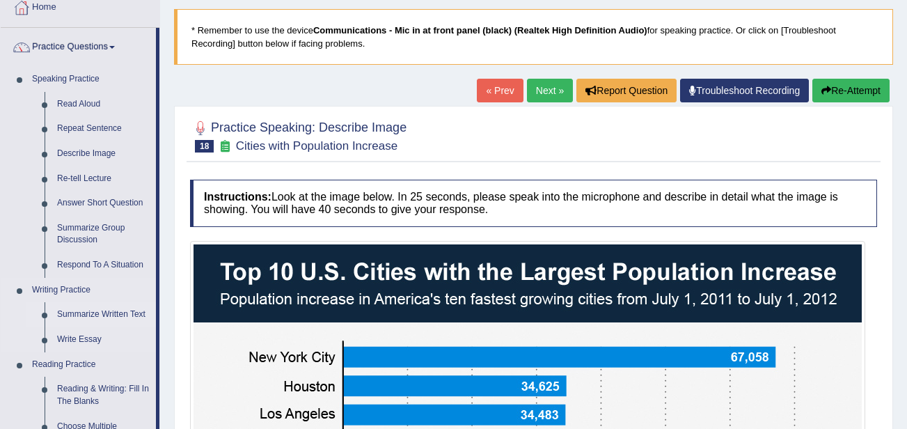
click at [92, 311] on link "Summarize Written Text" at bounding box center [103, 314] width 105 height 25
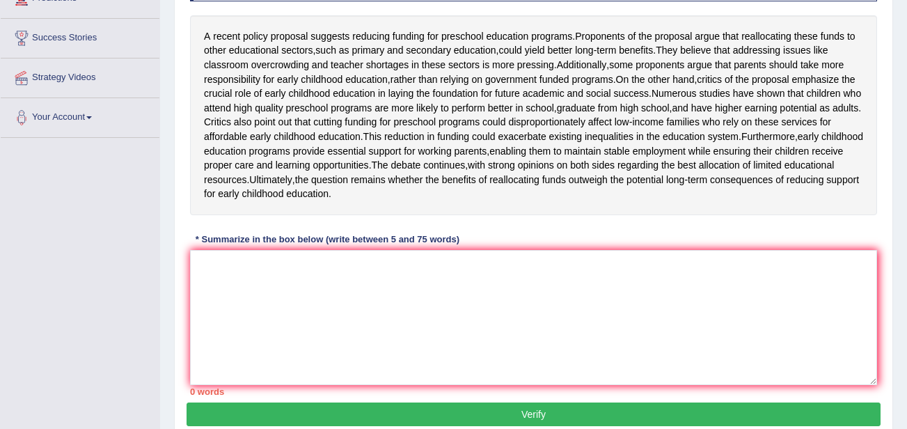
scroll to position [252, 0]
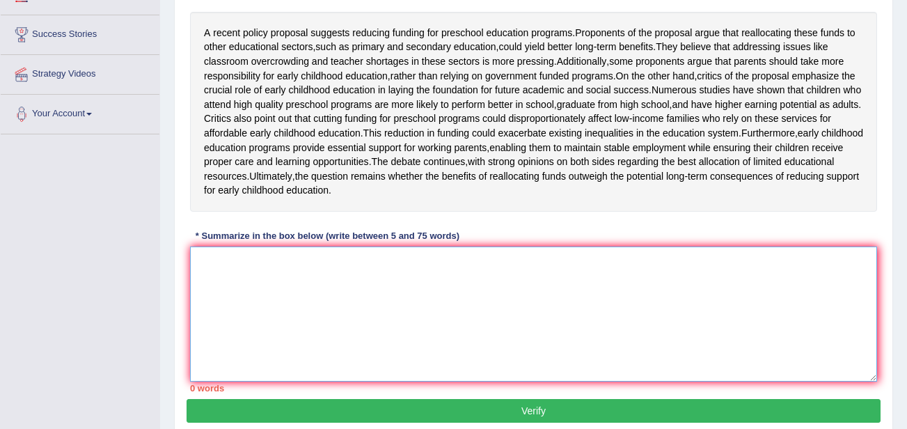
click at [292, 317] on textarea at bounding box center [533, 313] width 687 height 135
type textarea "p"
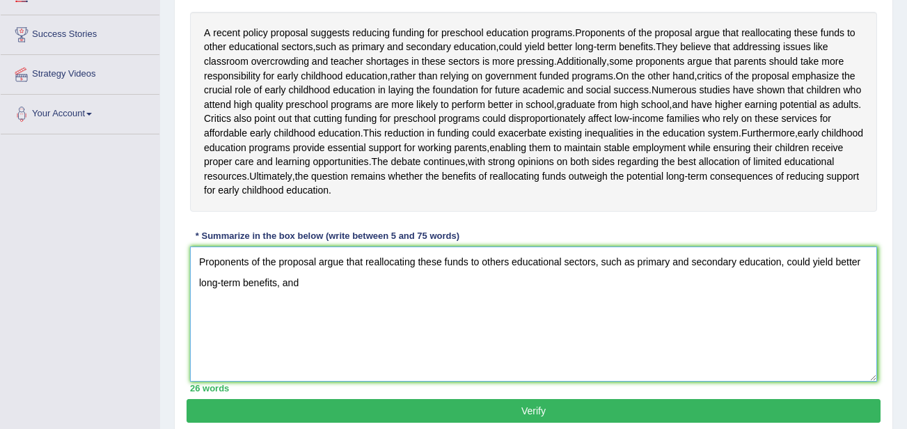
click at [443, 303] on textarea "Proponents of the proposal argue that reallocating these funds to others educat…" at bounding box center [533, 313] width 687 height 135
click at [303, 324] on textarea "Proponents of the proposal argue that reallocating the funds to others educatio…" at bounding box center [533, 313] width 687 height 135
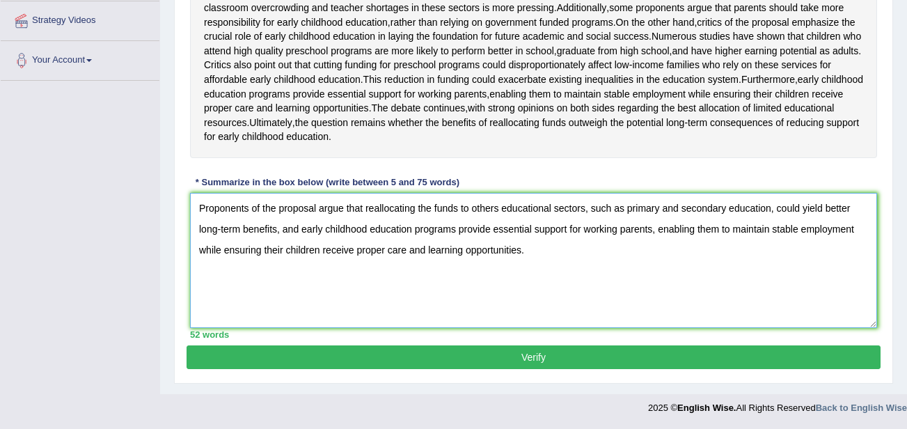
scroll to position [349, 0]
type textarea "Proponents of the proposal argue that reallocating the funds to others educatio…"
click at [439, 362] on button "Verify" at bounding box center [534, 357] width 694 height 24
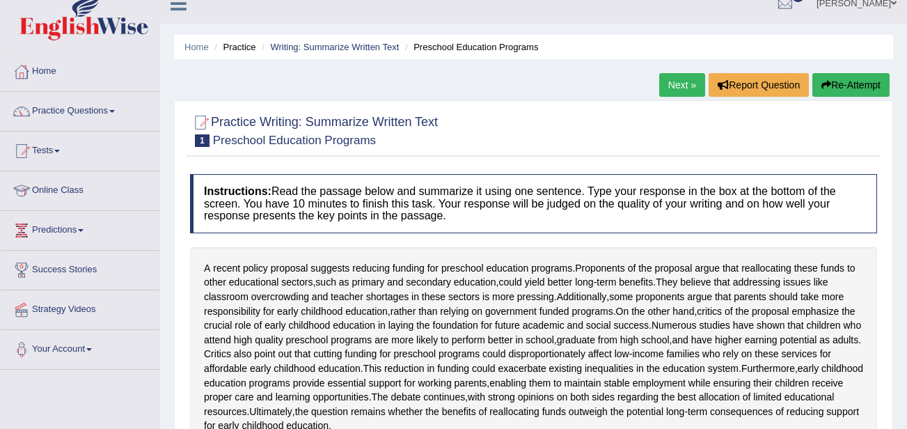
scroll to position [0, 0]
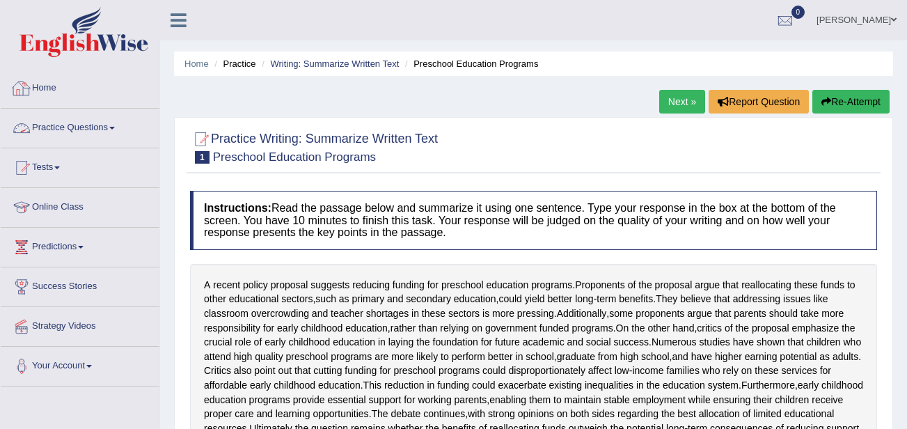
click at [122, 134] on link "Practice Questions" at bounding box center [80, 126] width 159 height 35
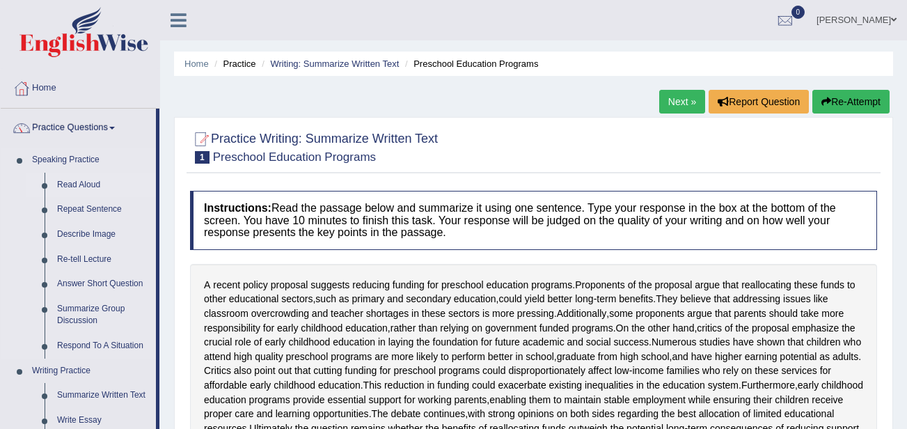
click at [97, 177] on link "Read Aloud" at bounding box center [103, 185] width 105 height 25
